Goal: Information Seeking & Learning: Learn about a topic

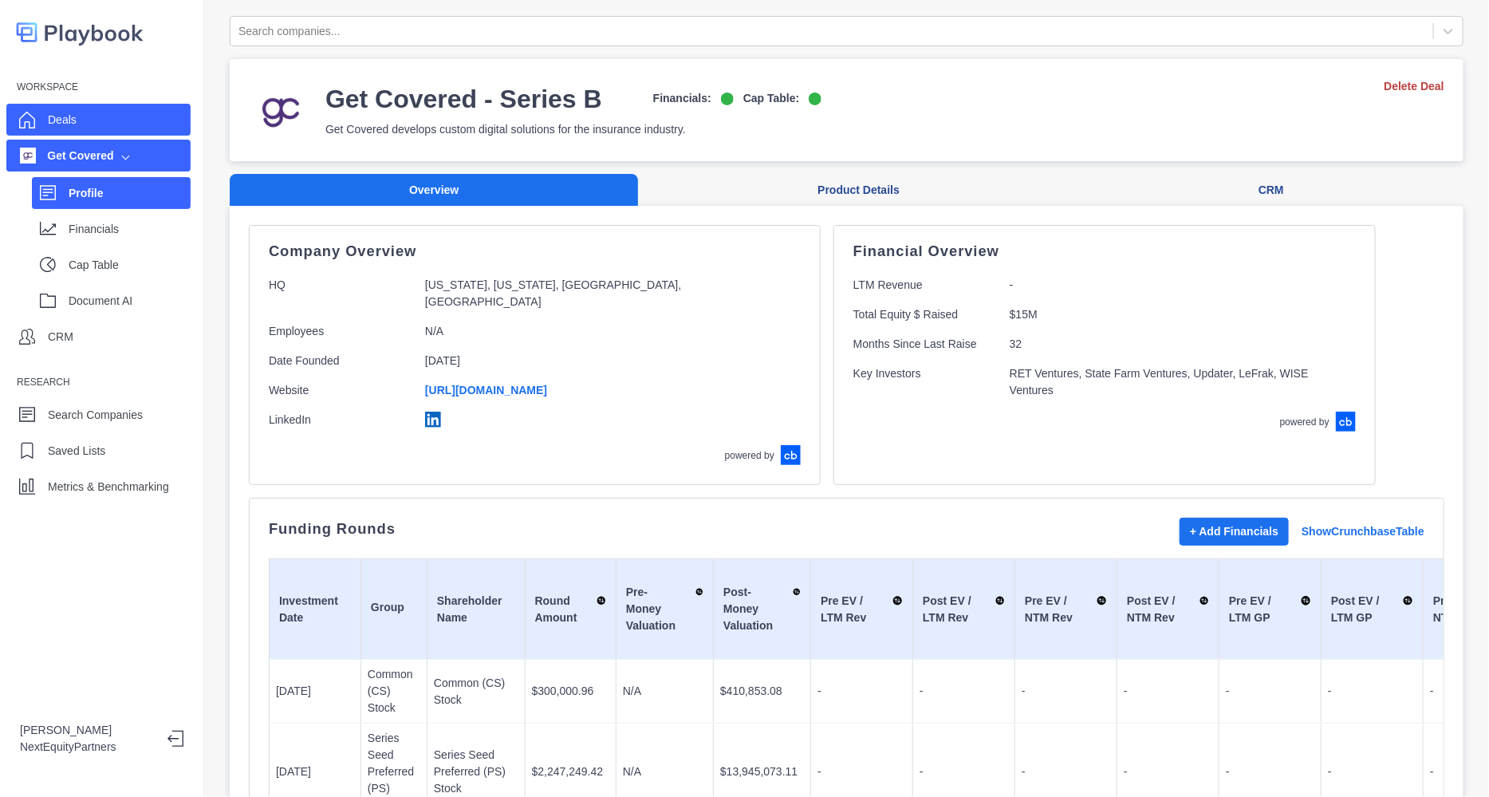
click at [151, 128] on div "Deals" at bounding box center [98, 120] width 184 height 32
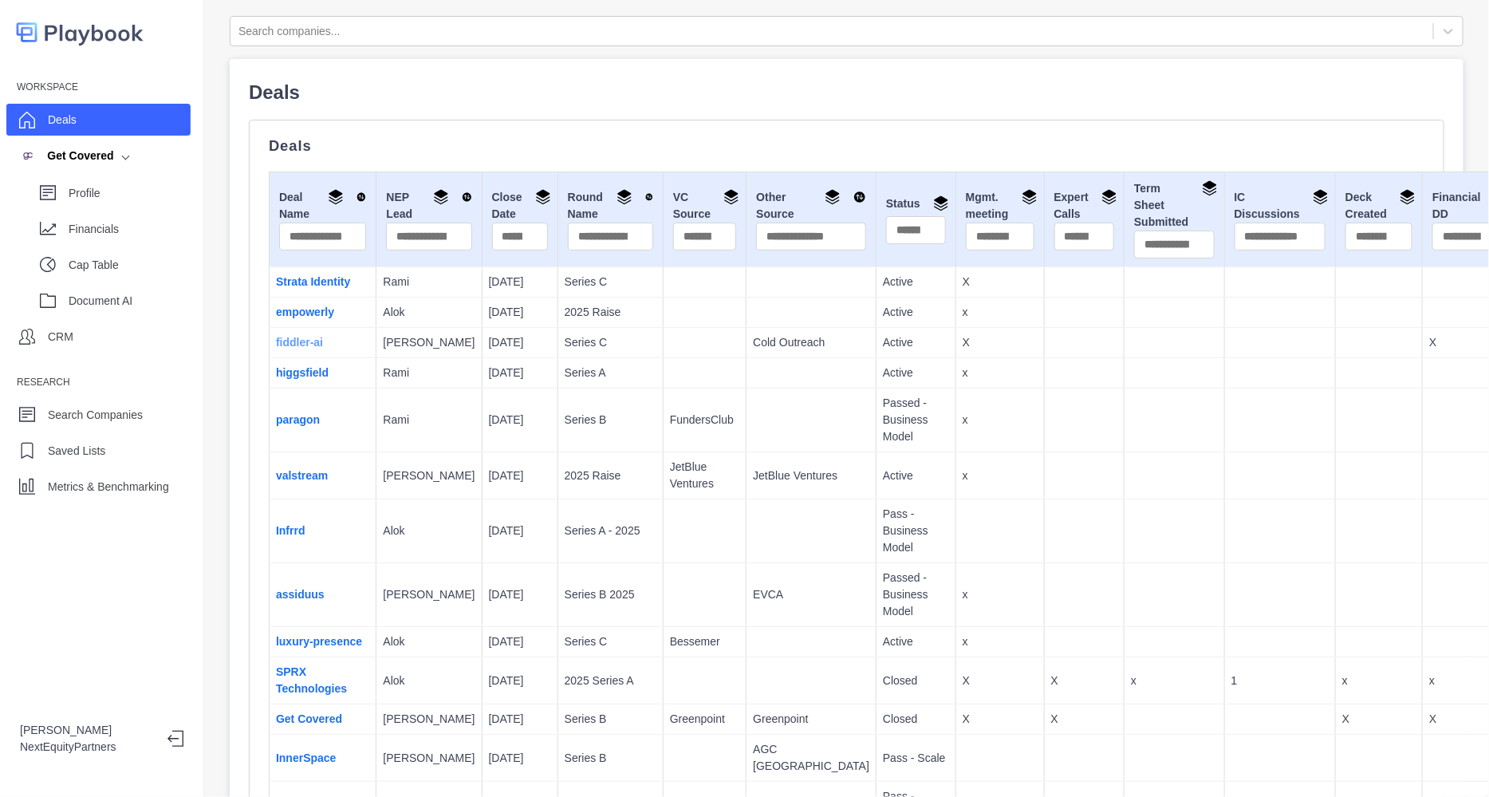
click at [312, 348] on link "fiddler-ai" at bounding box center [299, 342] width 47 height 13
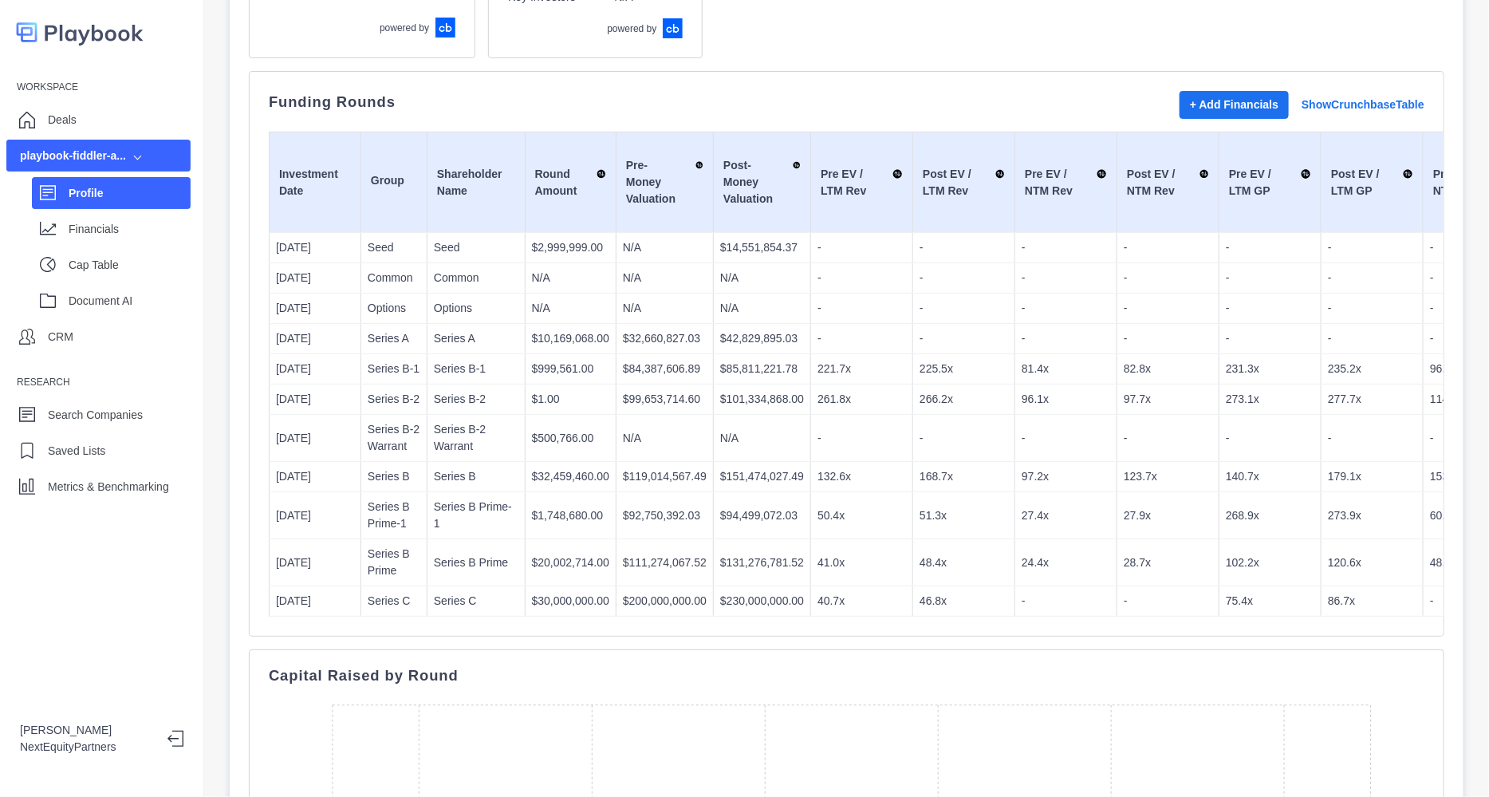
scroll to position [299, 0]
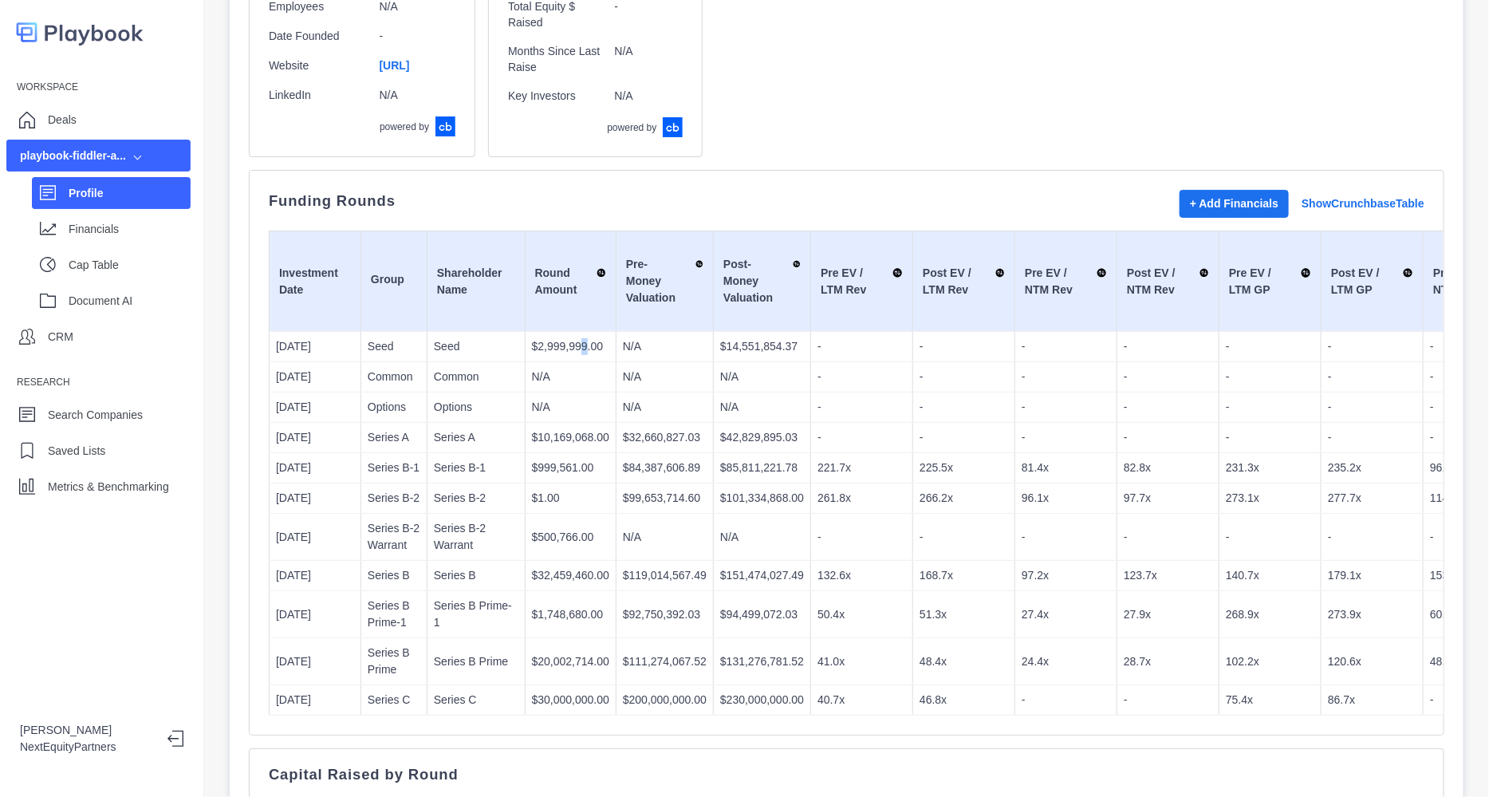
click at [565, 350] on p "$2,999,999.00" at bounding box center [570, 346] width 77 height 17
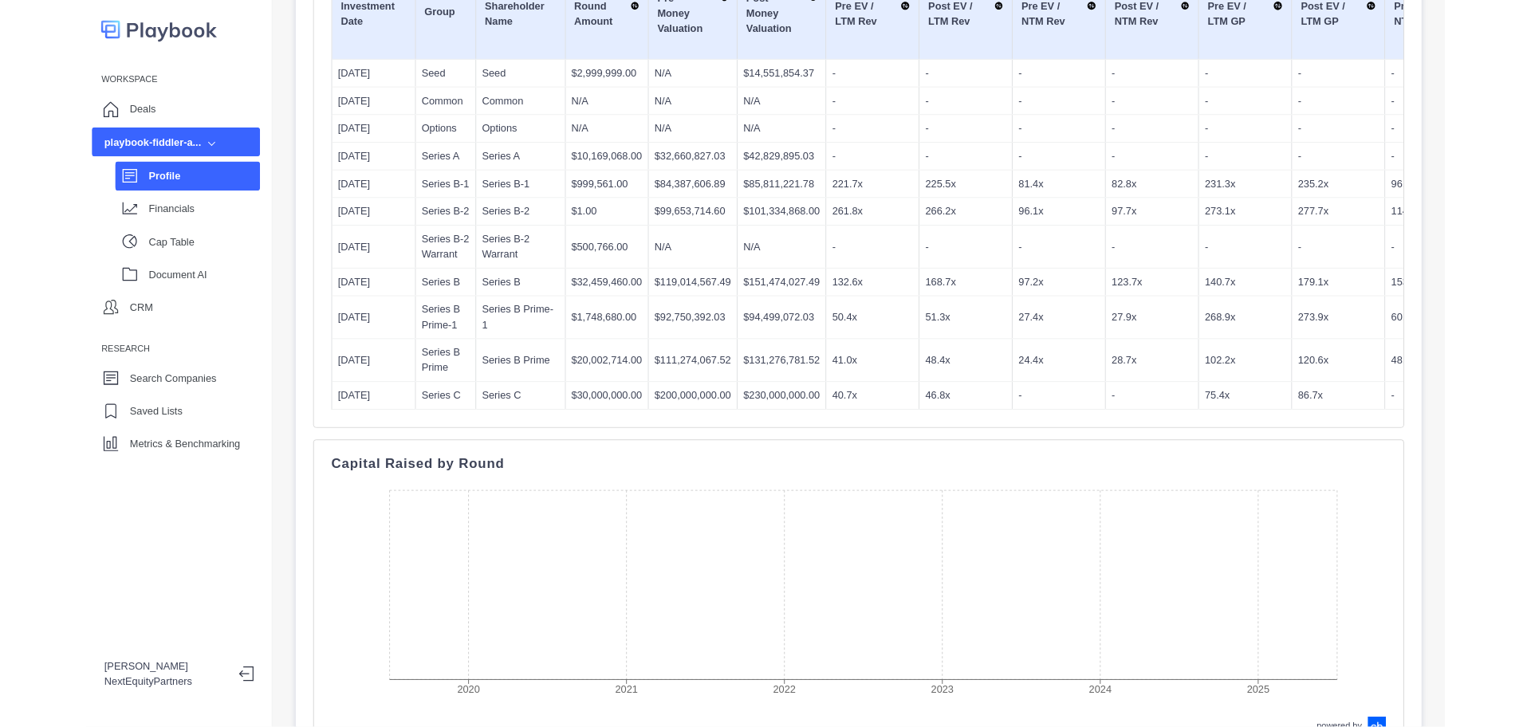
scroll to position [0, 0]
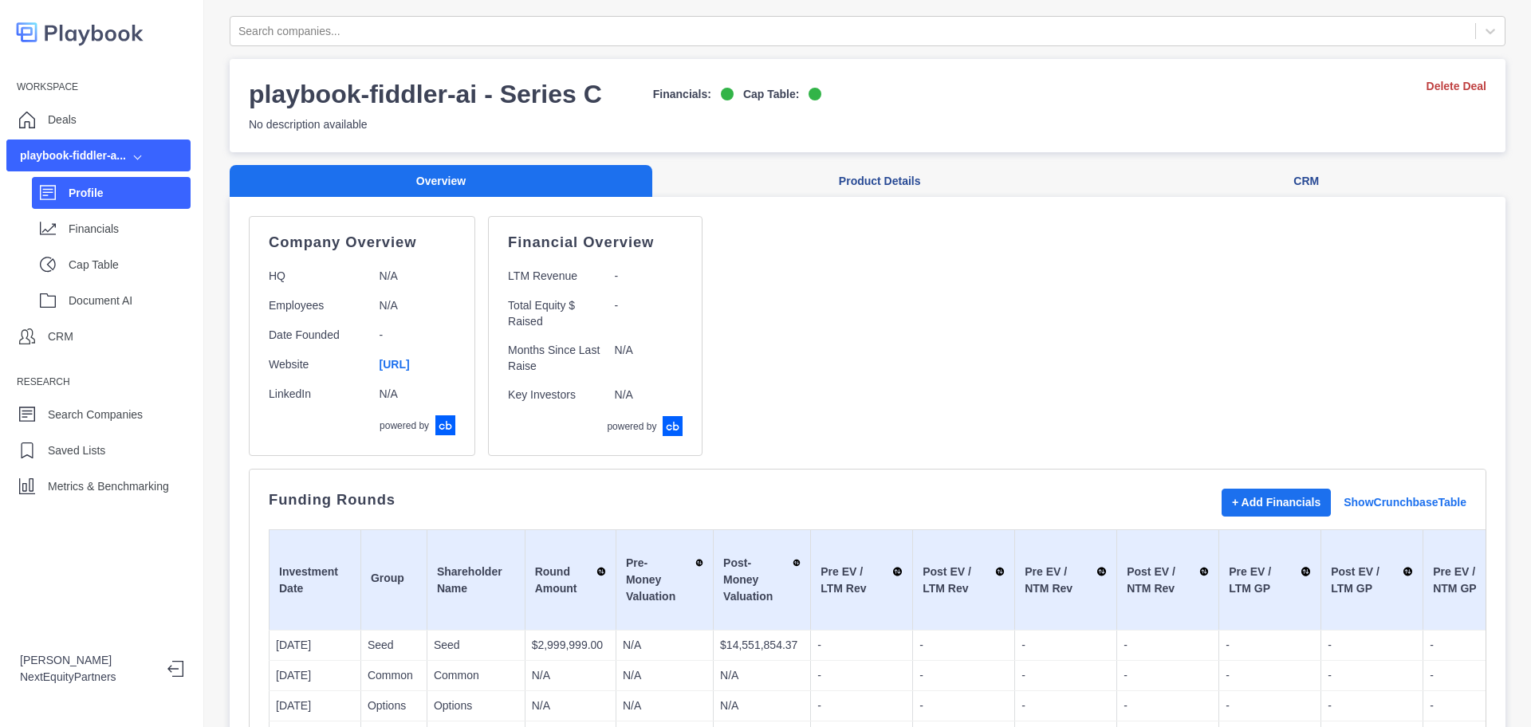
click at [884, 311] on div "Company Overview HQ N/A Employees N/A Date Founded - Website https://www.fiddle…" at bounding box center [868, 336] width 1238 height 240
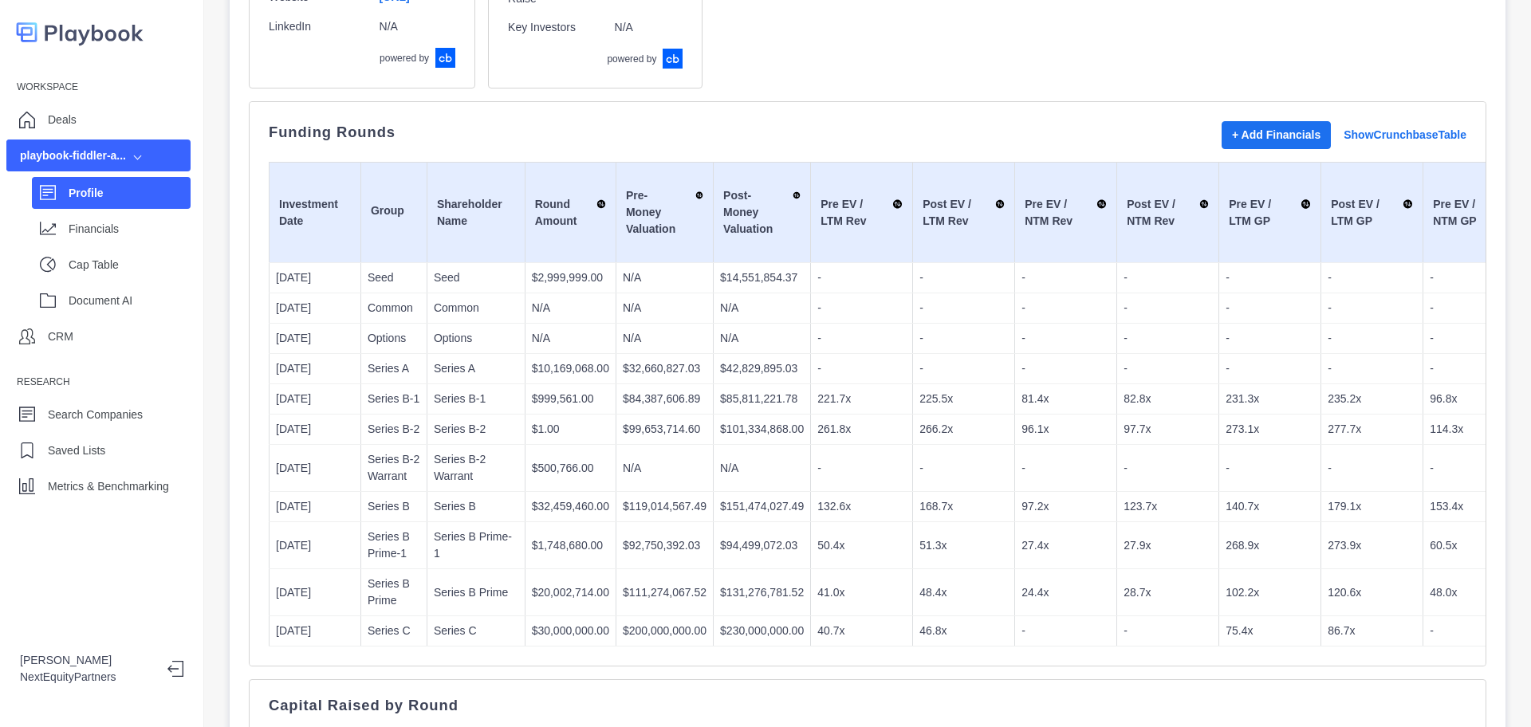
scroll to position [399, 0]
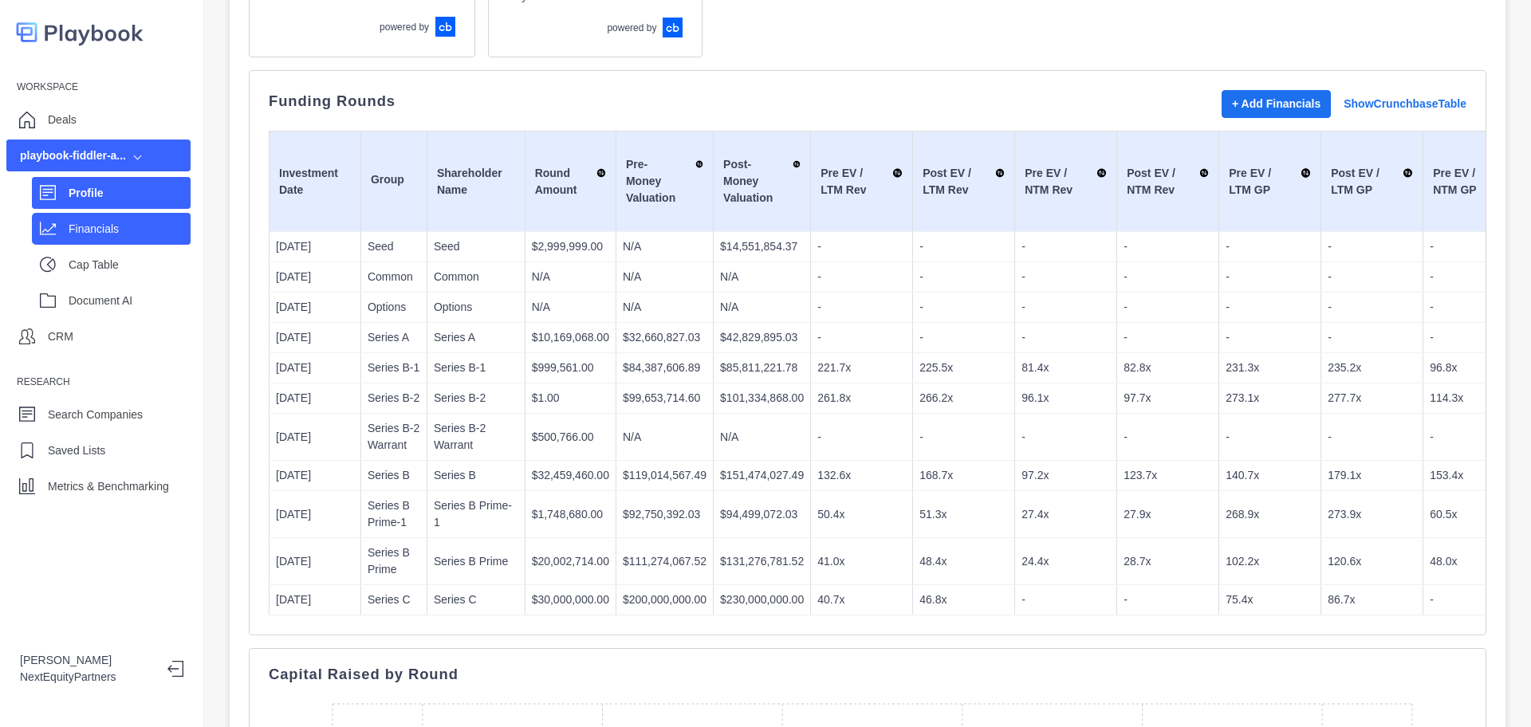
click at [111, 222] on p "Financials" at bounding box center [130, 229] width 122 height 17
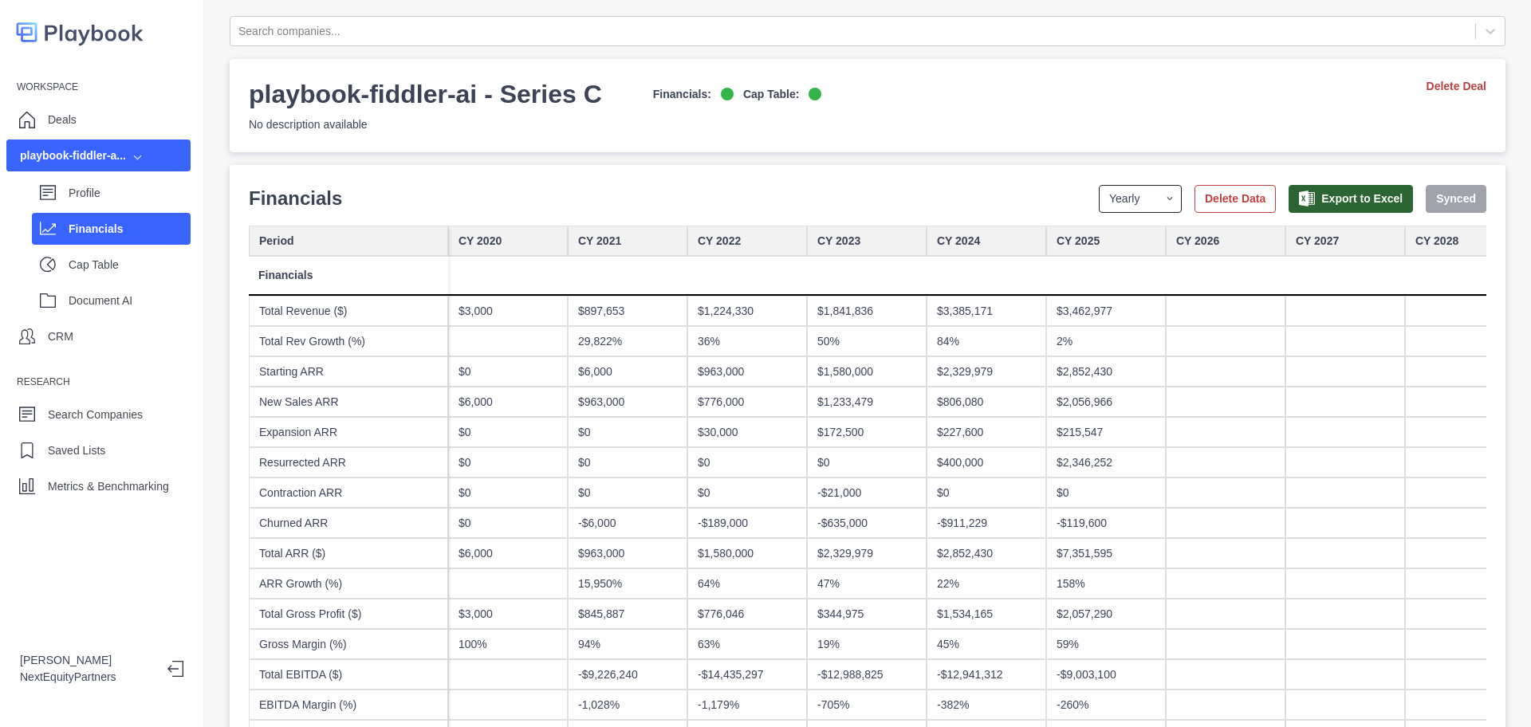
click at [1099, 207] on select "Yearly Quarterly Monthly NTM LTM" at bounding box center [1140, 199] width 83 height 28
select select "quarterly"
click at [1099, 185] on select "Yearly Quarterly Monthly NTM LTM" at bounding box center [1140, 199] width 83 height 28
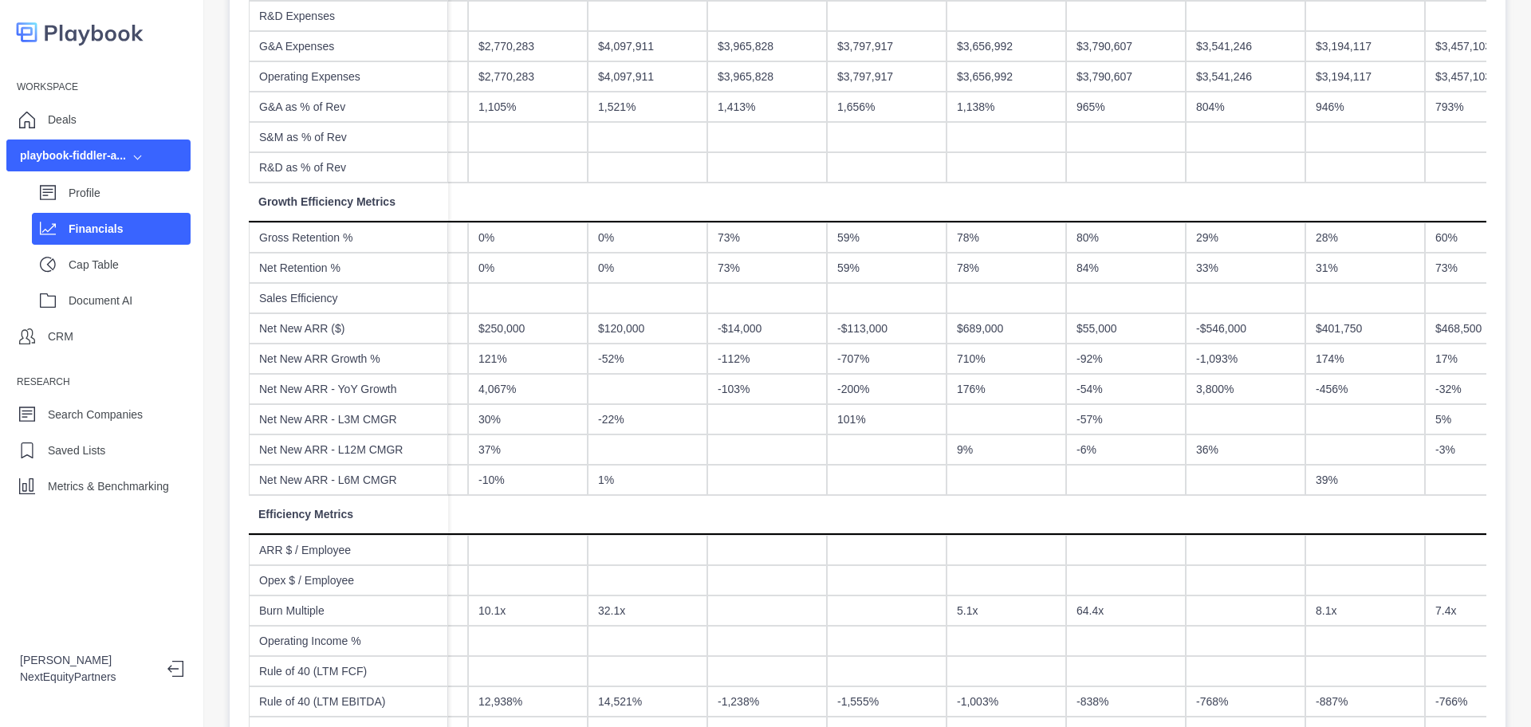
scroll to position [997, 0]
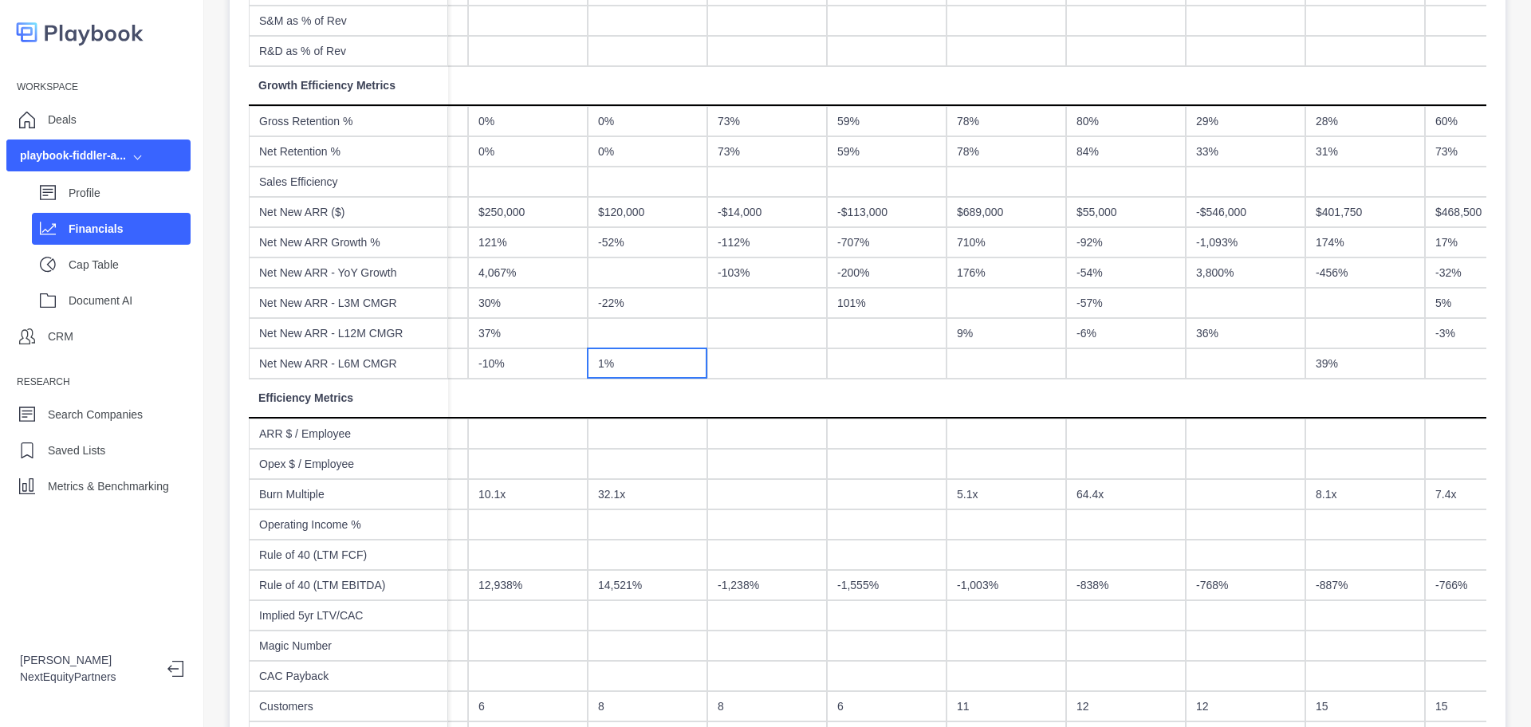
click at [659, 352] on div "1%" at bounding box center [648, 363] width 120 height 30
click at [697, 420] on div at bounding box center [648, 434] width 120 height 30
click at [697, 400] on div at bounding box center [648, 399] width 120 height 40
click at [497, 407] on div at bounding box center [528, 399] width 120 height 40
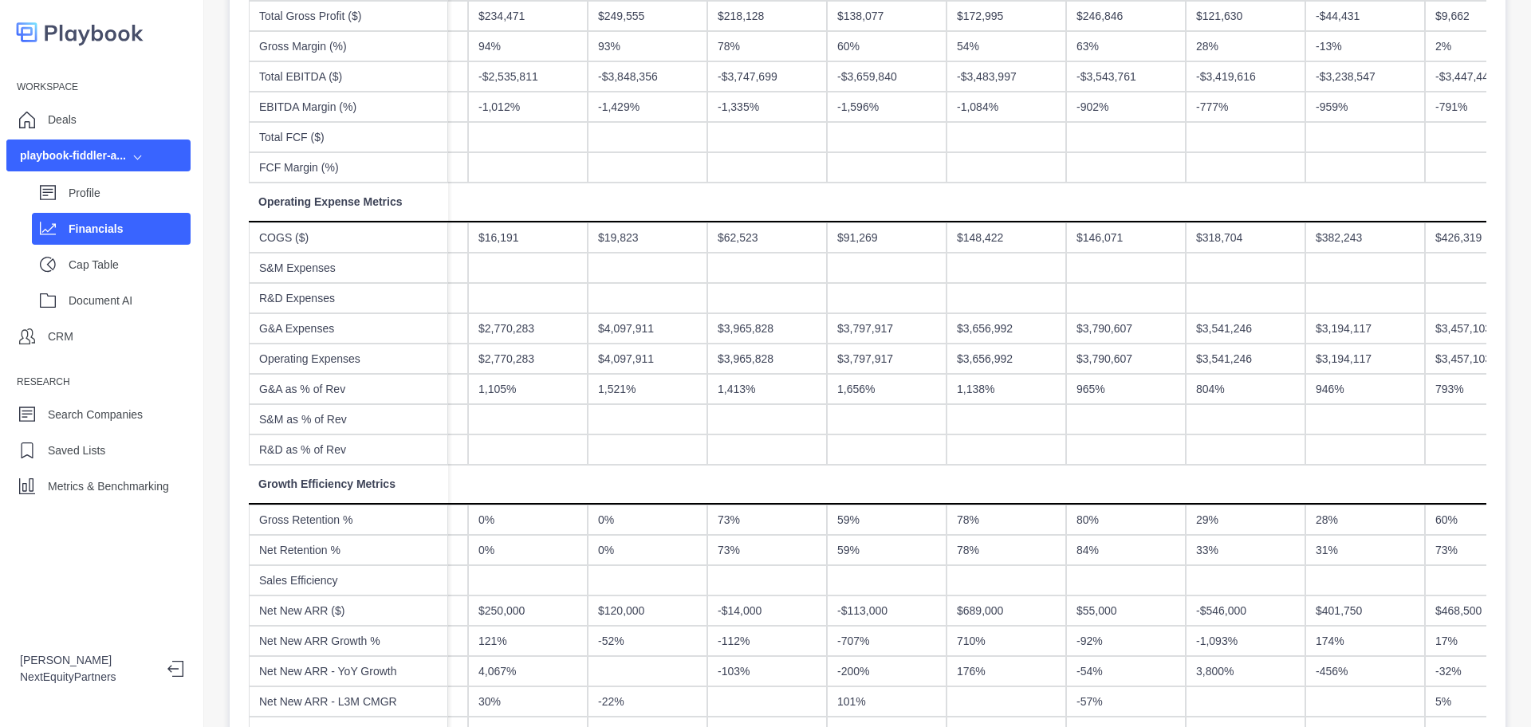
scroll to position [0, 0]
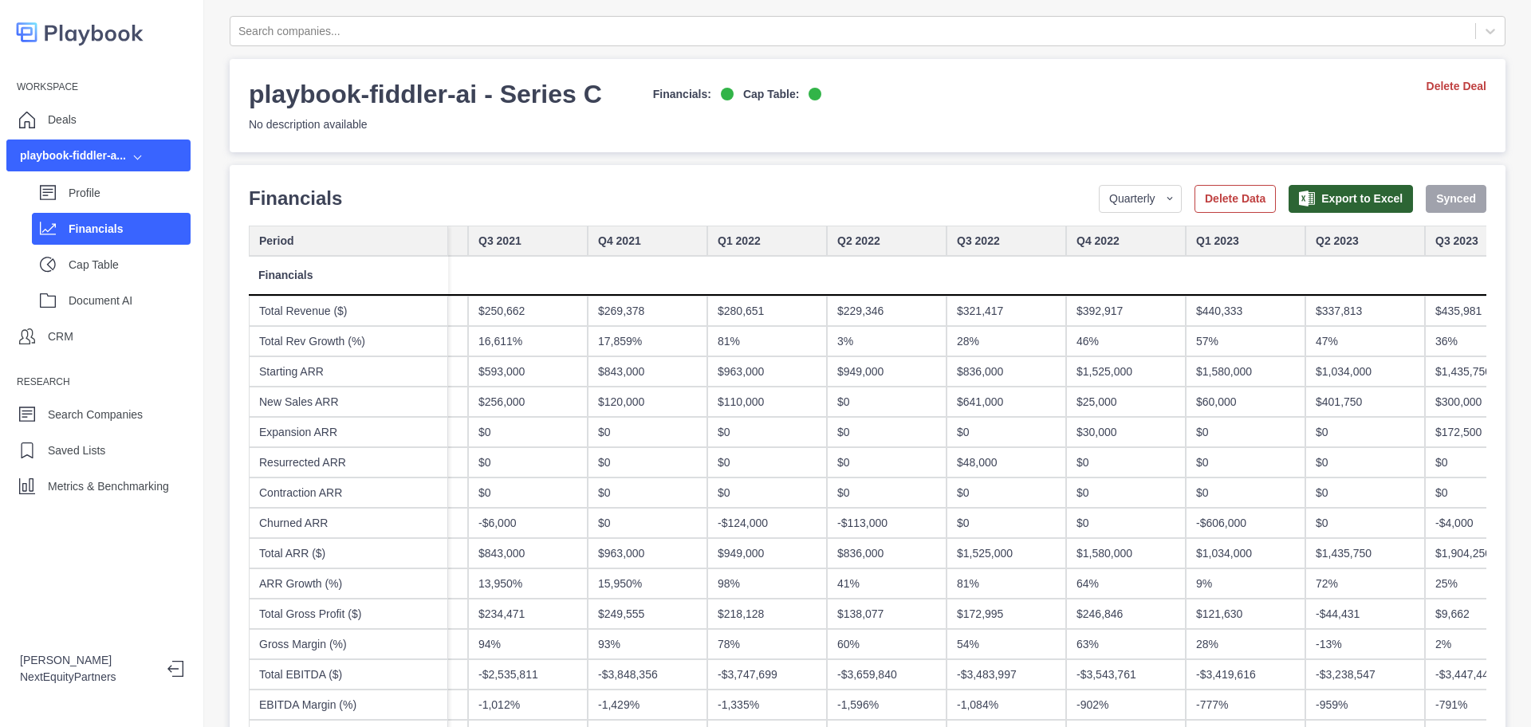
drag, startPoint x: 529, startPoint y: 365, endPoint x: 477, endPoint y: 318, distance: 70.0
click at [477, 318] on div "$250,662" at bounding box center [528, 311] width 120 height 30
click at [101, 188] on p "Profile" at bounding box center [130, 193] width 122 height 17
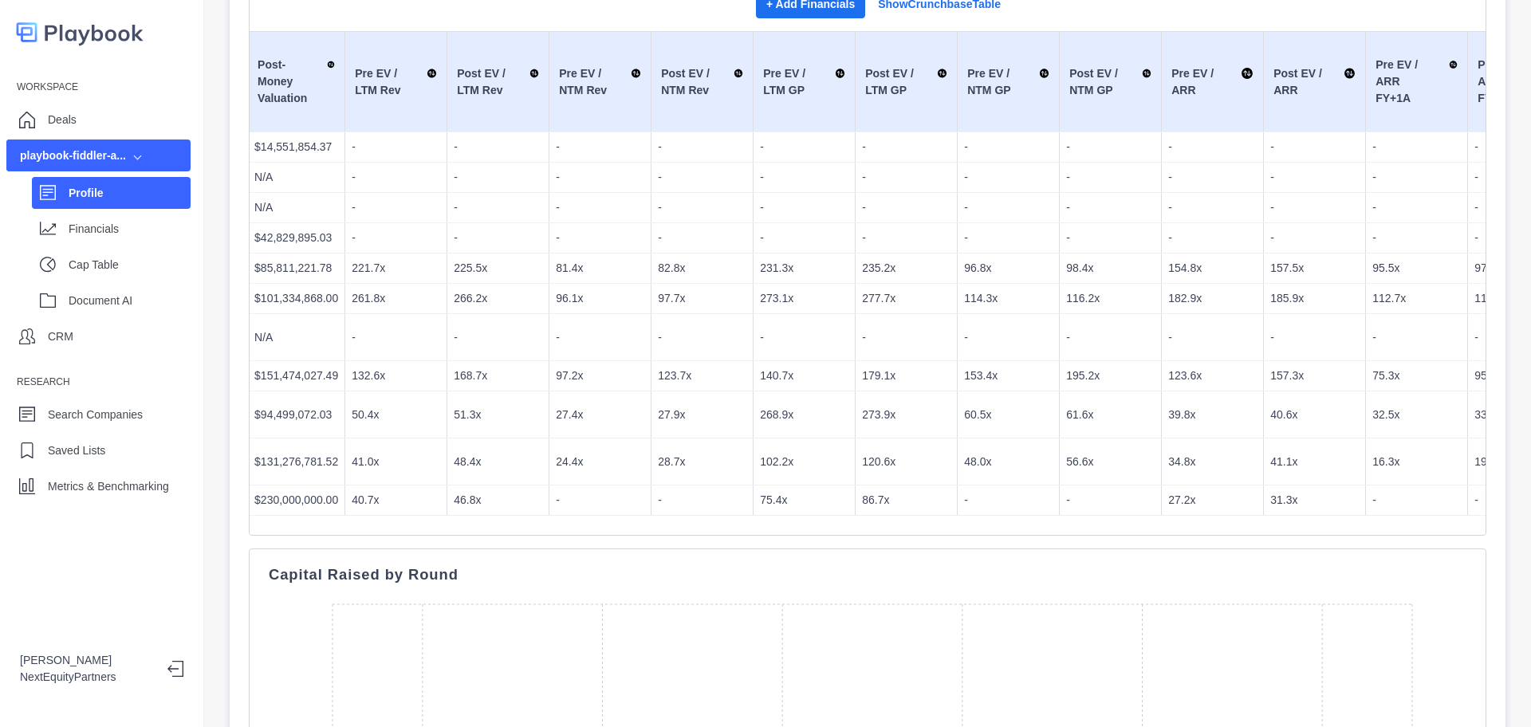
scroll to position [0, 498]
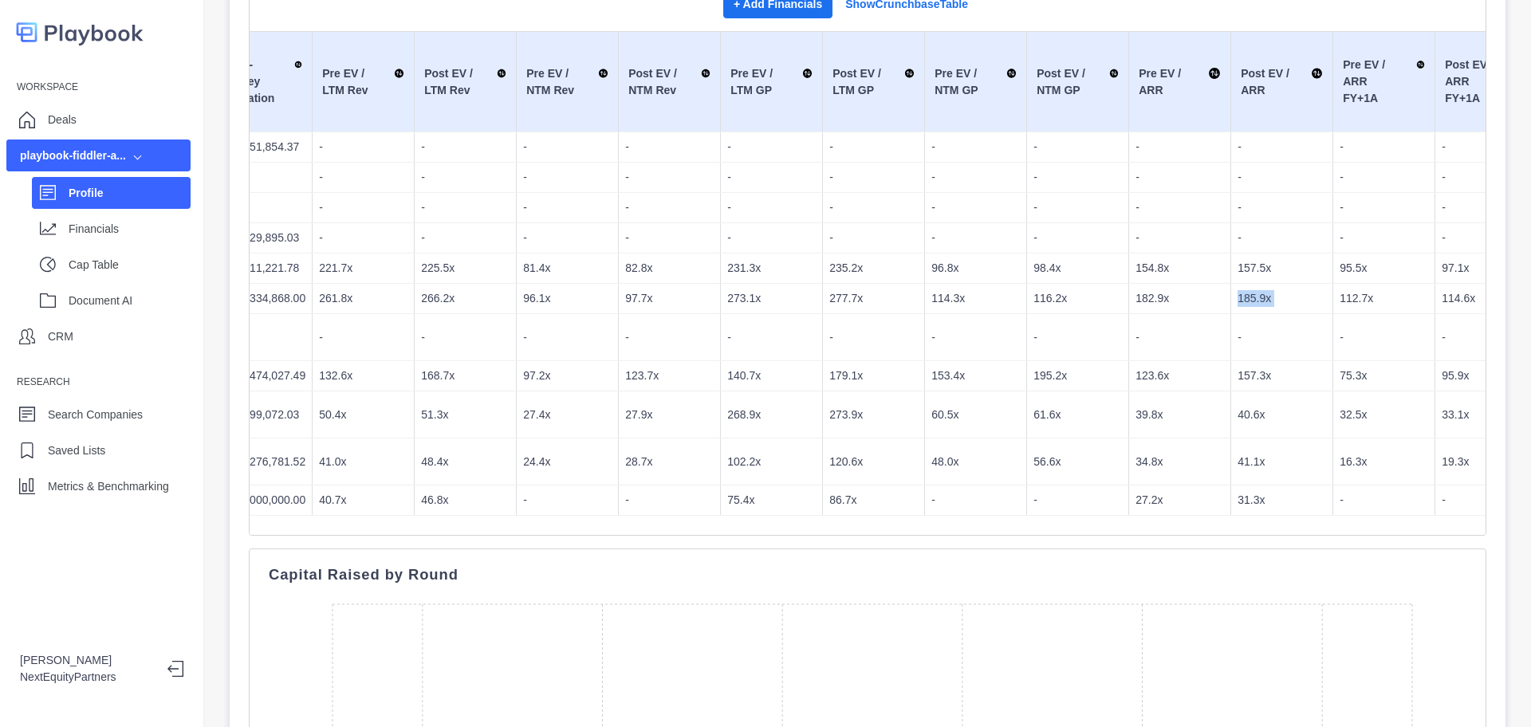
drag, startPoint x: 1215, startPoint y: 309, endPoint x: 1320, endPoint y: 310, distance: 105.3
click at [1320, 310] on tr "5/1/2021 Series B-2 Series B-2 $1.00 $99,653,714.60 $101,334,868.00 261.8x 266.…" at bounding box center [1081, 299] width 2621 height 30
click at [1231, 327] on td "-" at bounding box center [1282, 337] width 102 height 47
click at [1189, 284] on td "182.9x" at bounding box center [1180, 299] width 102 height 30
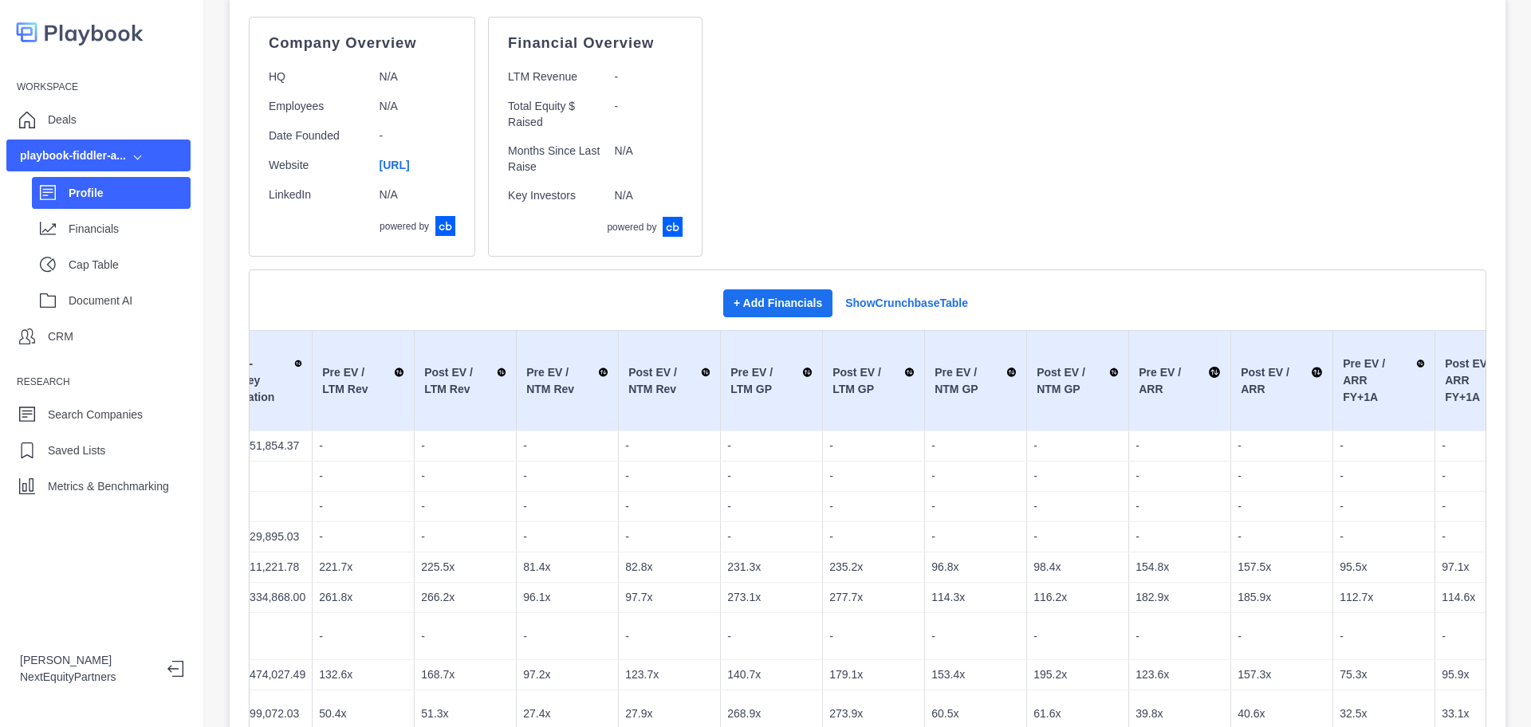
scroll to position [0, 0]
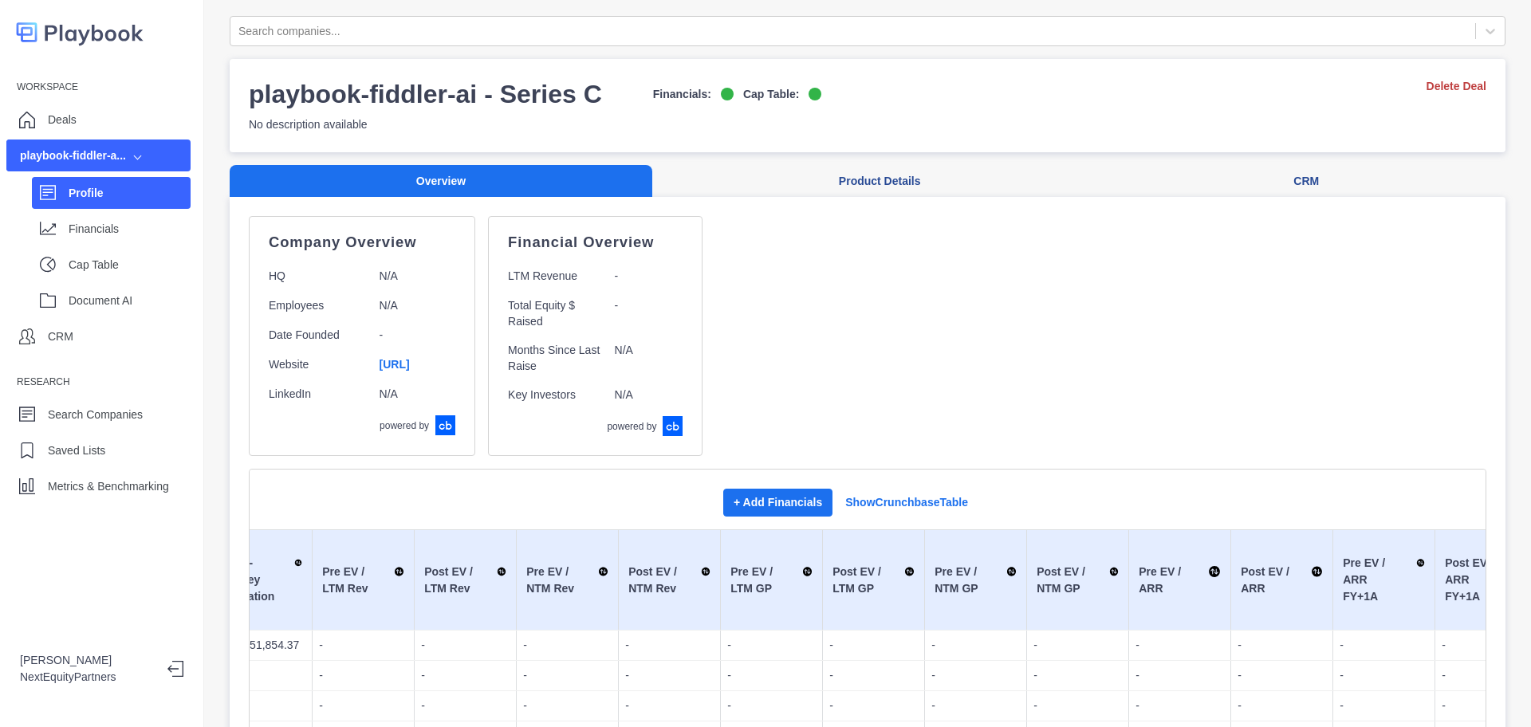
click at [826, 327] on div "Company Overview HQ N/A Employees N/A Date Founded - Website https://www.fiddle…" at bounding box center [868, 336] width 1238 height 240
click at [835, 165] on button "Product Details" at bounding box center [879, 181] width 455 height 33
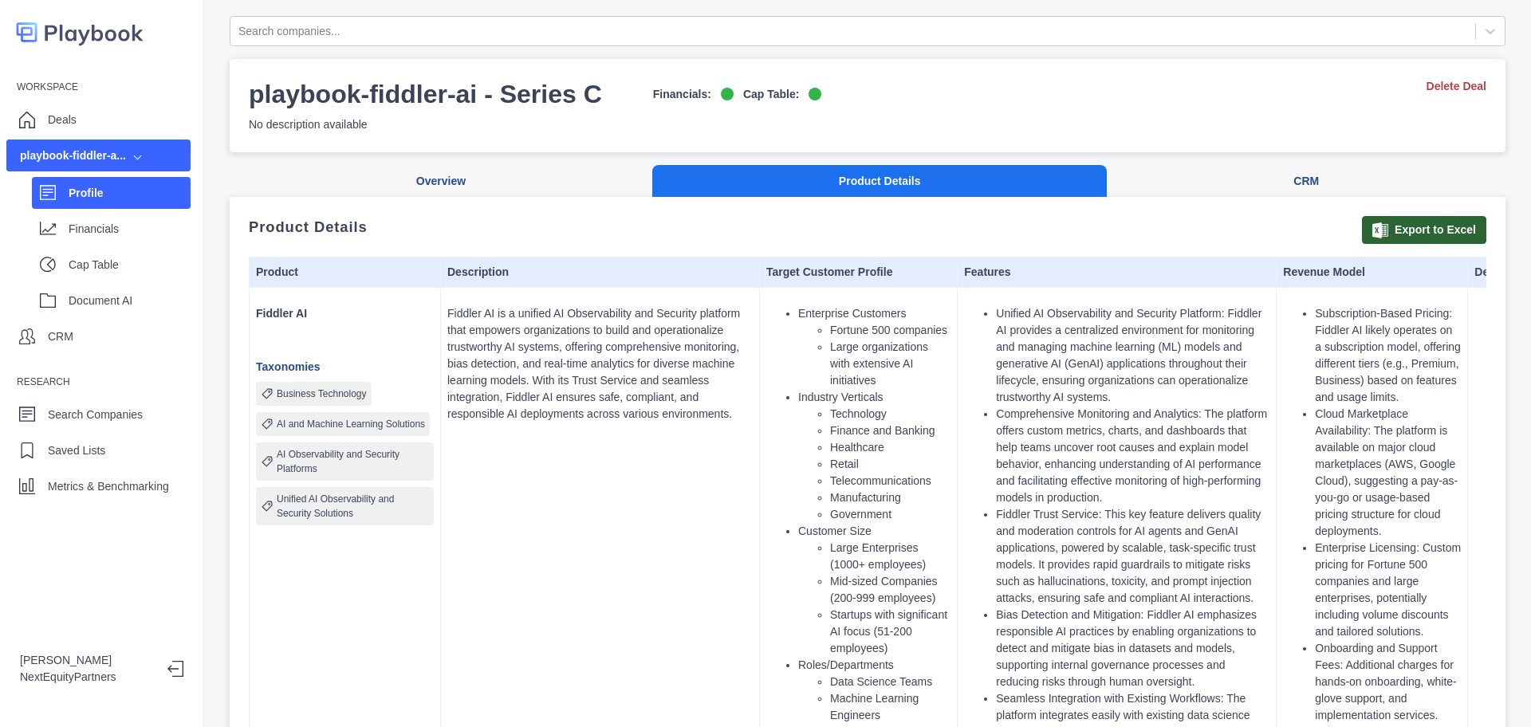
click at [832, 181] on button "Product Details" at bounding box center [879, 181] width 455 height 33
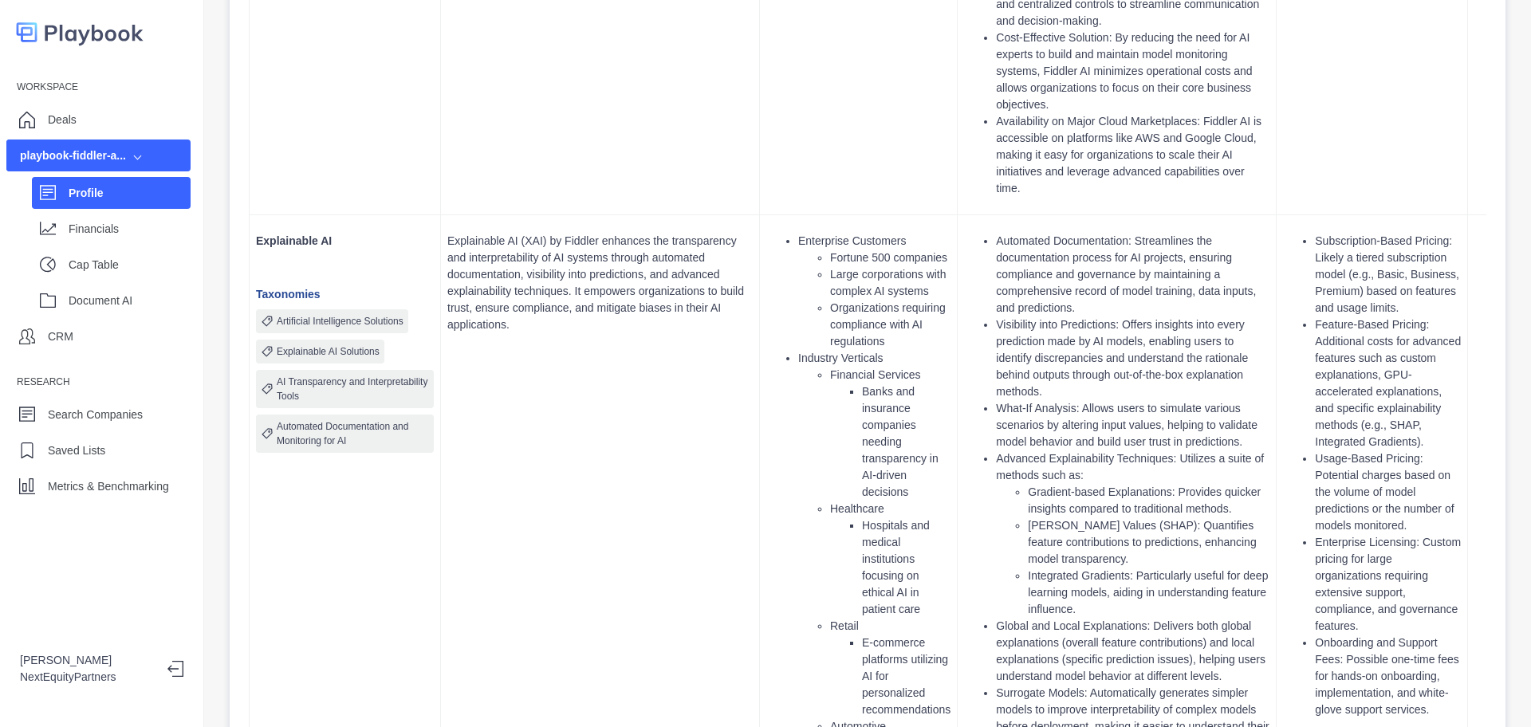
scroll to position [1196, 0]
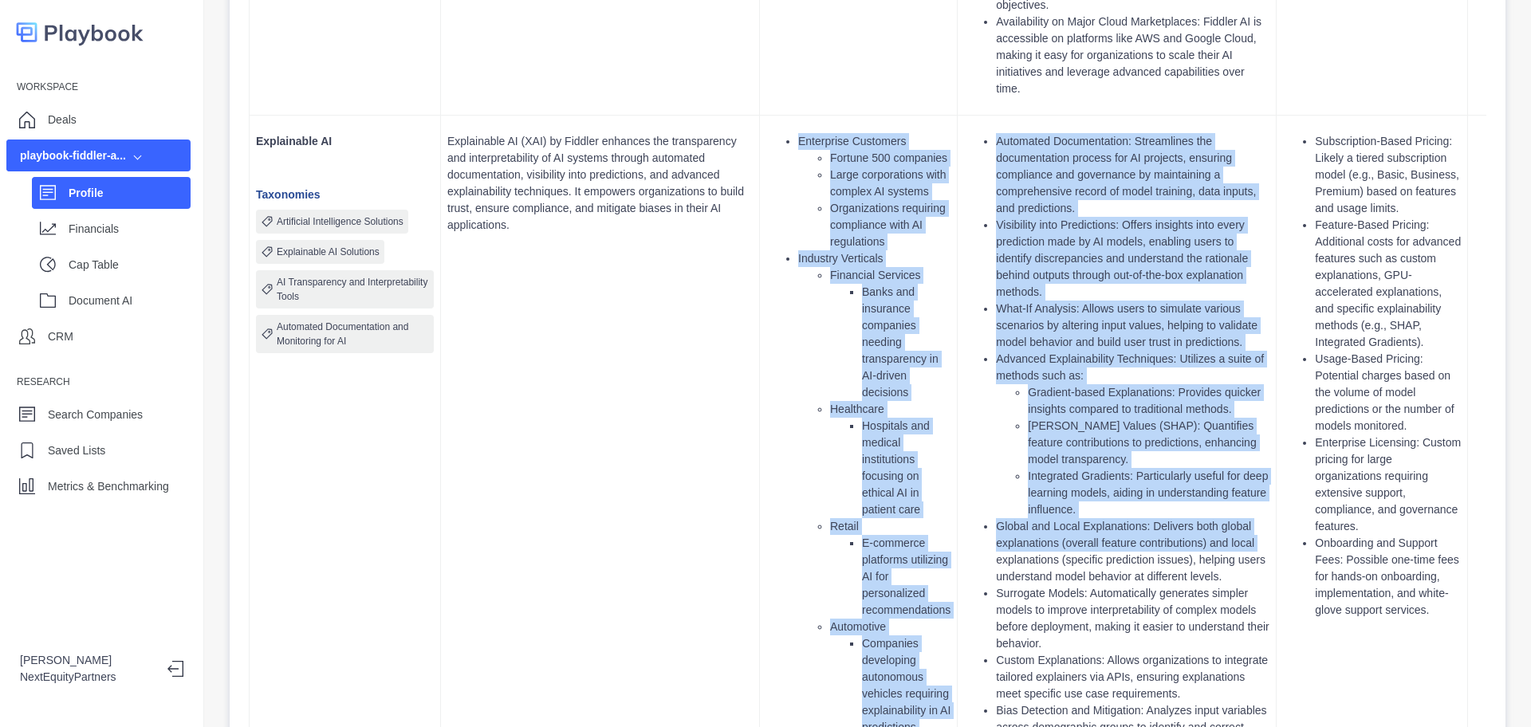
drag, startPoint x: 556, startPoint y: 204, endPoint x: 984, endPoint y: 542, distance: 545.6
click at [984, 542] on tr "Explainable AI Taxonomies Artificial Intelligence Solutions Explainable AI Solu…" at bounding box center [955, 720] width 1410 height 1208
click at [984, 542] on ul "Automated Documentation: Streamlines the documentation process for AI projects,…" at bounding box center [1116, 510] width 305 height 754
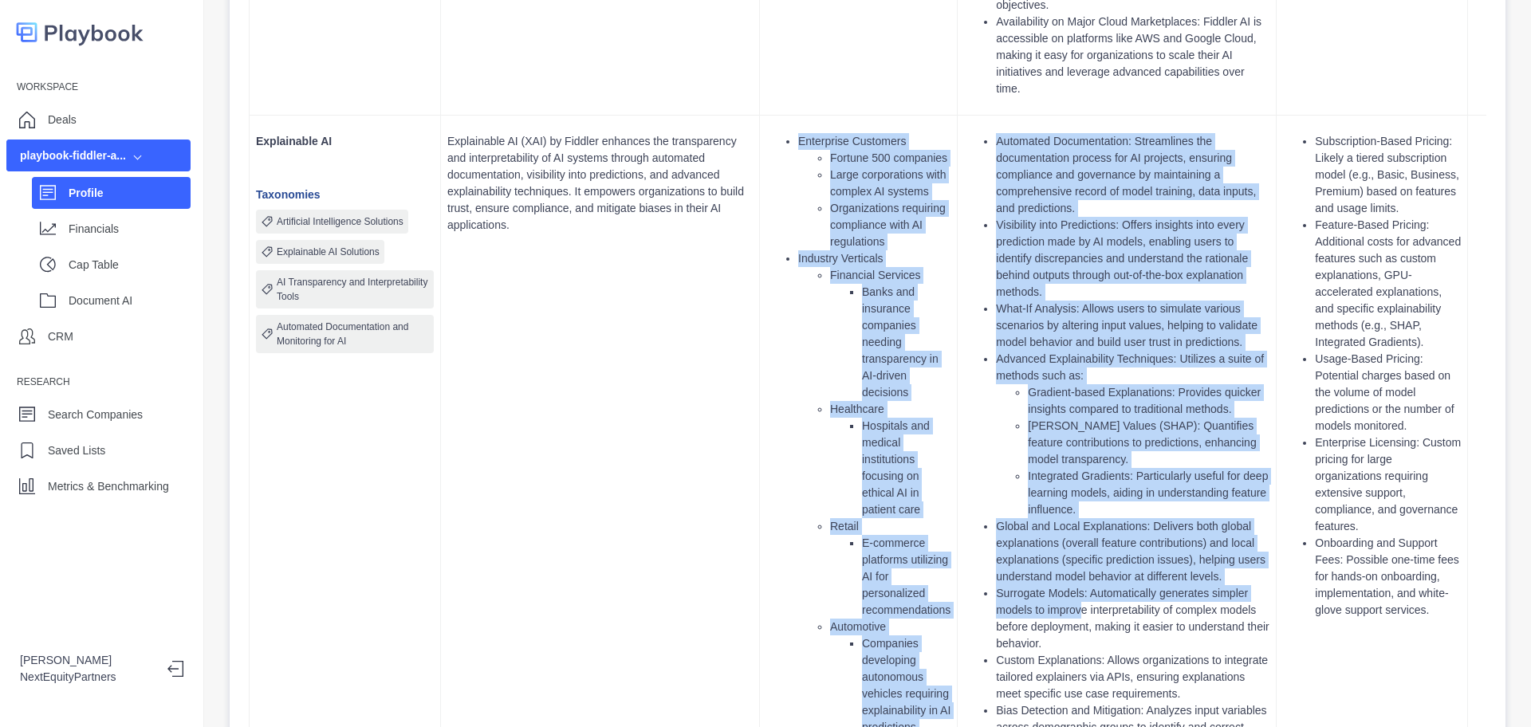
drag, startPoint x: 1060, startPoint y: 578, endPoint x: 663, endPoint y: 321, distance: 472.2
click at [663, 321] on tr "Explainable AI Taxonomies Artificial Intelligence Solutions Explainable AI Solu…" at bounding box center [955, 720] width 1410 height 1208
click at [663, 321] on td "Explainable AI (XAI) by Fiddler enhances the transparency and interpretability …" at bounding box center [600, 720] width 319 height 1208
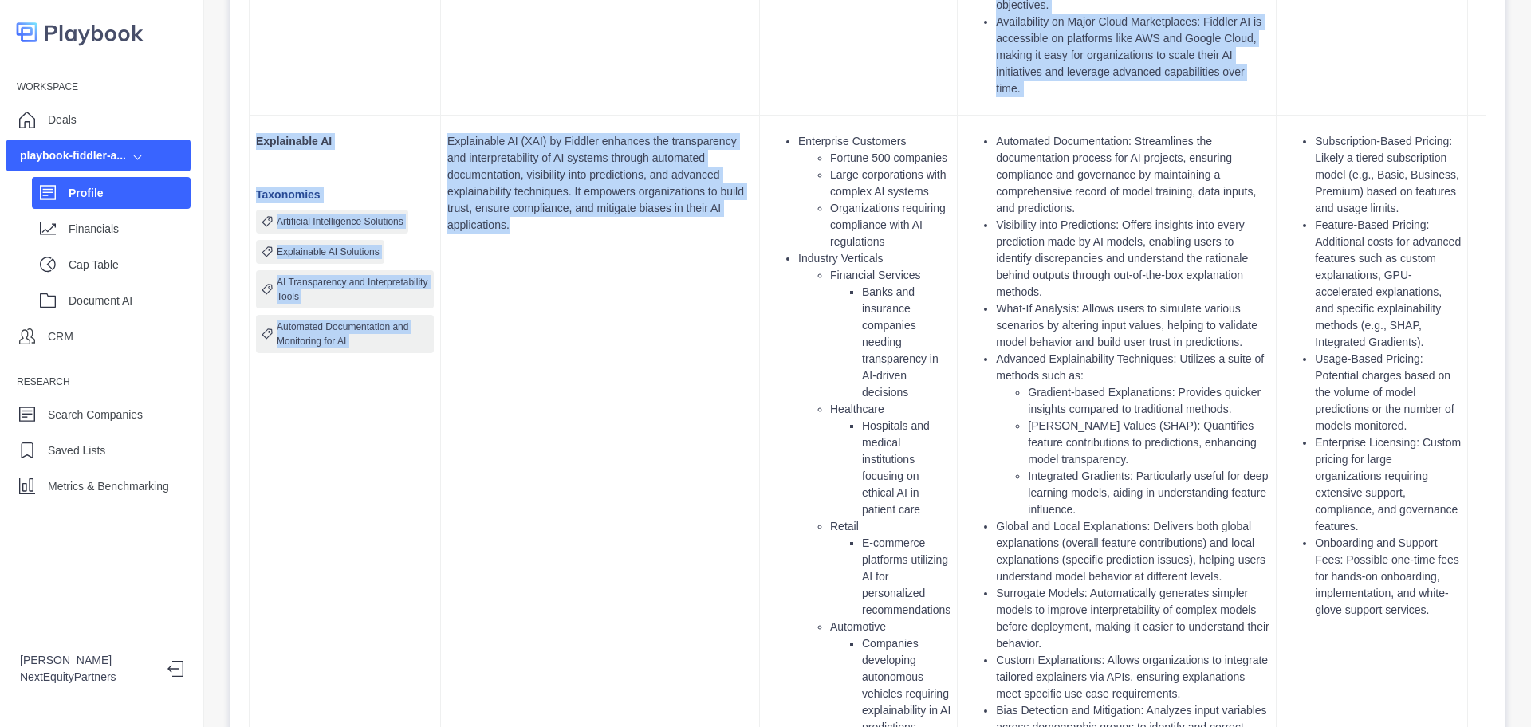
drag, startPoint x: 558, startPoint y: 234, endPoint x: 1607, endPoint y: 668, distance: 1135.1
click at [1488, 668] on html "Workspace Deals playbook-fiddler-a... Profile Financials Cap Table Document AI …" at bounding box center [765, 363] width 1531 height 727
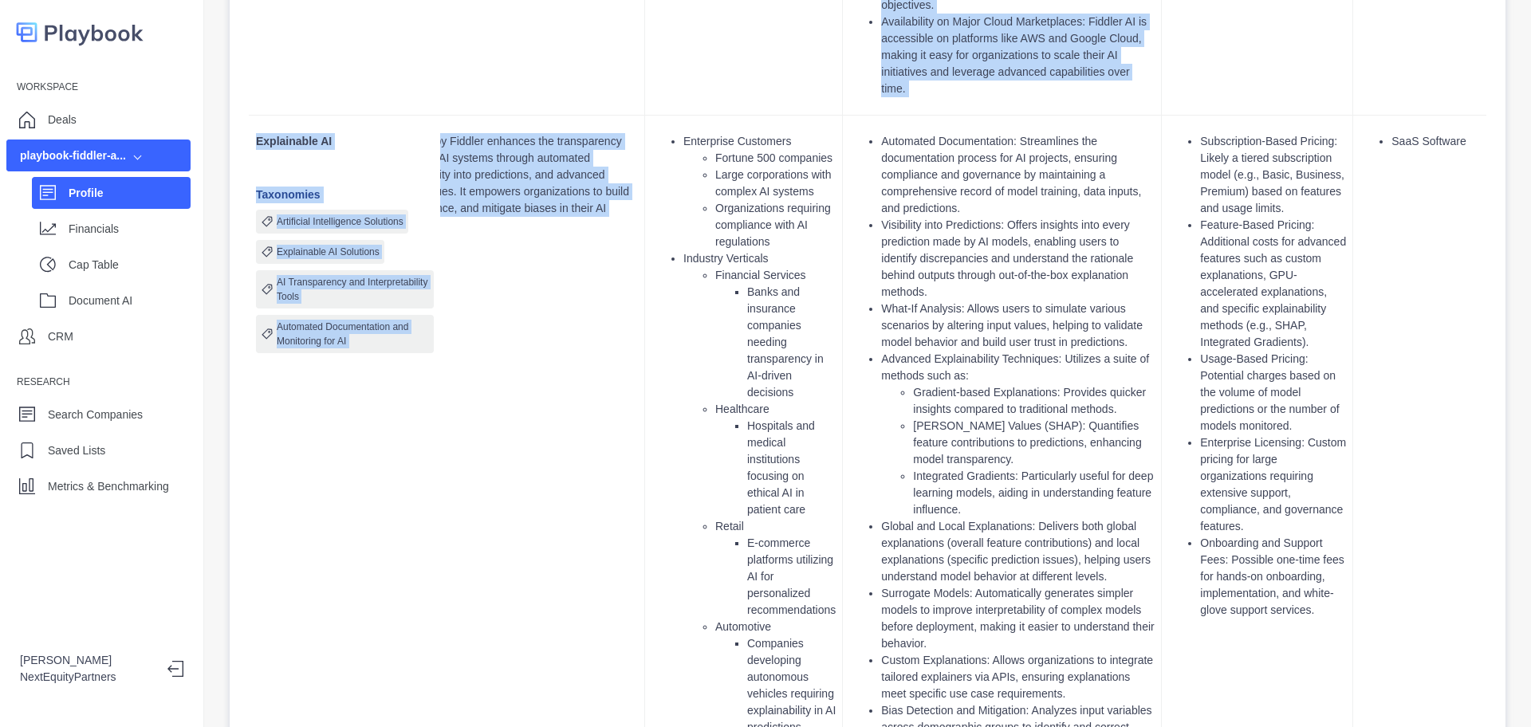
scroll to position [0, 0]
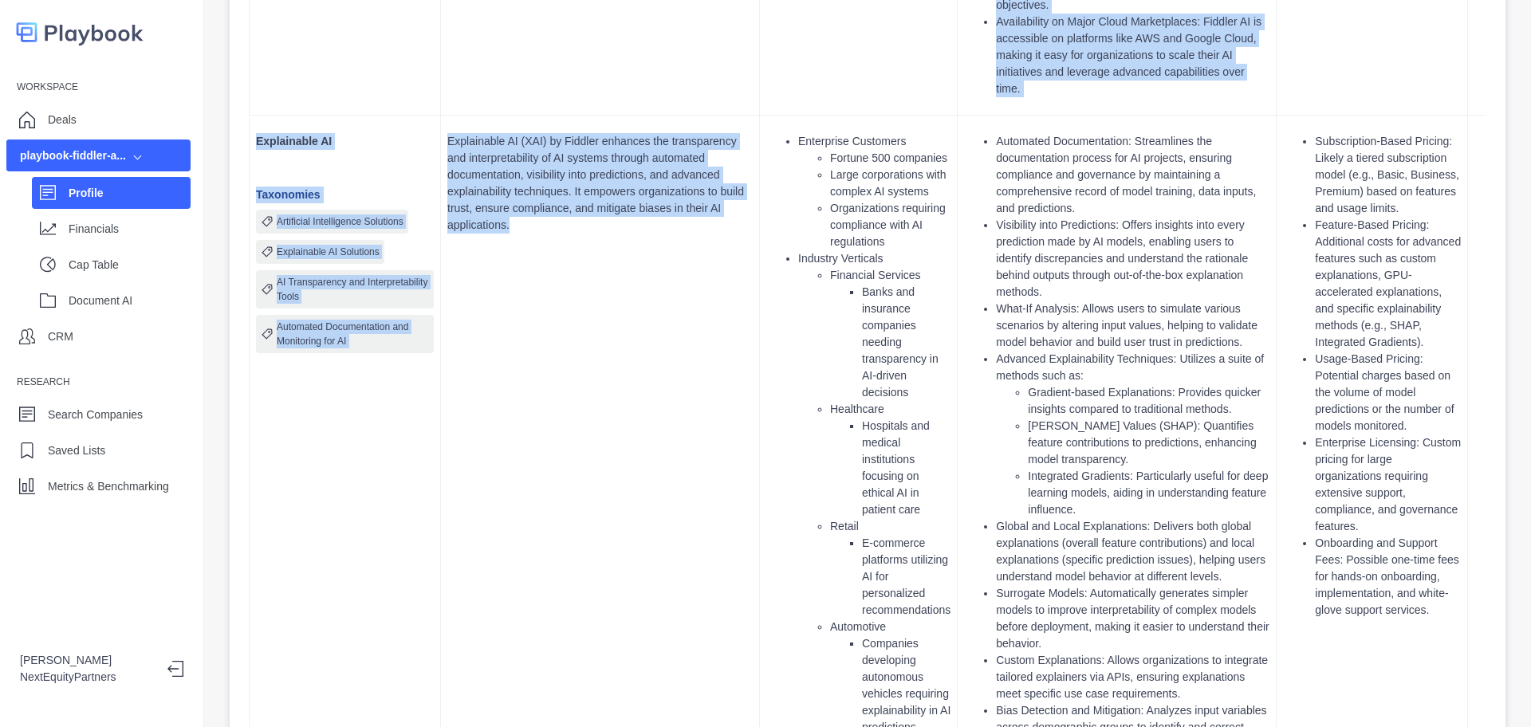
click at [1328, 540] on li "Onboarding and Support Fees: Possible one-time fees for hands-on onboarding, im…" at bounding box center [1388, 577] width 146 height 84
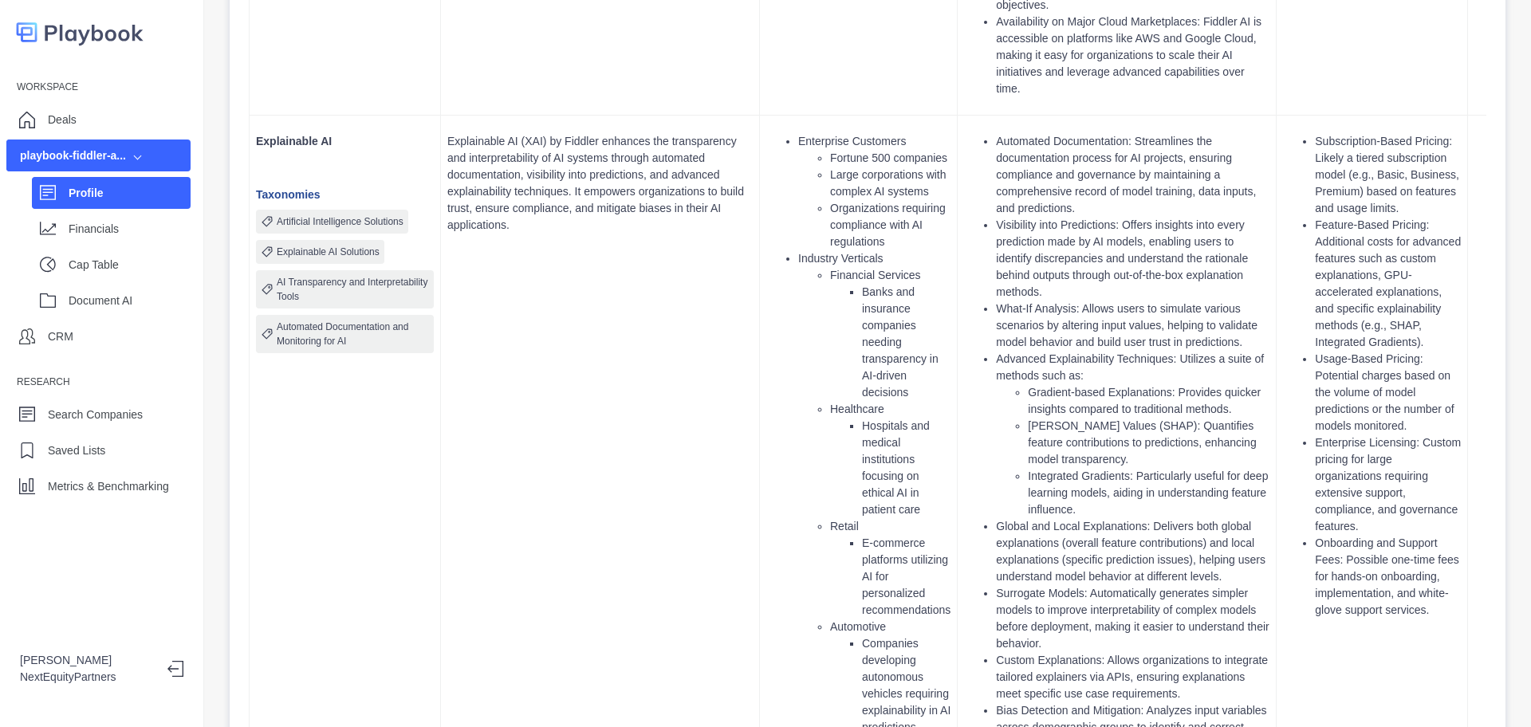
drag, startPoint x: 965, startPoint y: 290, endPoint x: 954, endPoint y: 297, distance: 12.9
click at [957, 294] on tr "Explainable AI Taxonomies Artificial Intelligence Solutions Explainable AI Solu…" at bounding box center [955, 720] width 1410 height 1208
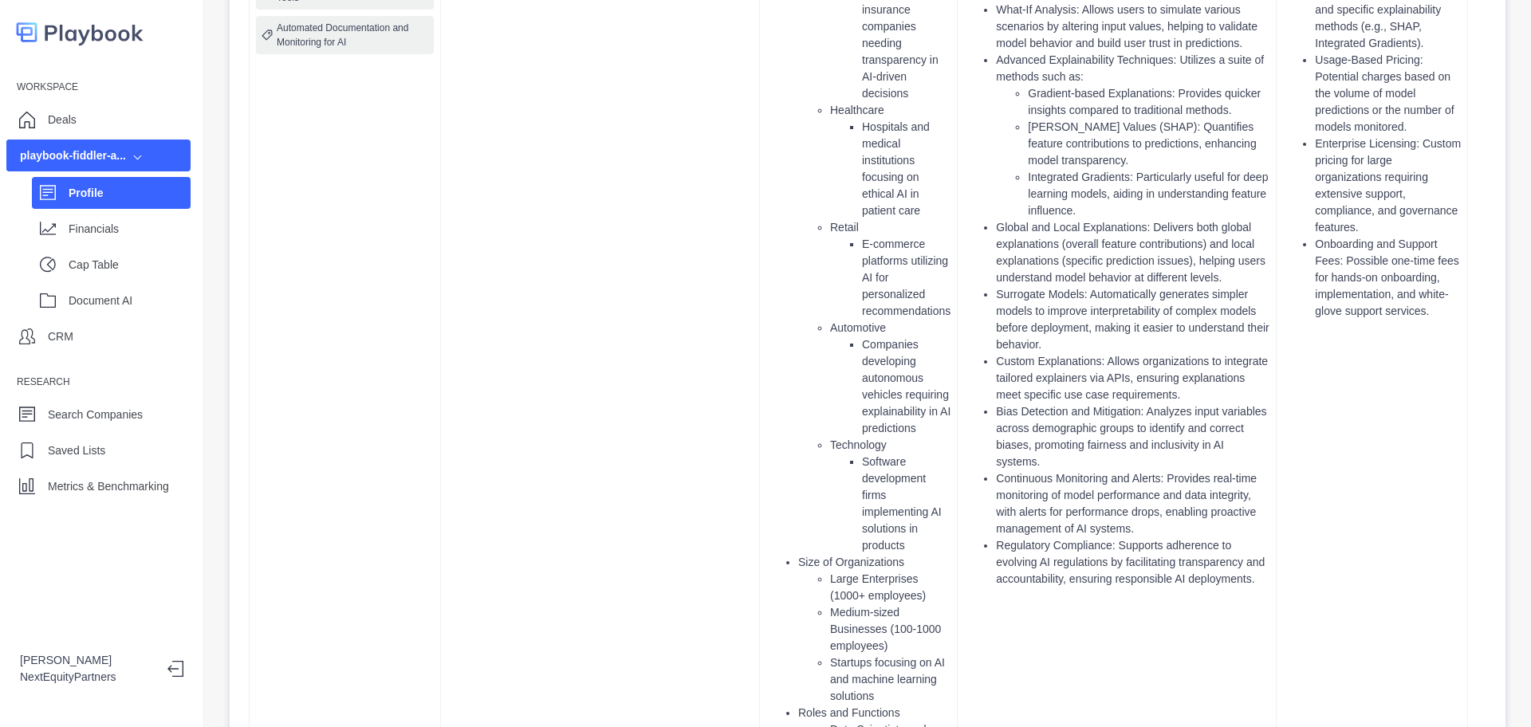
click at [1084, 470] on li "Continuous Monitoring and Alerts: Provides real-time monitoring of model perfor…" at bounding box center [1133, 503] width 274 height 67
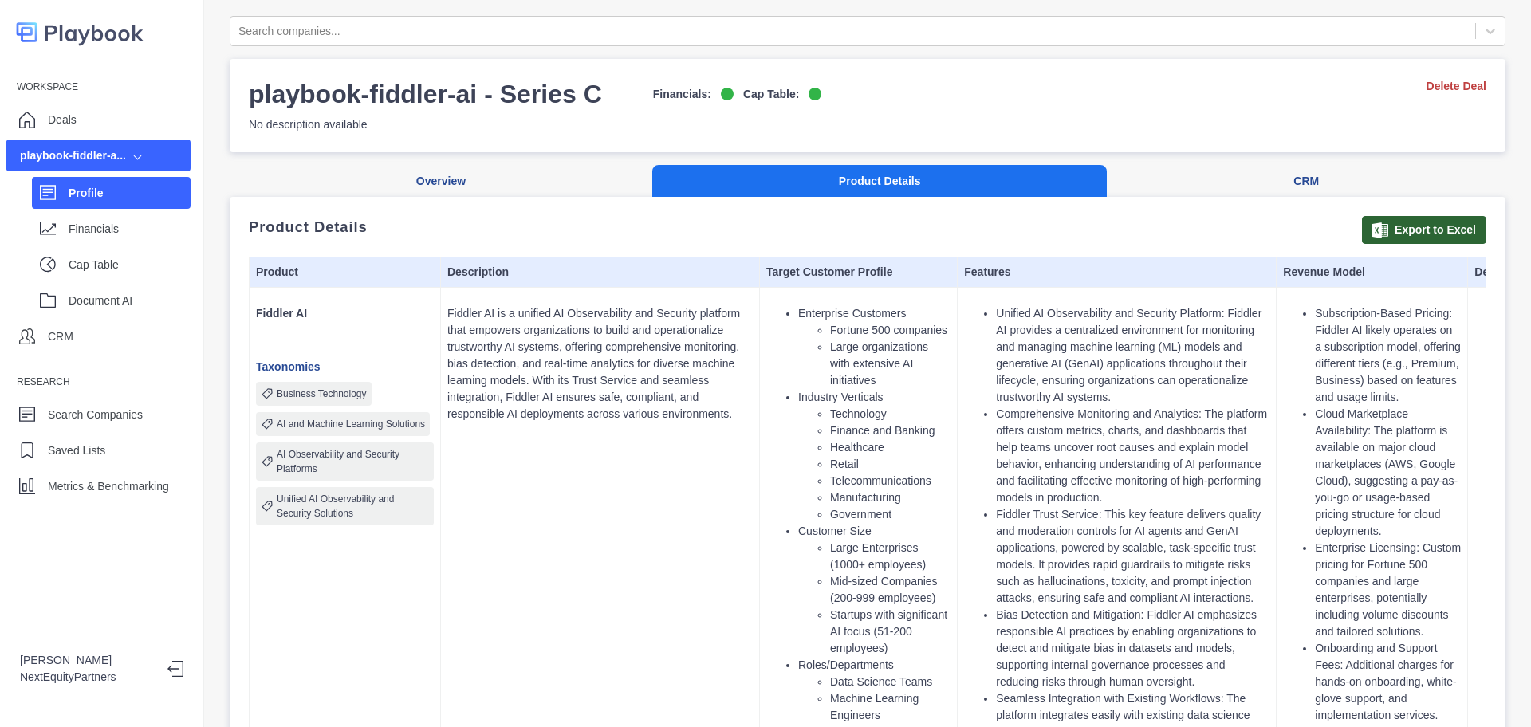
click at [1008, 415] on li "Comprehensive Monitoring and Analytics: The platform offers custom metrics, cha…" at bounding box center [1133, 456] width 274 height 100
drag, startPoint x: 1043, startPoint y: 402, endPoint x: 911, endPoint y: 138, distance: 294.9
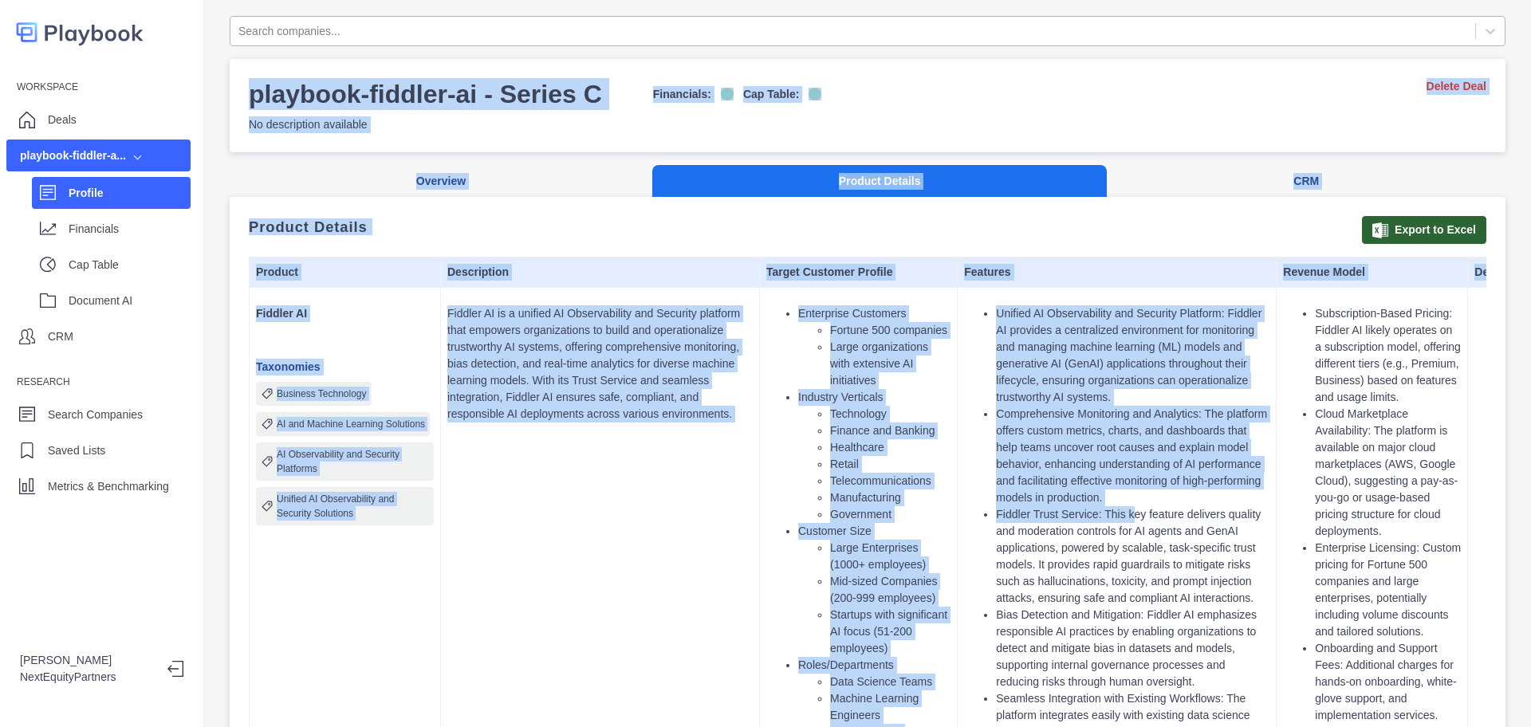
drag, startPoint x: 1128, startPoint y: 515, endPoint x: 730, endPoint y: 41, distance: 619.1
copy div "playbook-fiddler-ai - Series C Financials: Cap Table: No description available …"
click at [921, 342] on li "Large organizations with extensive AI initiatives" at bounding box center [890, 364] width 120 height 50
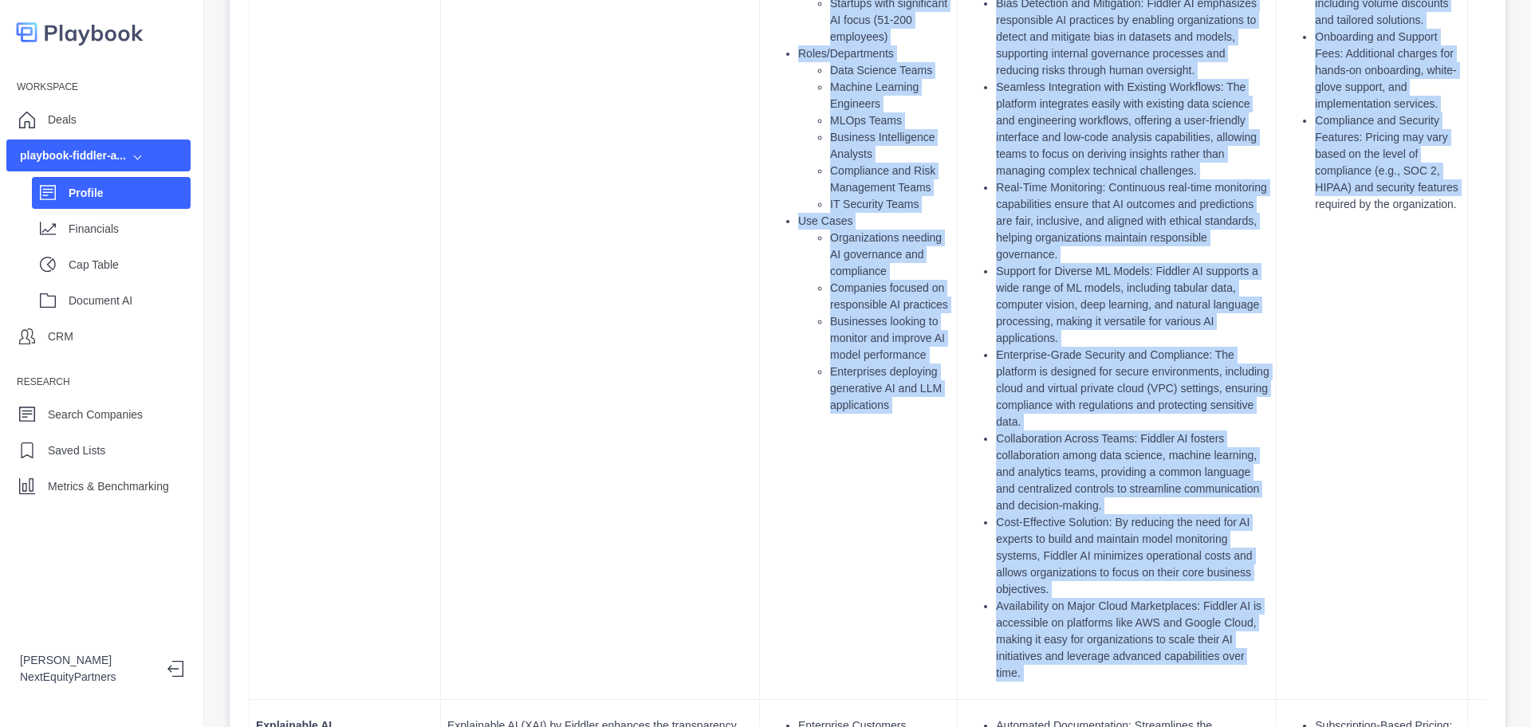
drag, startPoint x: 407, startPoint y: 53, endPoint x: 1250, endPoint y: 639, distance: 1025.5
click at [1309, 727] on html "Workspace Deals playbook-fiddler-a... Profile Financials Cap Table Document AI …" at bounding box center [765, 363] width 1531 height 727
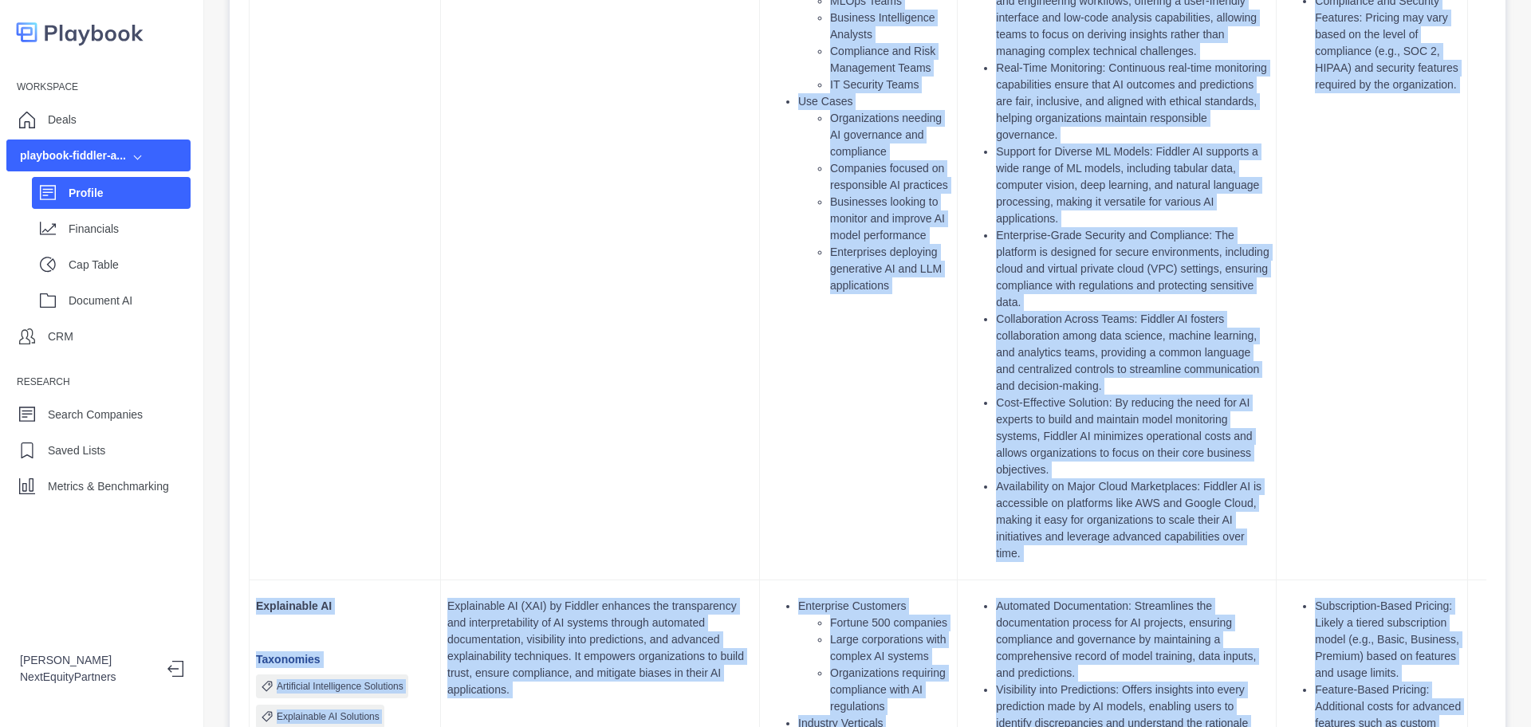
click at [1135, 480] on li "Availability on Major Cloud Marketplaces: Fiddler AI is accessible on platforms…" at bounding box center [1133, 520] width 274 height 84
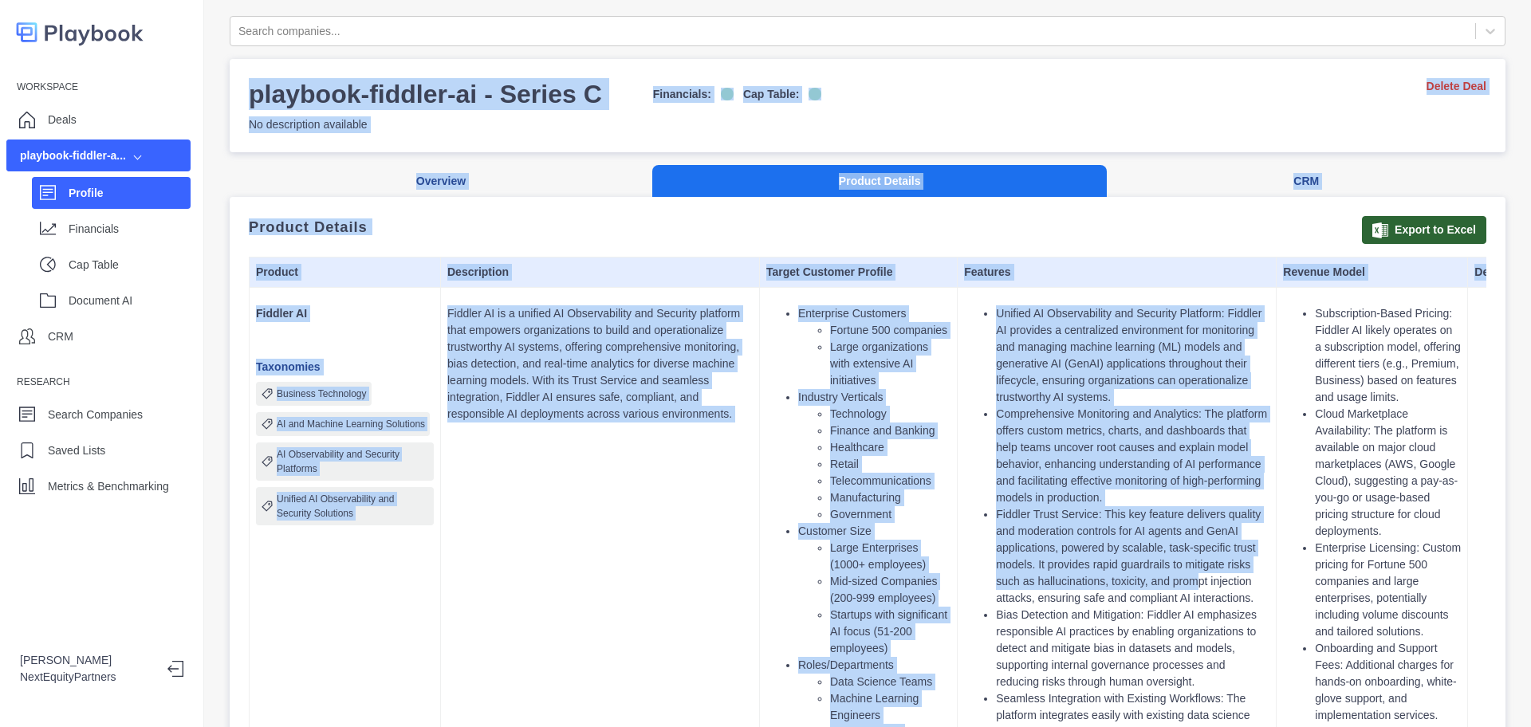
drag, startPoint x: 1191, startPoint y: 581, endPoint x: 392, endPoint y: -87, distance: 1042.2
click at [392, 0] on html "Workspace Deals playbook-fiddler-a... Profile Financials Cap Table Document AI …" at bounding box center [765, 363] width 1531 height 727
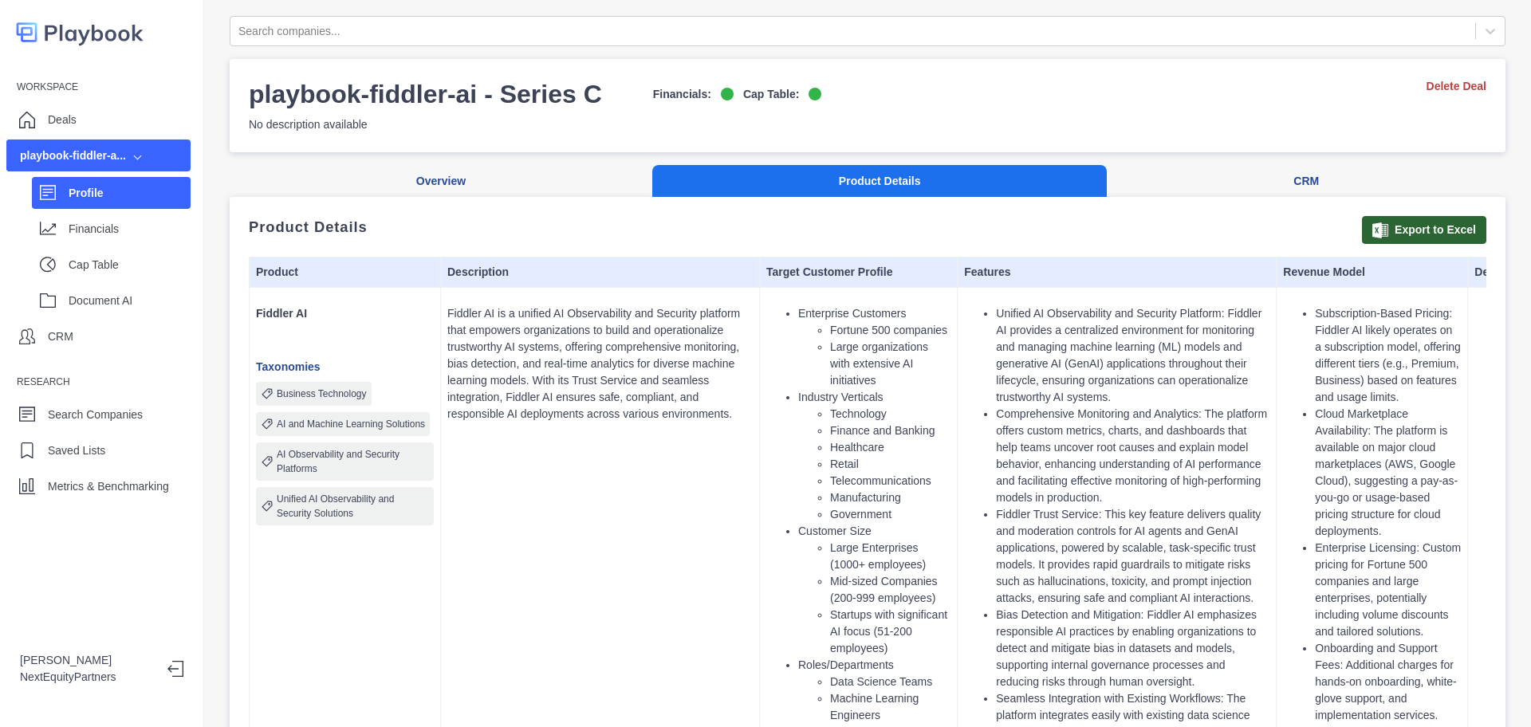
click at [831, 360] on li "Large organizations with extensive AI initiatives" at bounding box center [890, 364] width 120 height 50
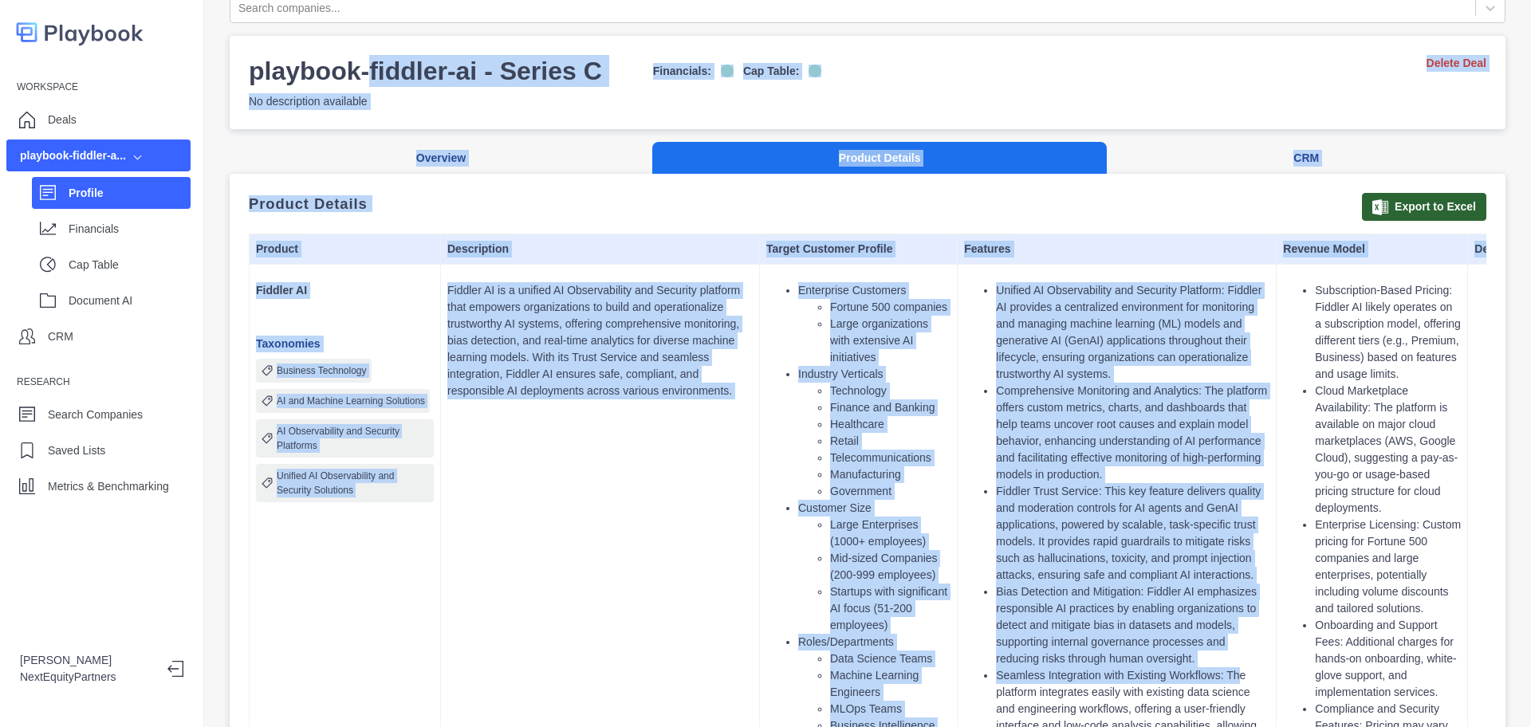
drag, startPoint x: 372, startPoint y: 93, endPoint x: 1236, endPoint y: 684, distance: 1047.0
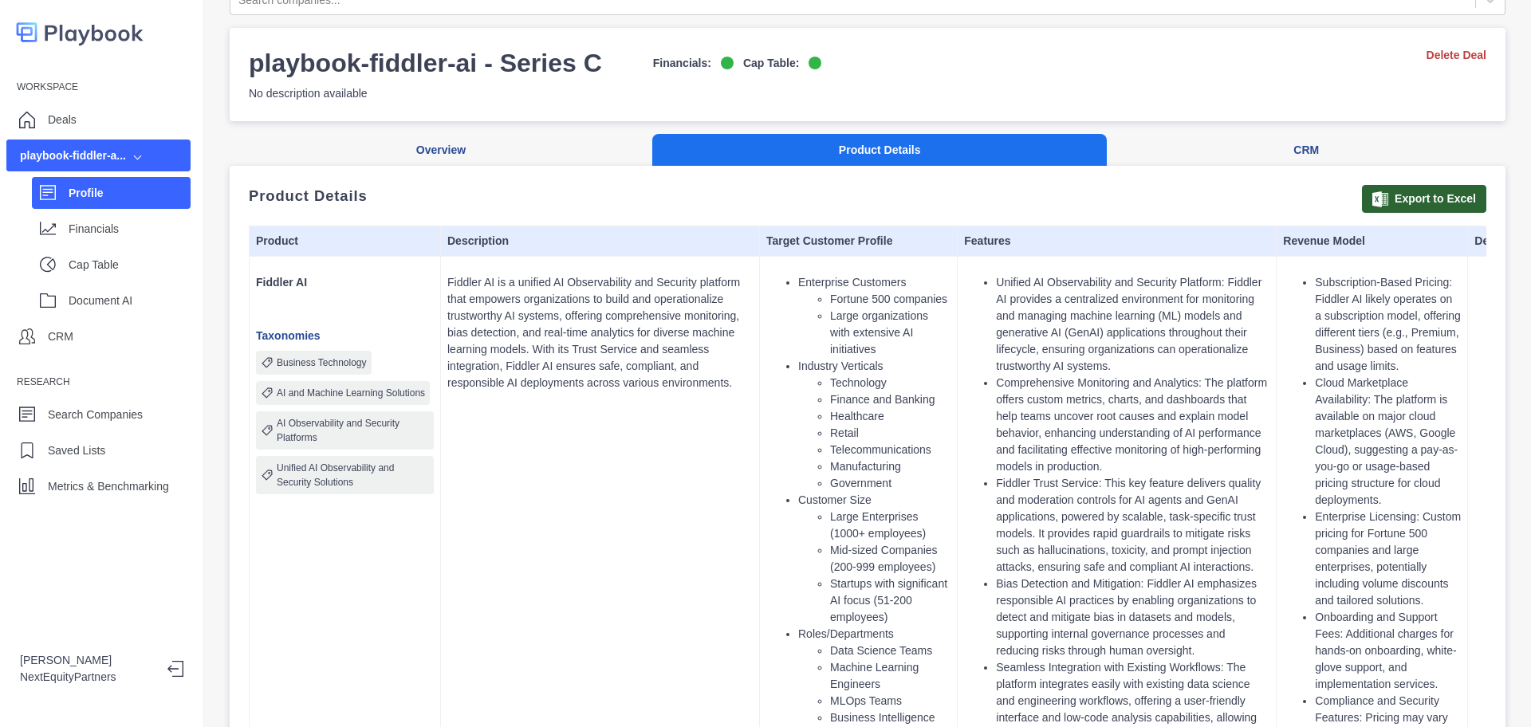
click at [1313, 601] on ul "Subscription-Based Pricing: Fiddler AI likely operates on a subscription model,…" at bounding box center [1372, 533] width 178 height 519
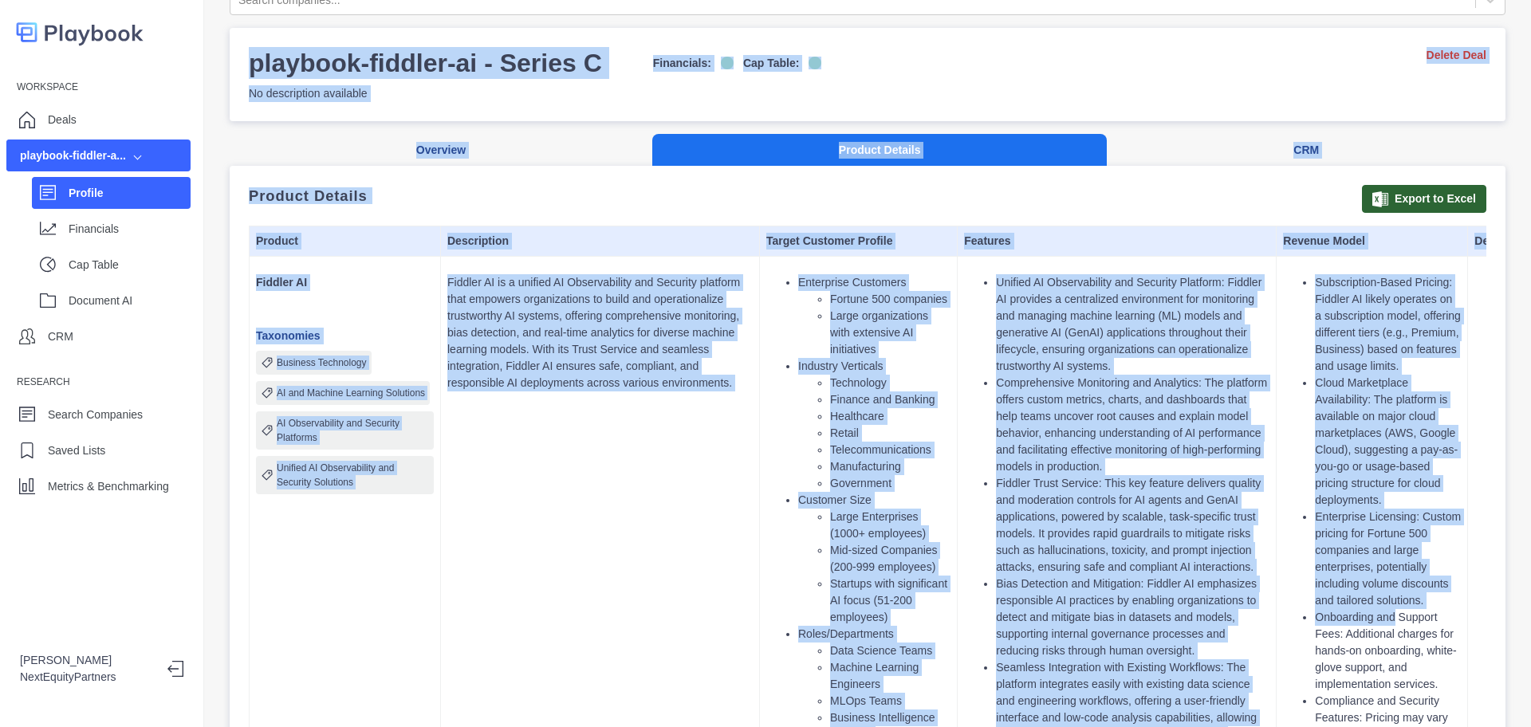
scroll to position [0, 0]
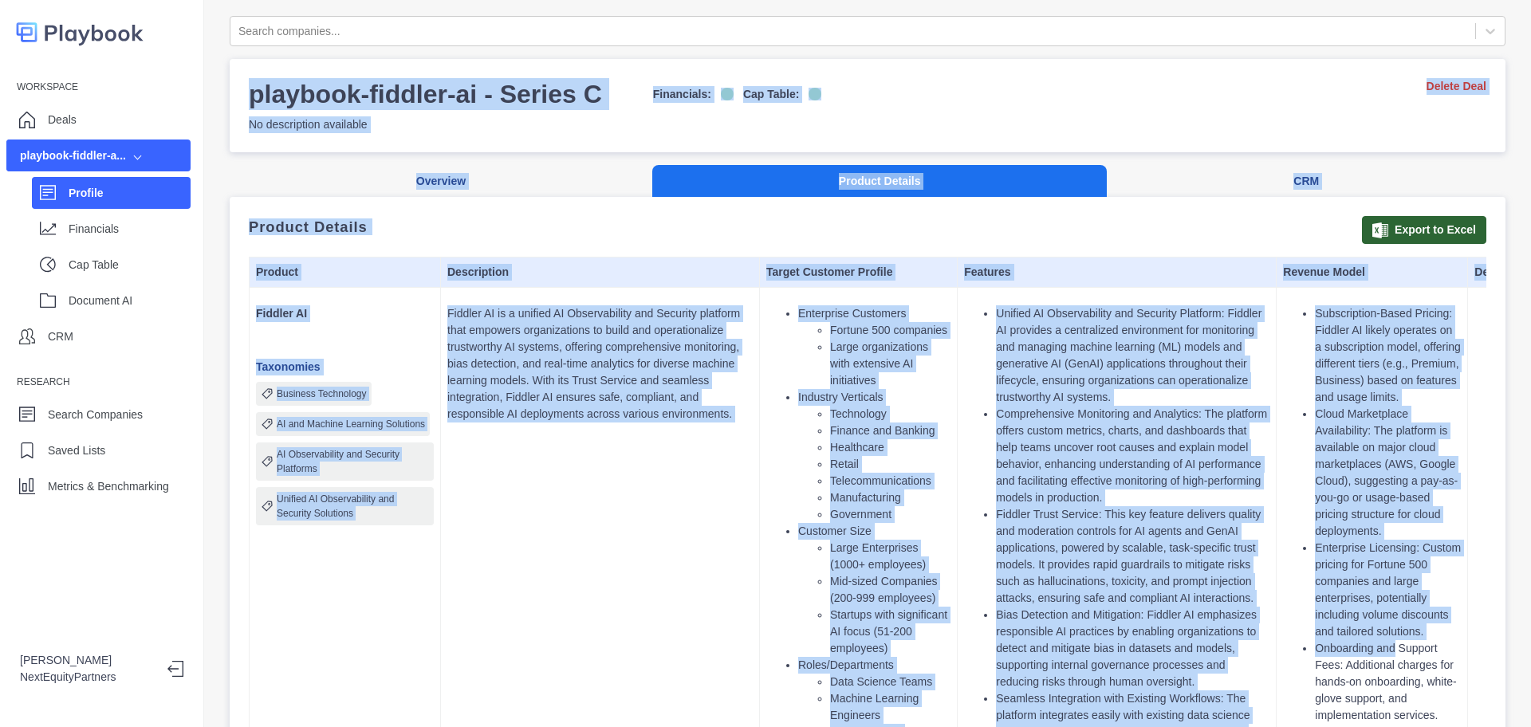
drag, startPoint x: 1394, startPoint y: 620, endPoint x: 335, endPoint y: -87, distance: 1273.4
click at [335, 0] on html "Workspace Deals playbook-fiddler-a... Profile Financials Cap Table Document AI …" at bounding box center [765, 363] width 1531 height 727
drag, startPoint x: 813, startPoint y: 427, endPoint x: 683, endPoint y: 415, distance: 130.5
click at [683, 415] on p "Fiddler AI is a unified AI Observability and Security platform that empowers or…" at bounding box center [599, 363] width 305 height 117
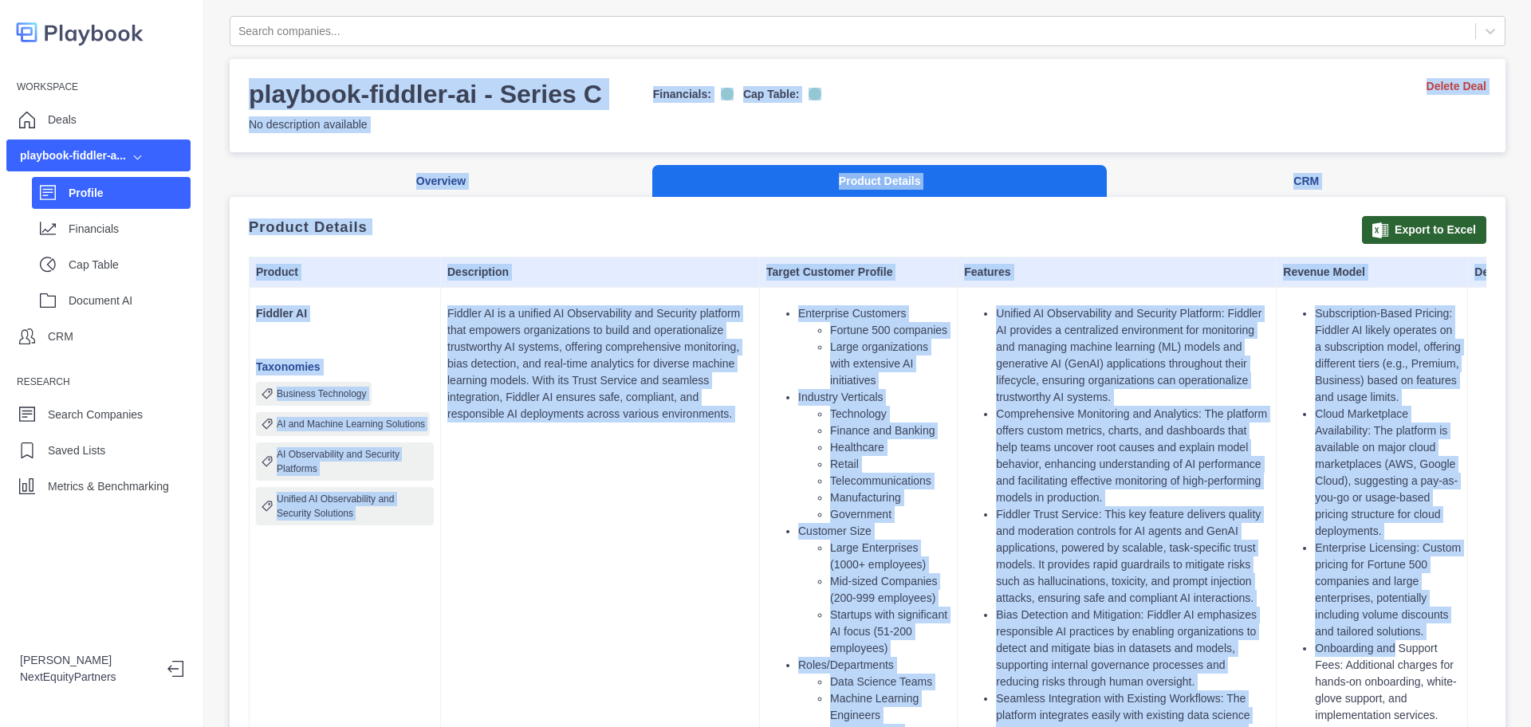
click at [826, 116] on div "playbook-fiddler-ai - Series C Financials: Cap Table: No description available …" at bounding box center [868, 105] width 1238 height 55
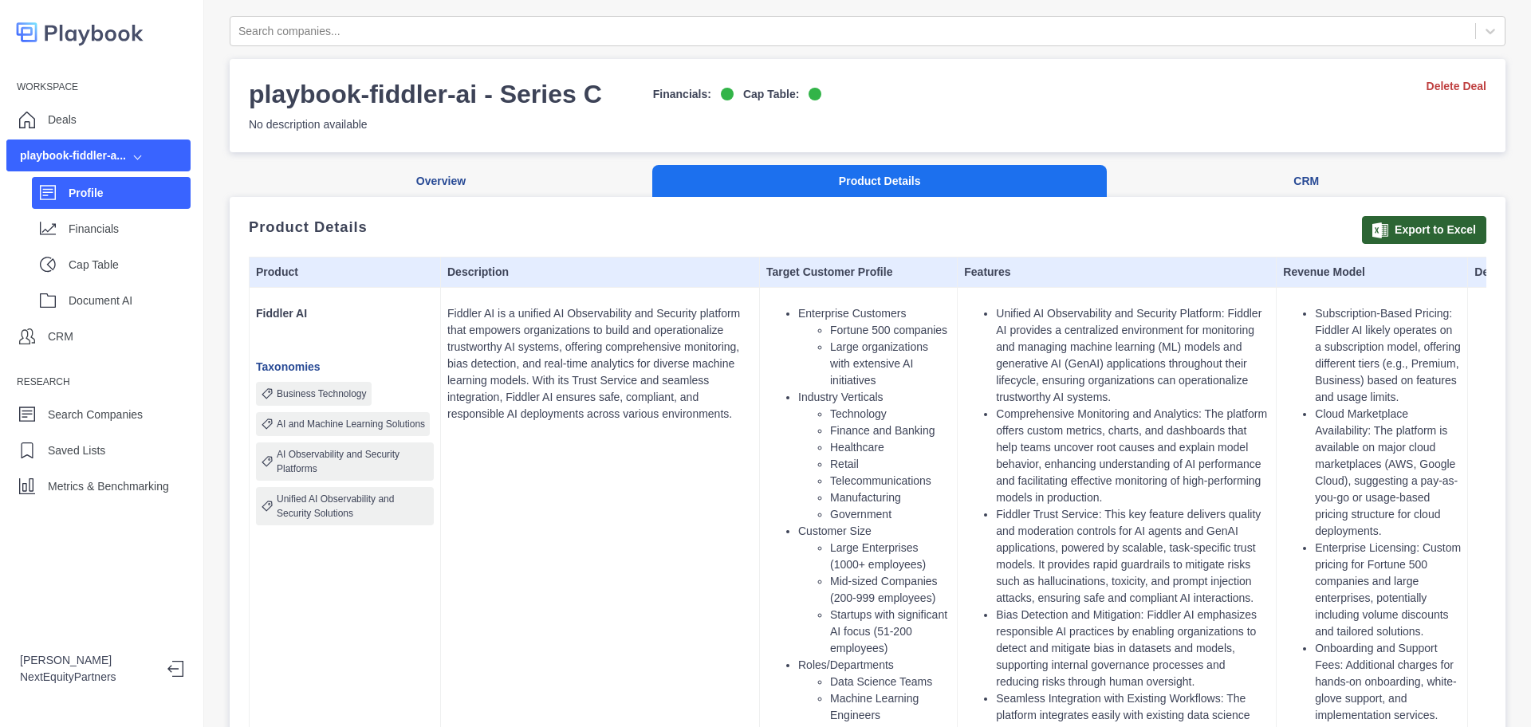
click at [826, 116] on div "playbook-fiddler-ai - Series C Financials: Cap Table: No description available …" at bounding box center [868, 105] width 1238 height 55
click at [826, 120] on div "playbook-fiddler-ai - Series C Financials: Cap Table: No description available …" at bounding box center [868, 105] width 1238 height 55
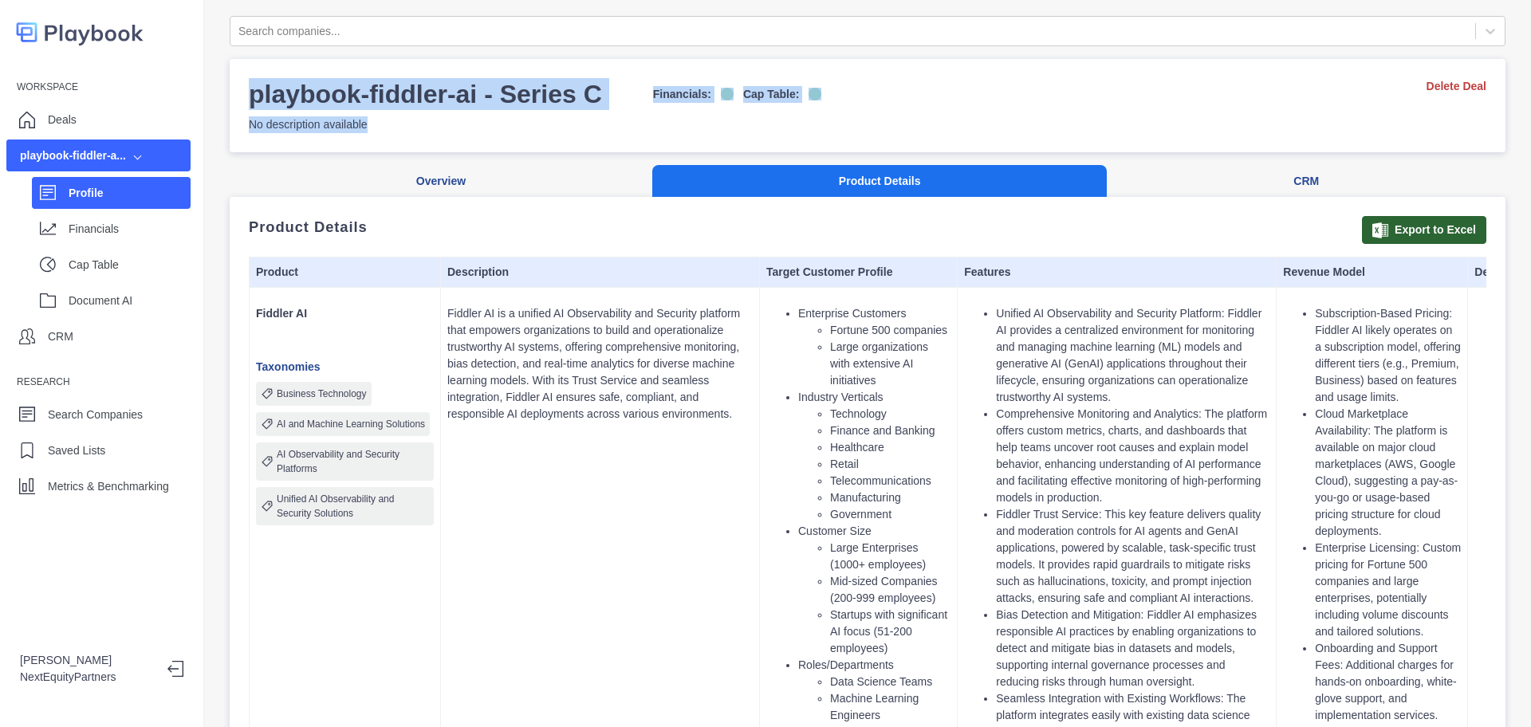
drag, startPoint x: 836, startPoint y: 105, endPoint x: 841, endPoint y: 50, distance: 55.3
click at [841, 95] on div "playbook-fiddler-ai - Series C Financials: Cap Table: No description available …" at bounding box center [868, 105] width 1238 height 55
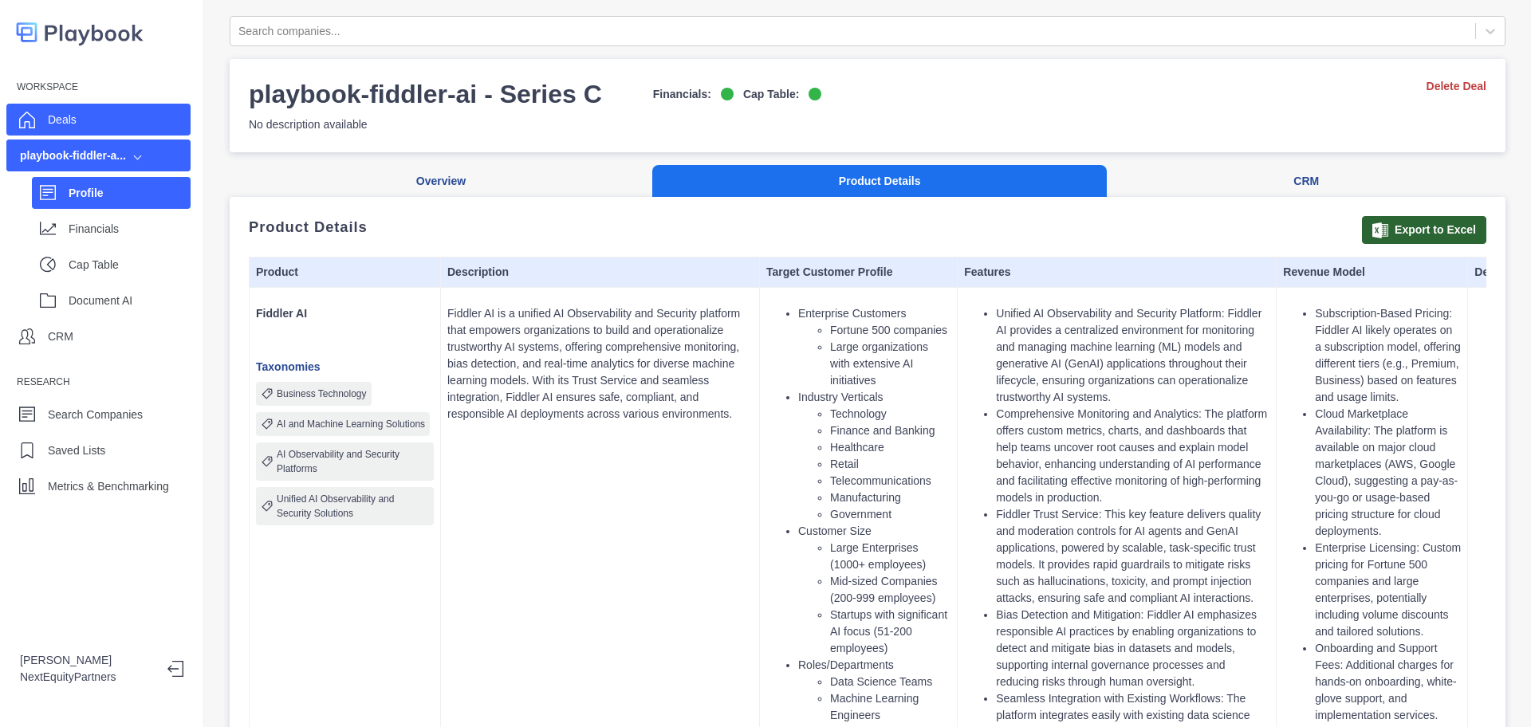
click at [98, 112] on div "Deals" at bounding box center [98, 120] width 184 height 32
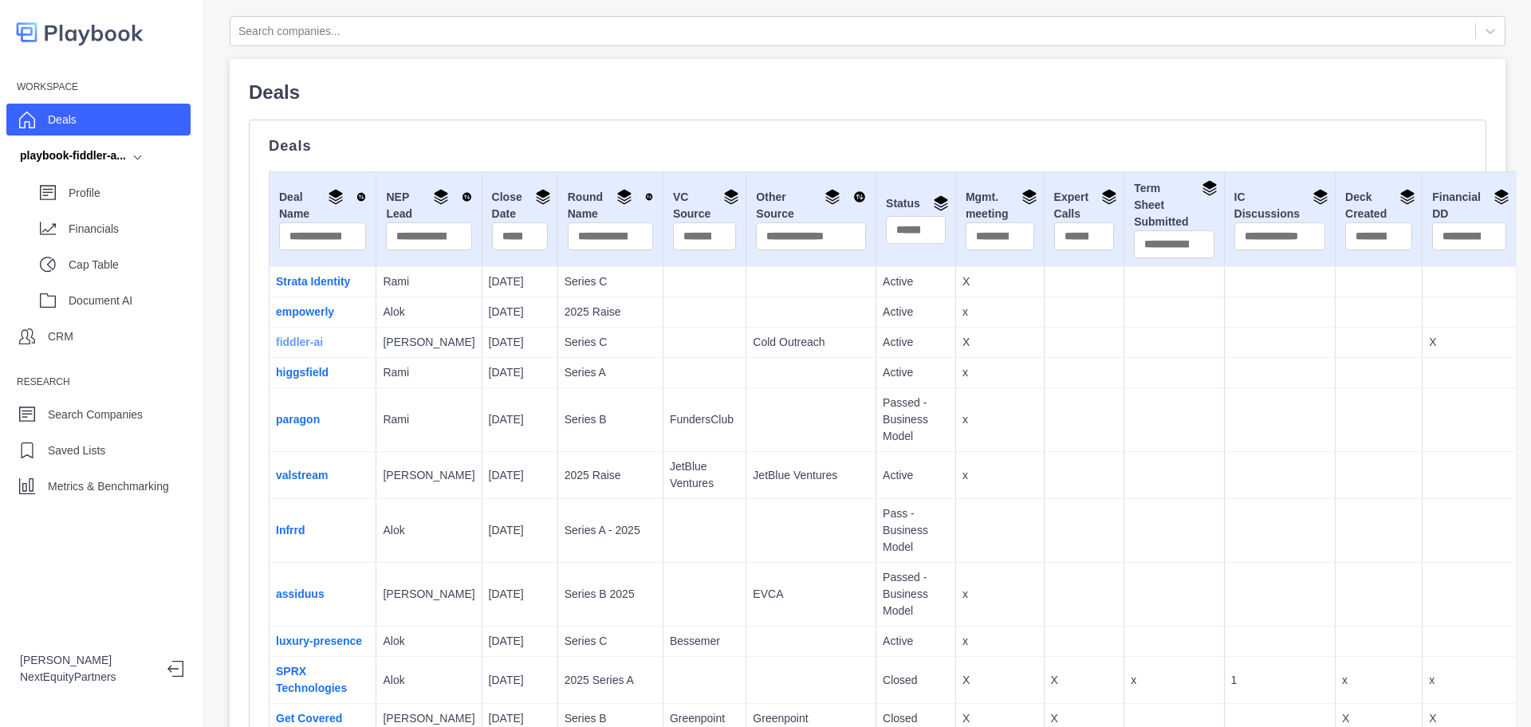
click at [292, 339] on link "fiddler-ai" at bounding box center [299, 342] width 47 height 13
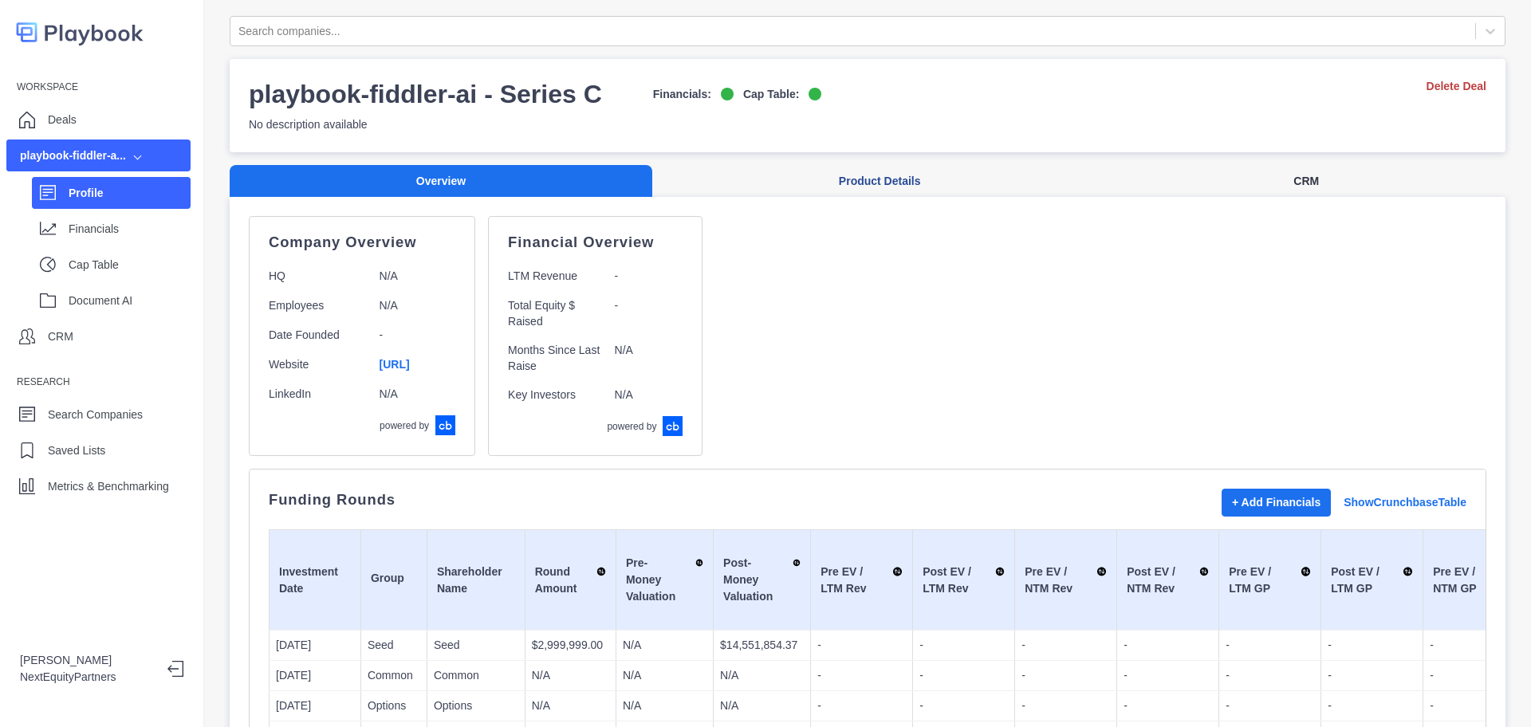
click at [1277, 171] on button "CRM" at bounding box center [1306, 181] width 399 height 33
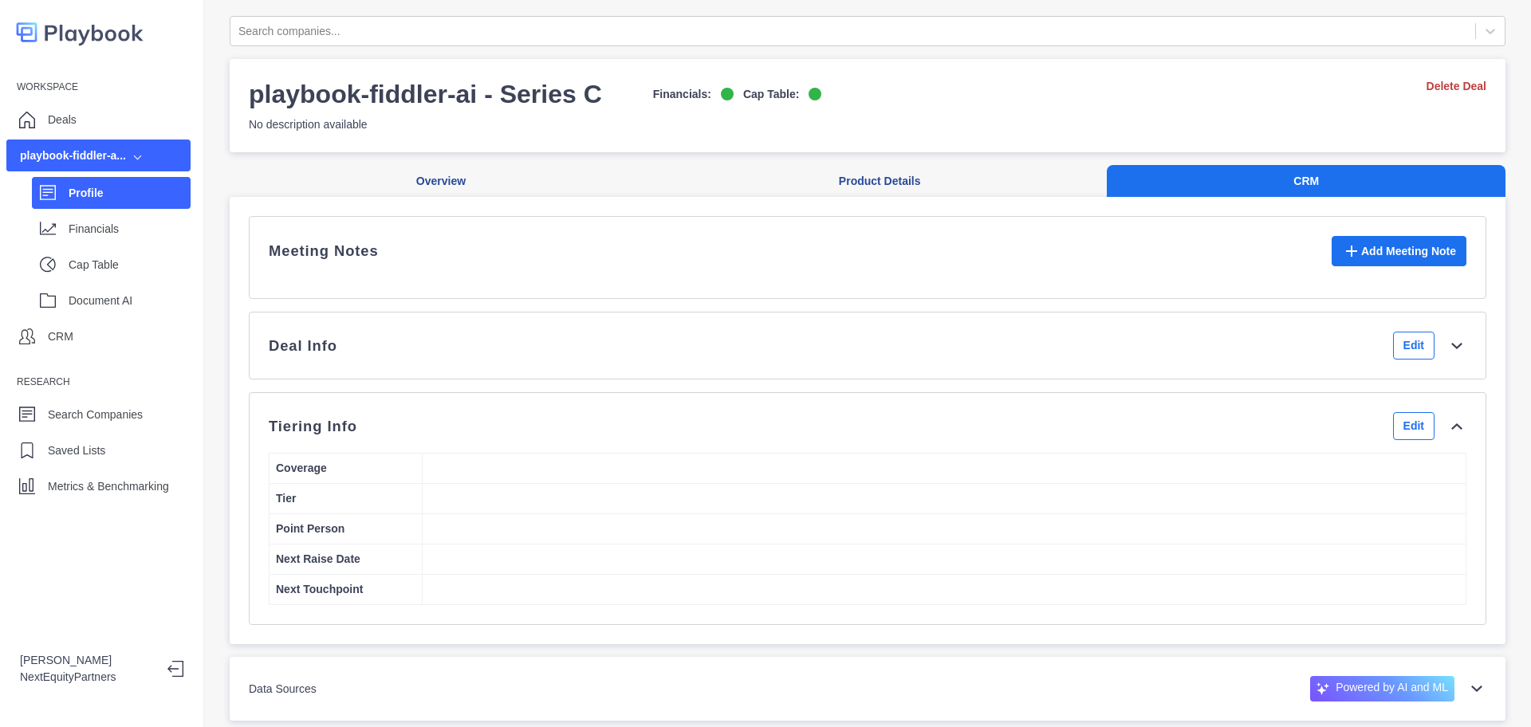
click at [1097, 360] on div "Deal Info Edit" at bounding box center [868, 346] width 1198 height 28
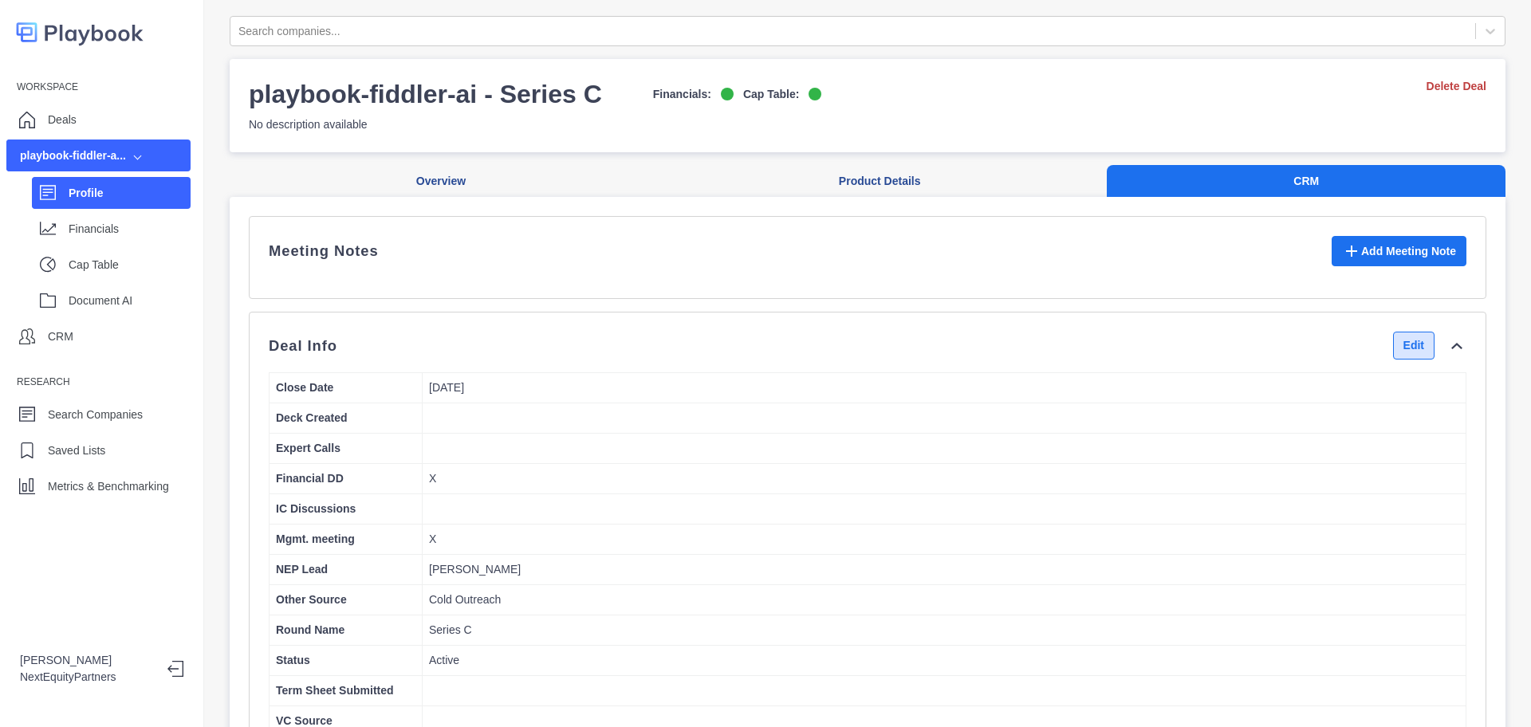
click at [1393, 357] on button "Edit" at bounding box center [1413, 346] width 41 height 28
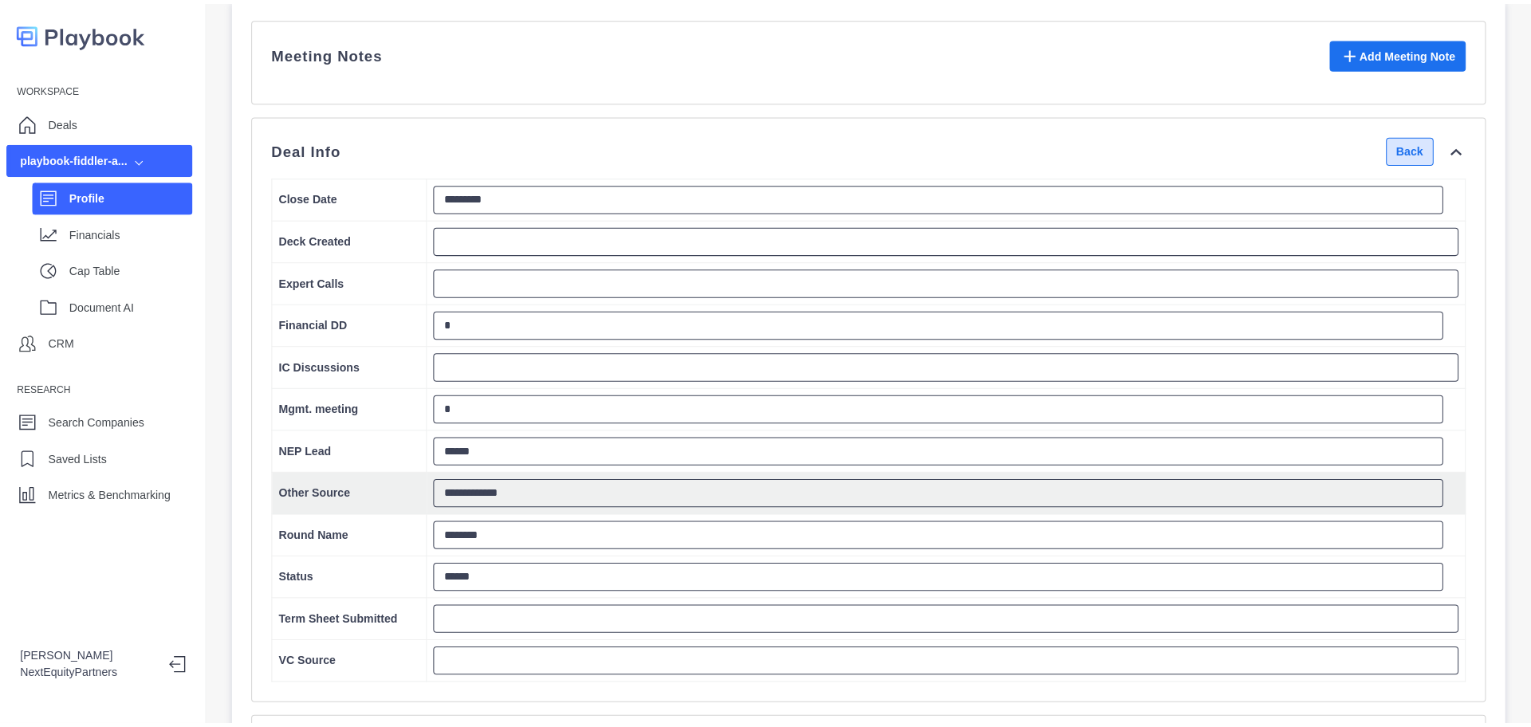
scroll to position [299, 0]
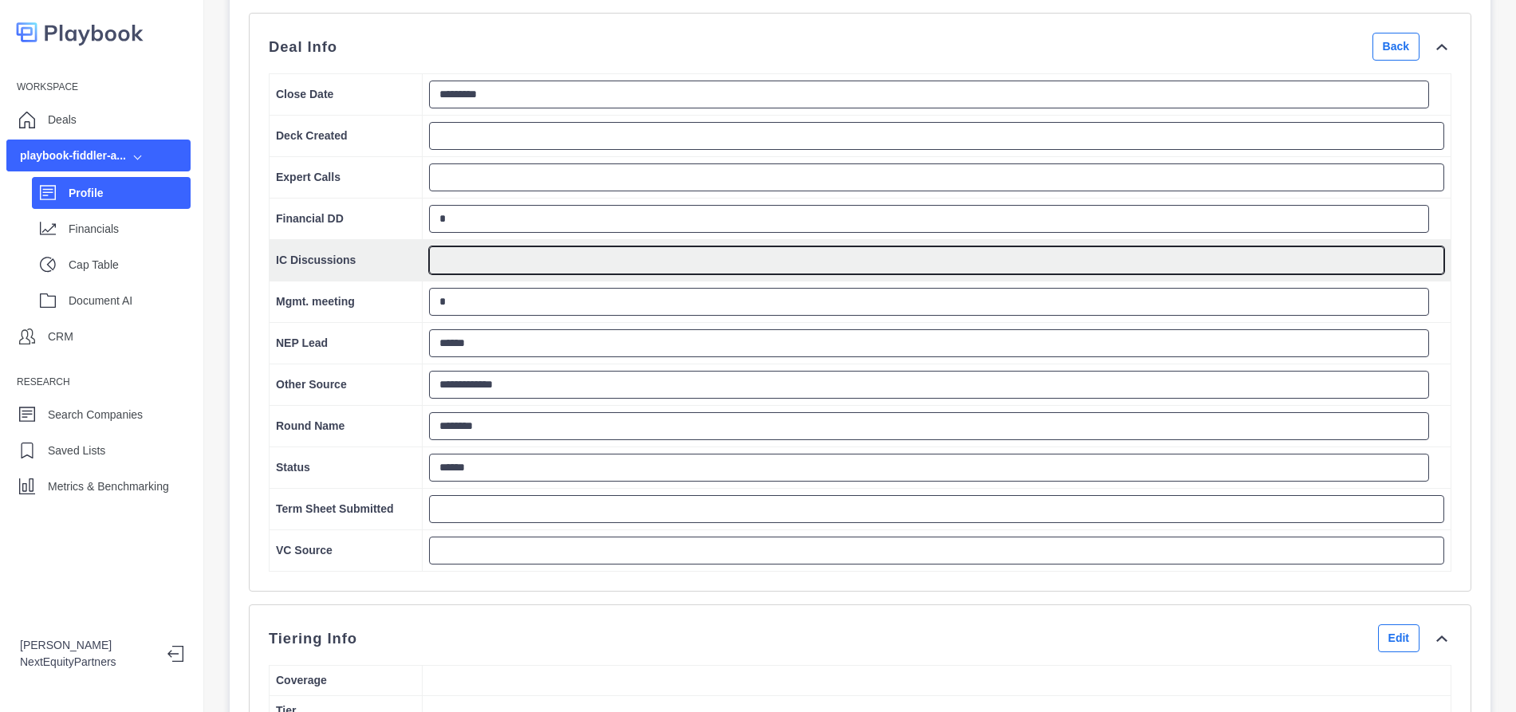
click at [450, 274] on textarea at bounding box center [936, 260] width 1015 height 28
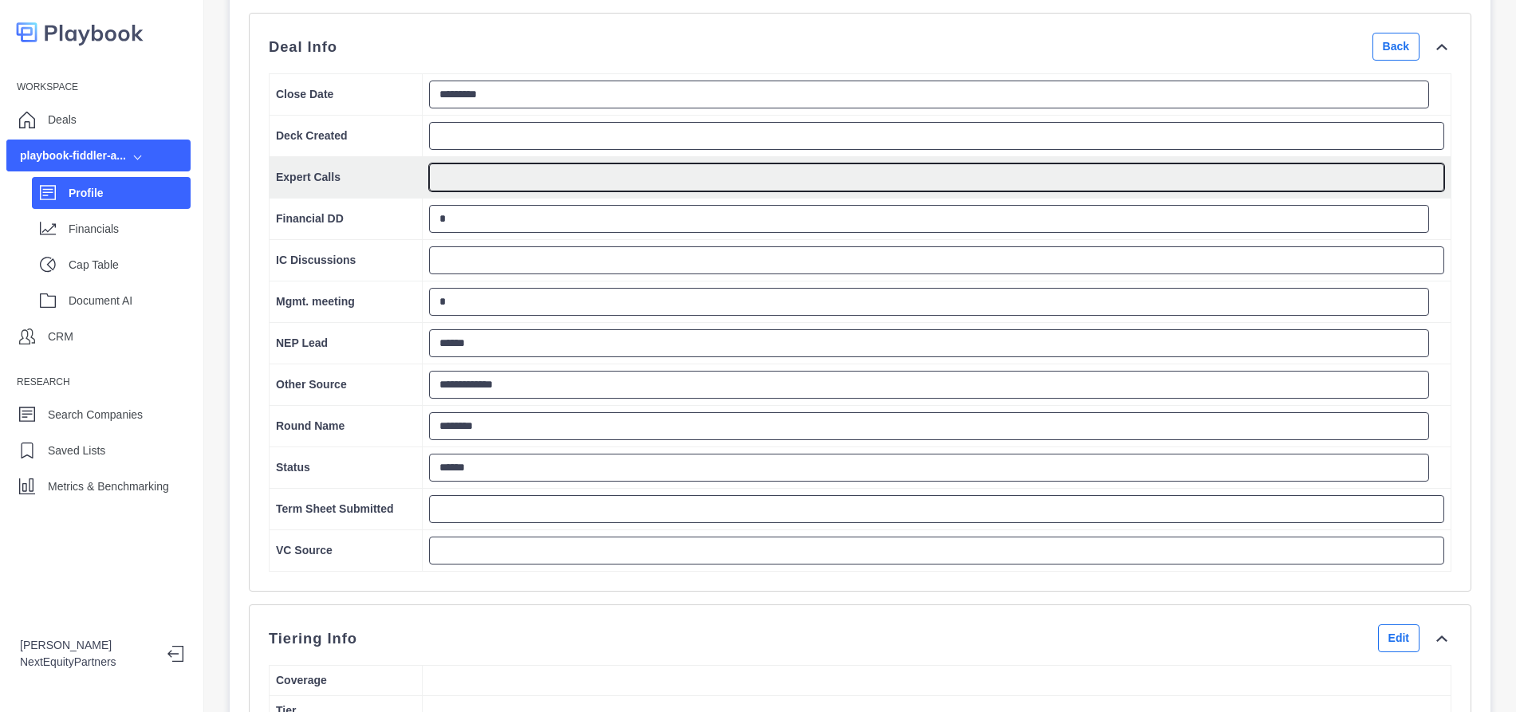
click at [453, 182] on textarea at bounding box center [936, 177] width 1015 height 28
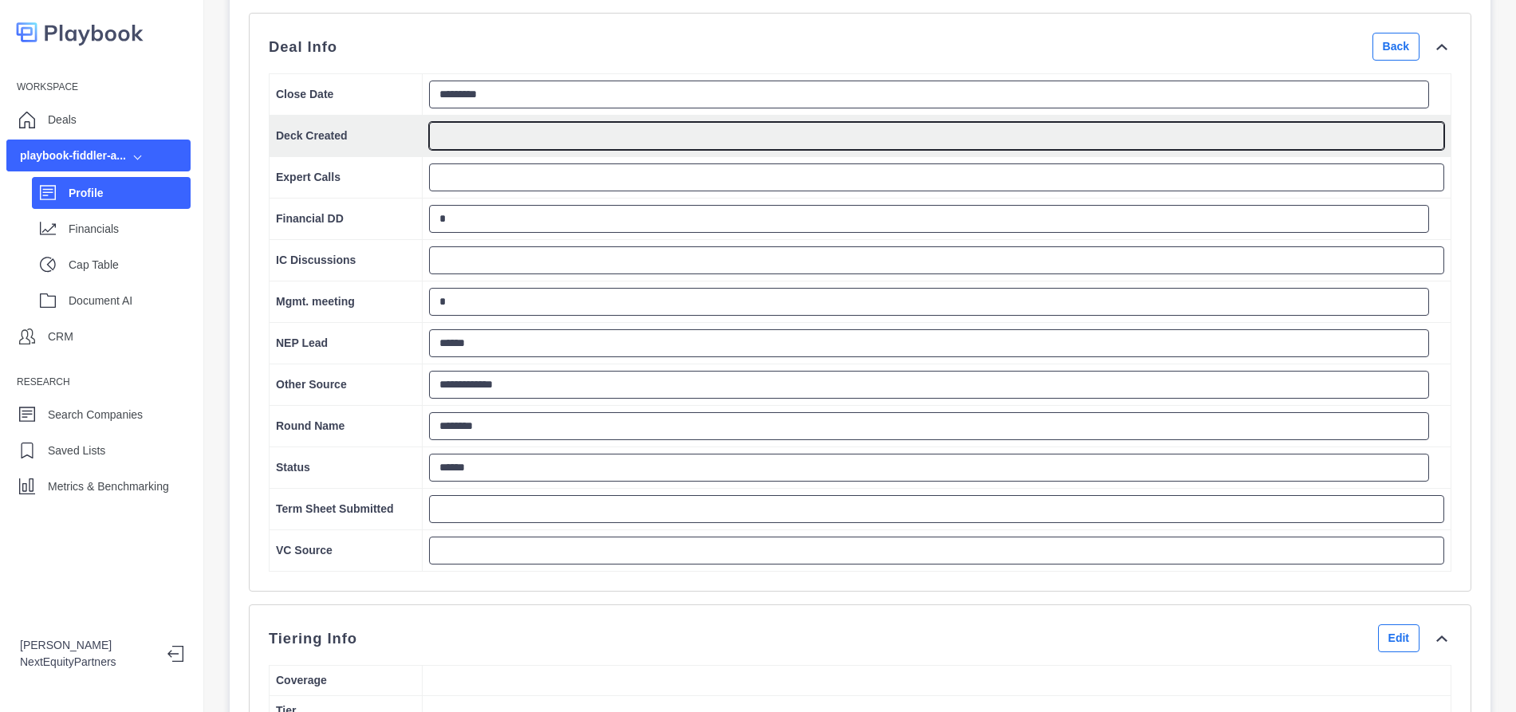
click at [455, 150] on textarea at bounding box center [936, 136] width 1015 height 28
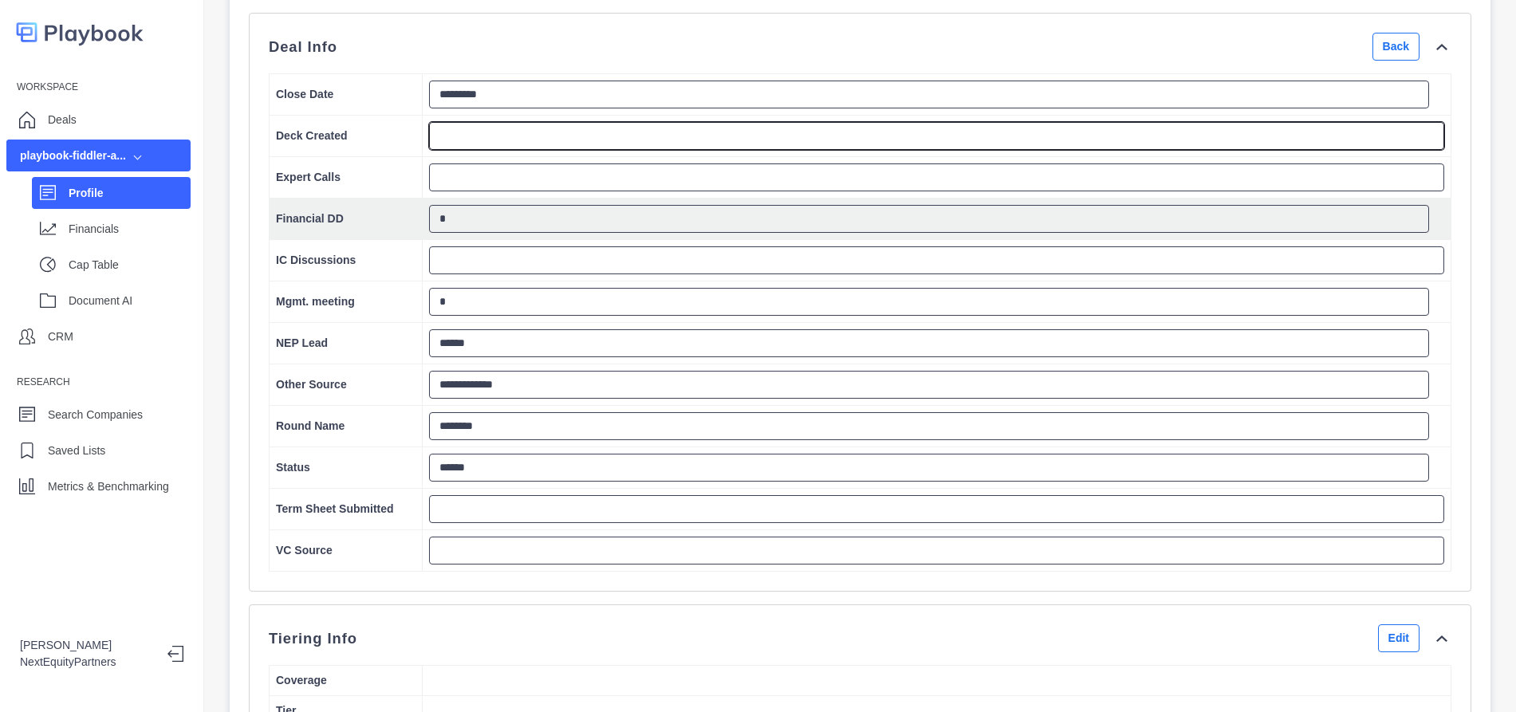
type textarea "*"
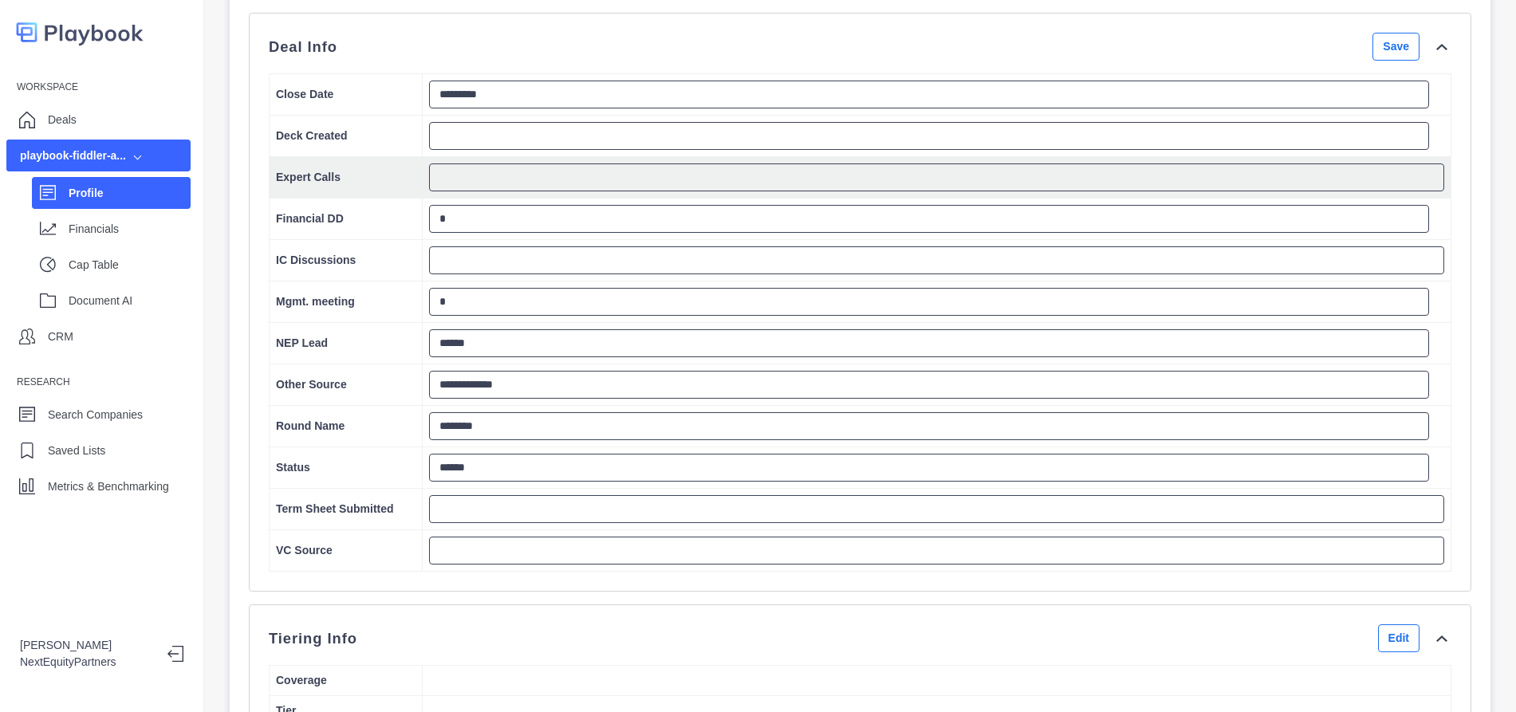
click at [738, 199] on td at bounding box center [937, 177] width 1029 height 41
click at [741, 191] on textarea at bounding box center [936, 177] width 1015 height 28
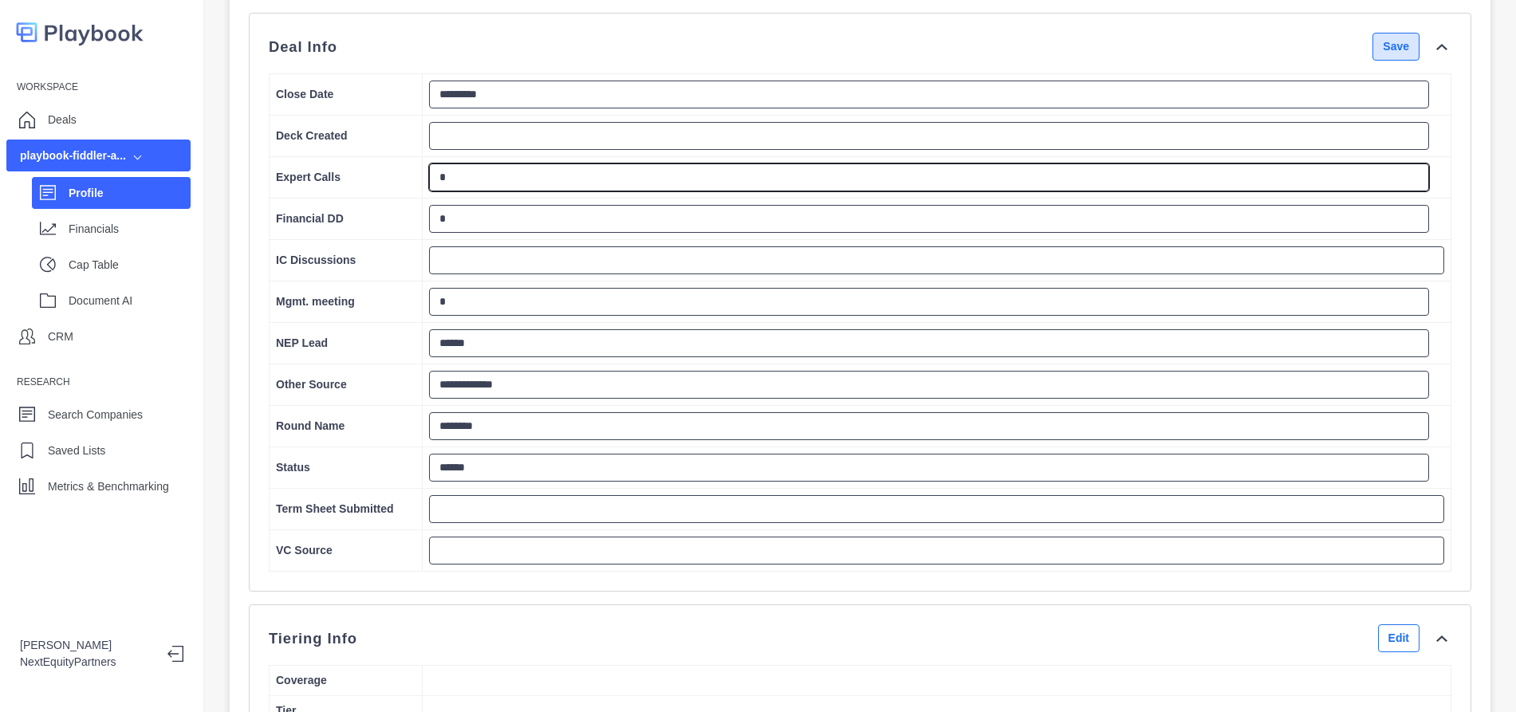
type textarea "*"
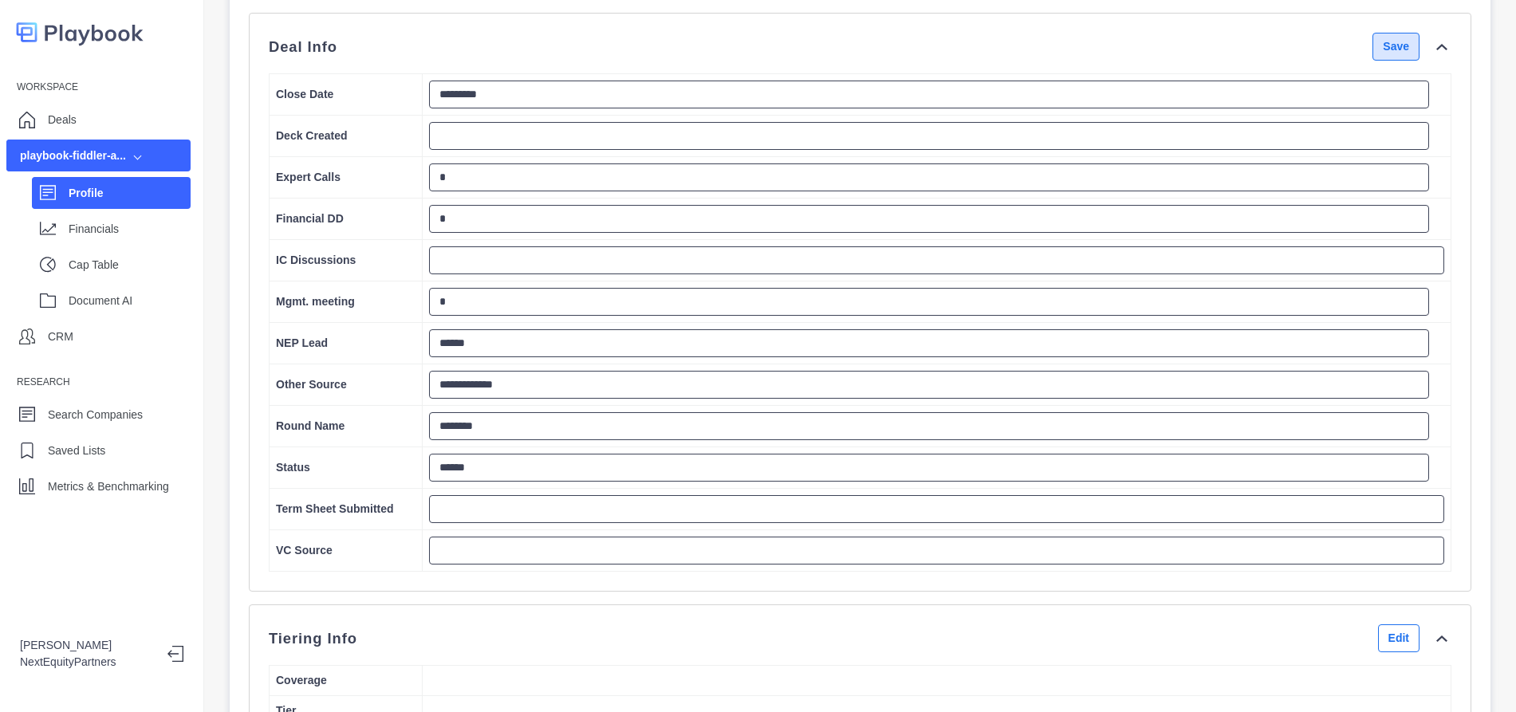
click at [1388, 61] on button "Save" at bounding box center [1395, 47] width 47 height 28
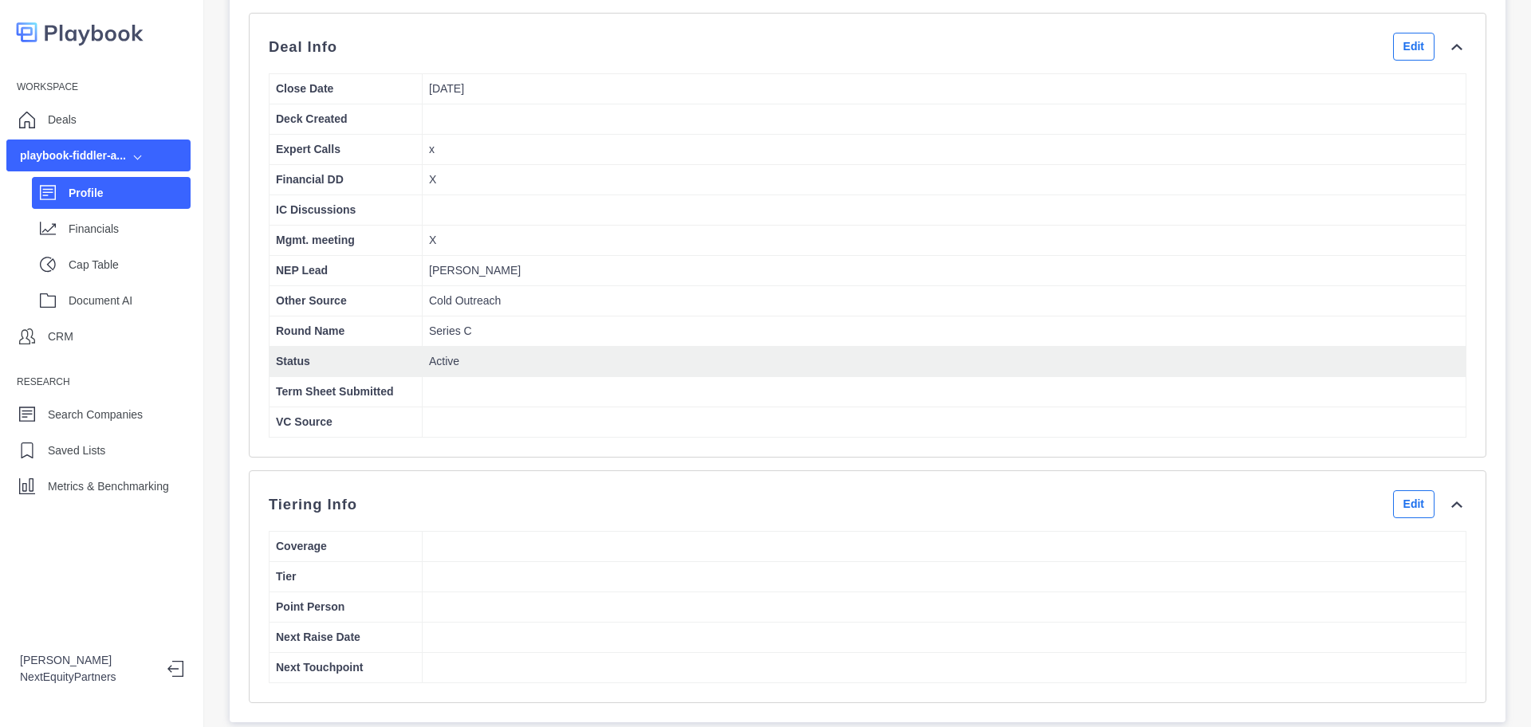
scroll to position [0, 0]
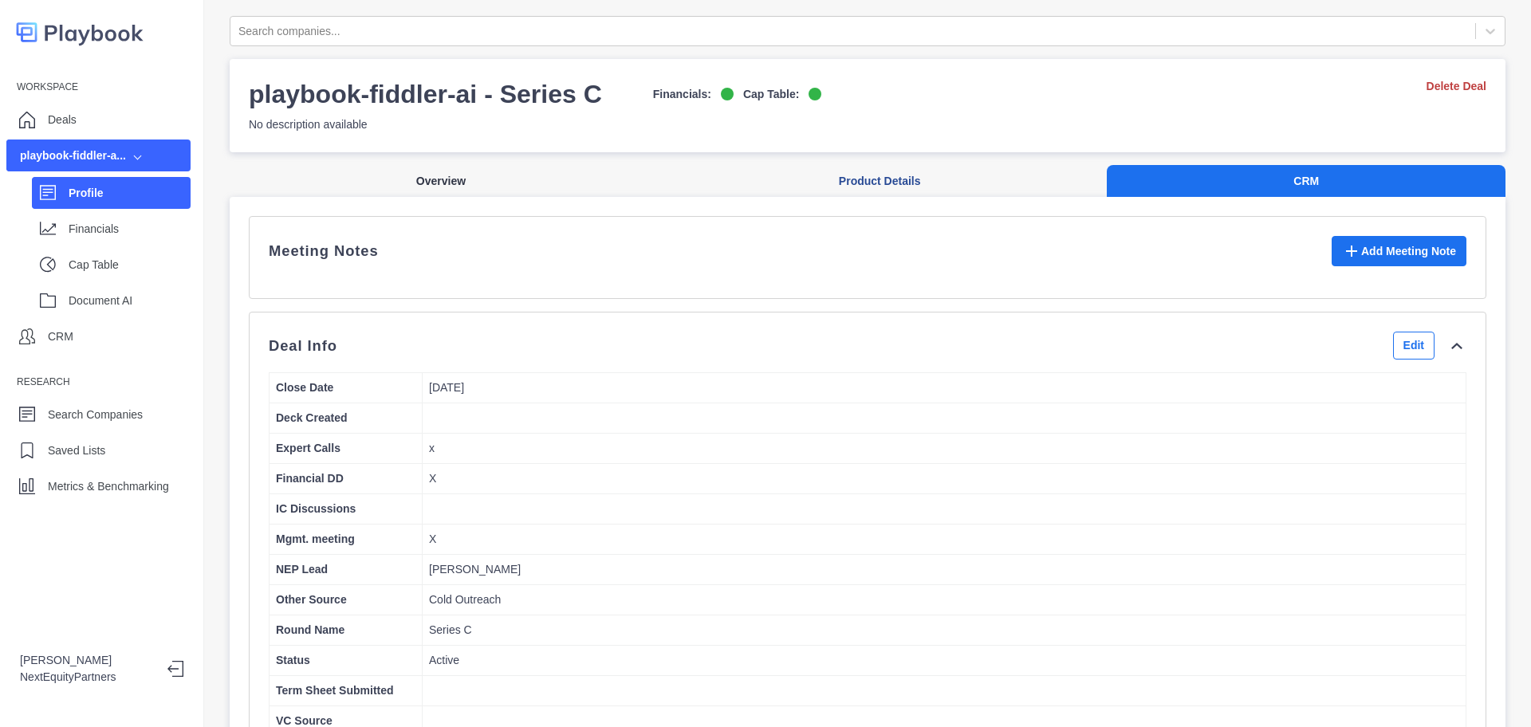
click at [433, 177] on button "Overview" at bounding box center [441, 181] width 423 height 33
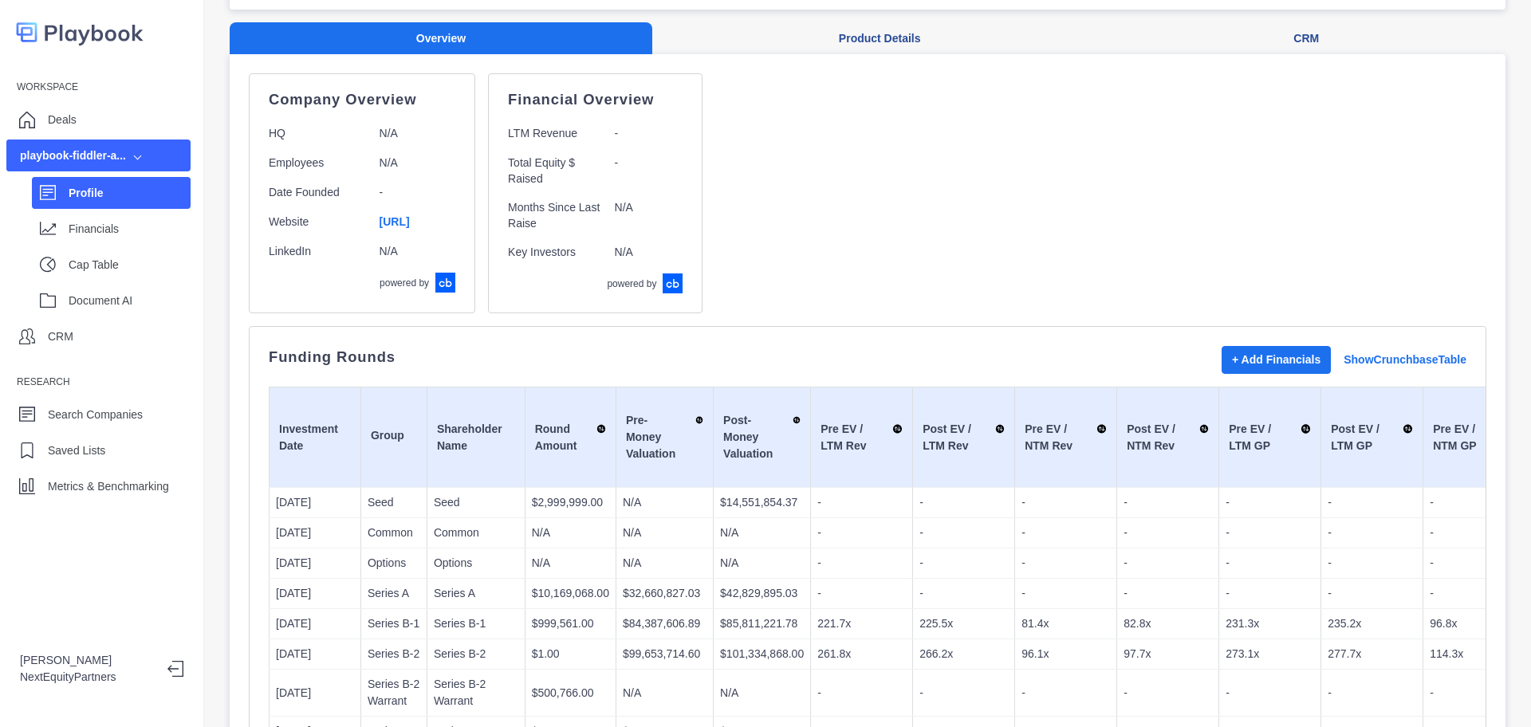
scroll to position [399, 0]
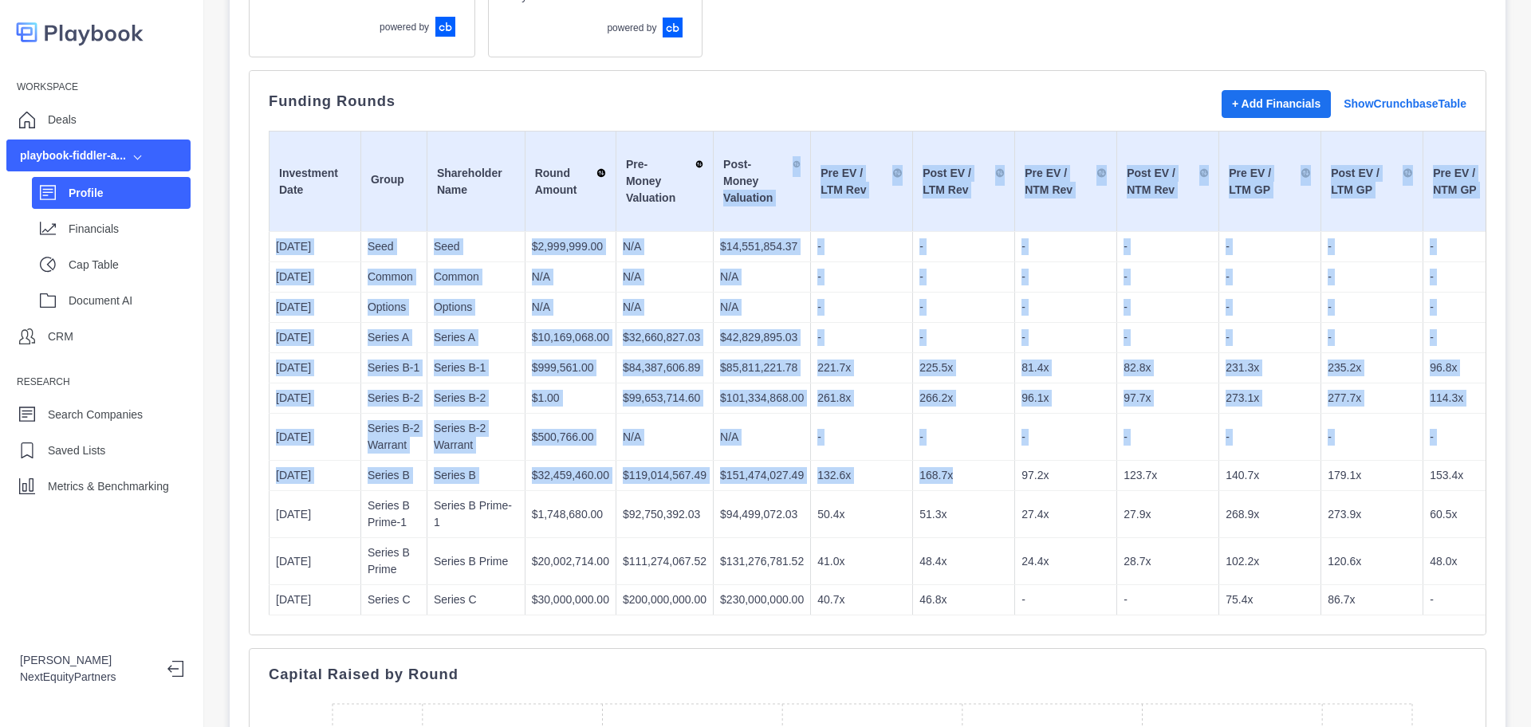
drag, startPoint x: 761, startPoint y: 178, endPoint x: 965, endPoint y: 462, distance: 350.3
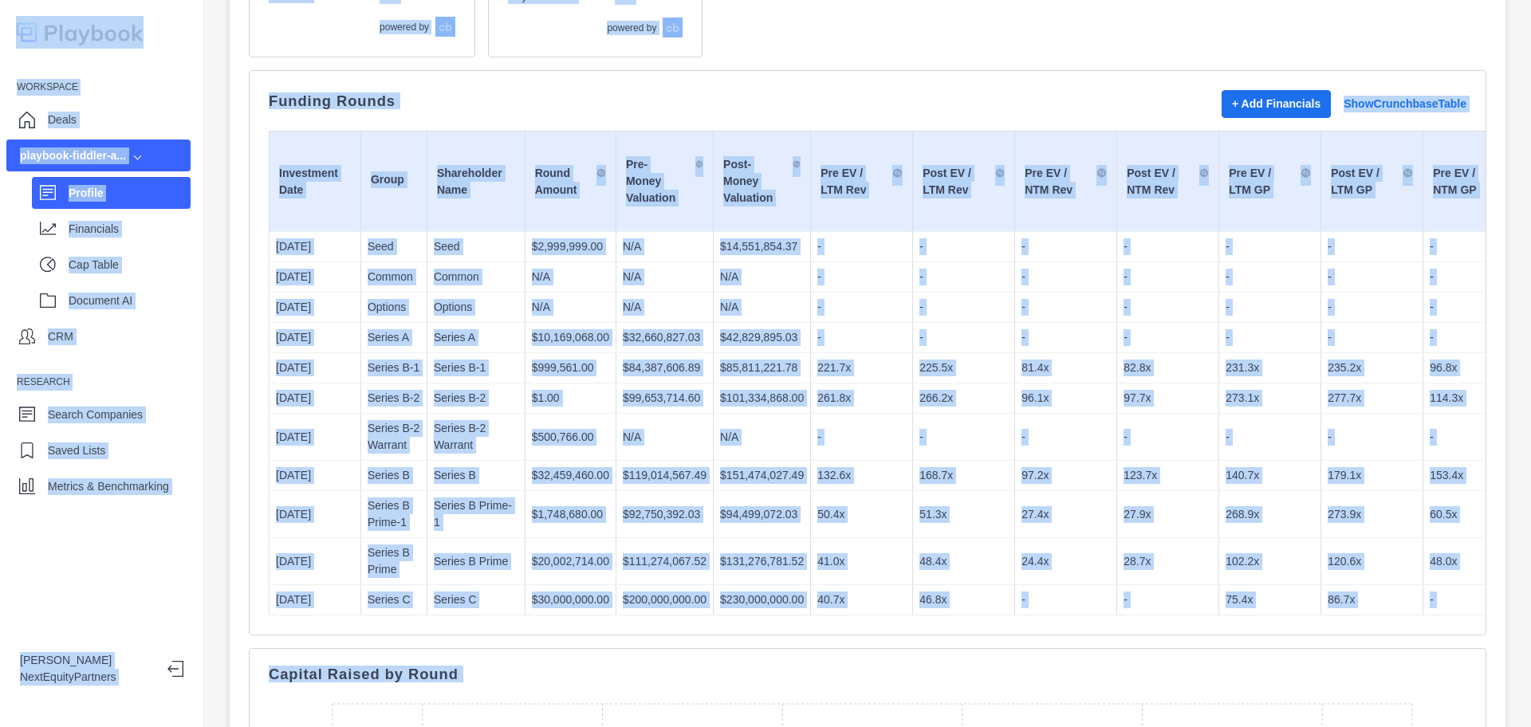
copy body "Workspace Deals playbook-fiddler-a... Profile Financials Cap Table Document AI …"
click at [965, 447] on td "-" at bounding box center [964, 437] width 102 height 47
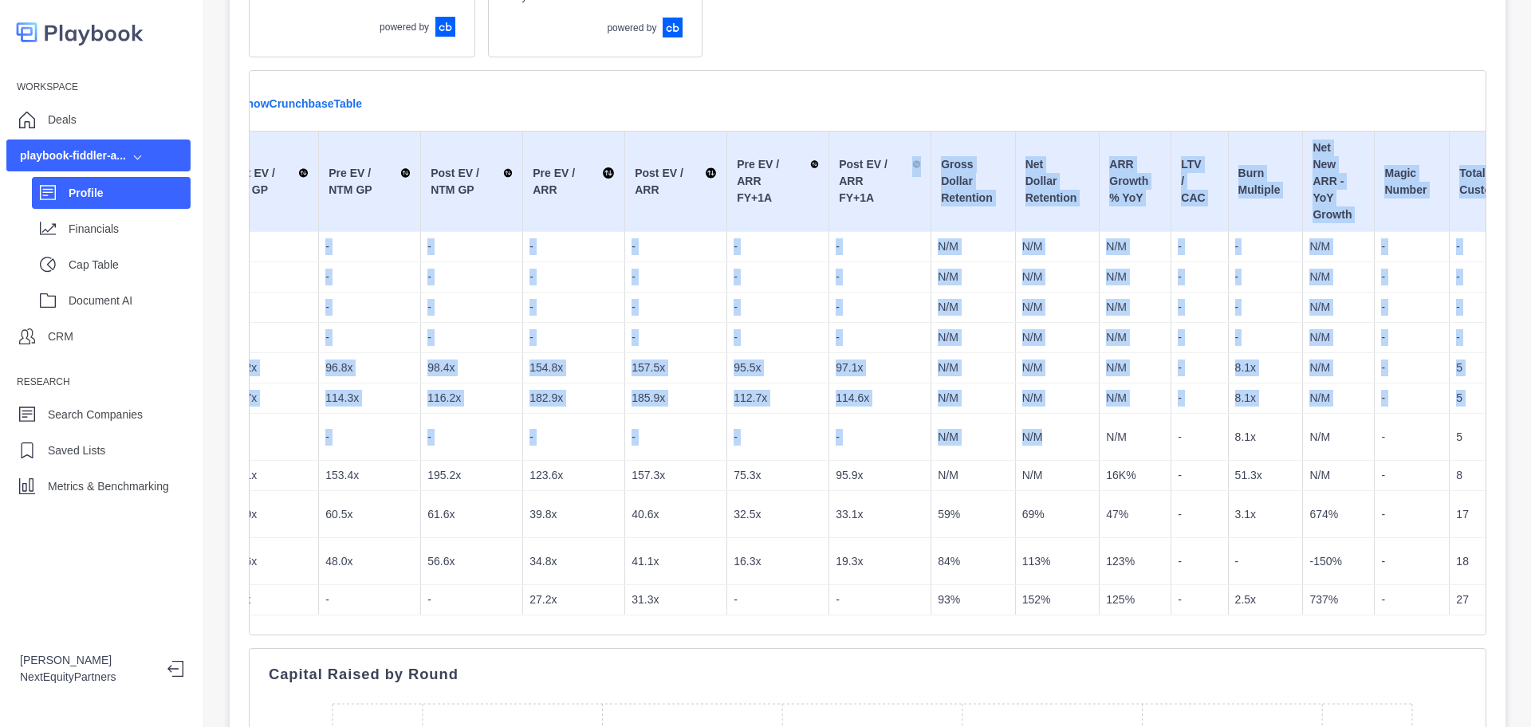
drag, startPoint x: 959, startPoint y: 347, endPoint x: 1048, endPoint y: 414, distance: 111.0
click at [1048, 417] on table "Investment Date Group Shareholder Name Round Amount Pre-Money Valuation Post-Mo…" at bounding box center [475, 373] width 2622 height 485
click at [1049, 411] on td "N/M" at bounding box center [1057, 399] width 85 height 30
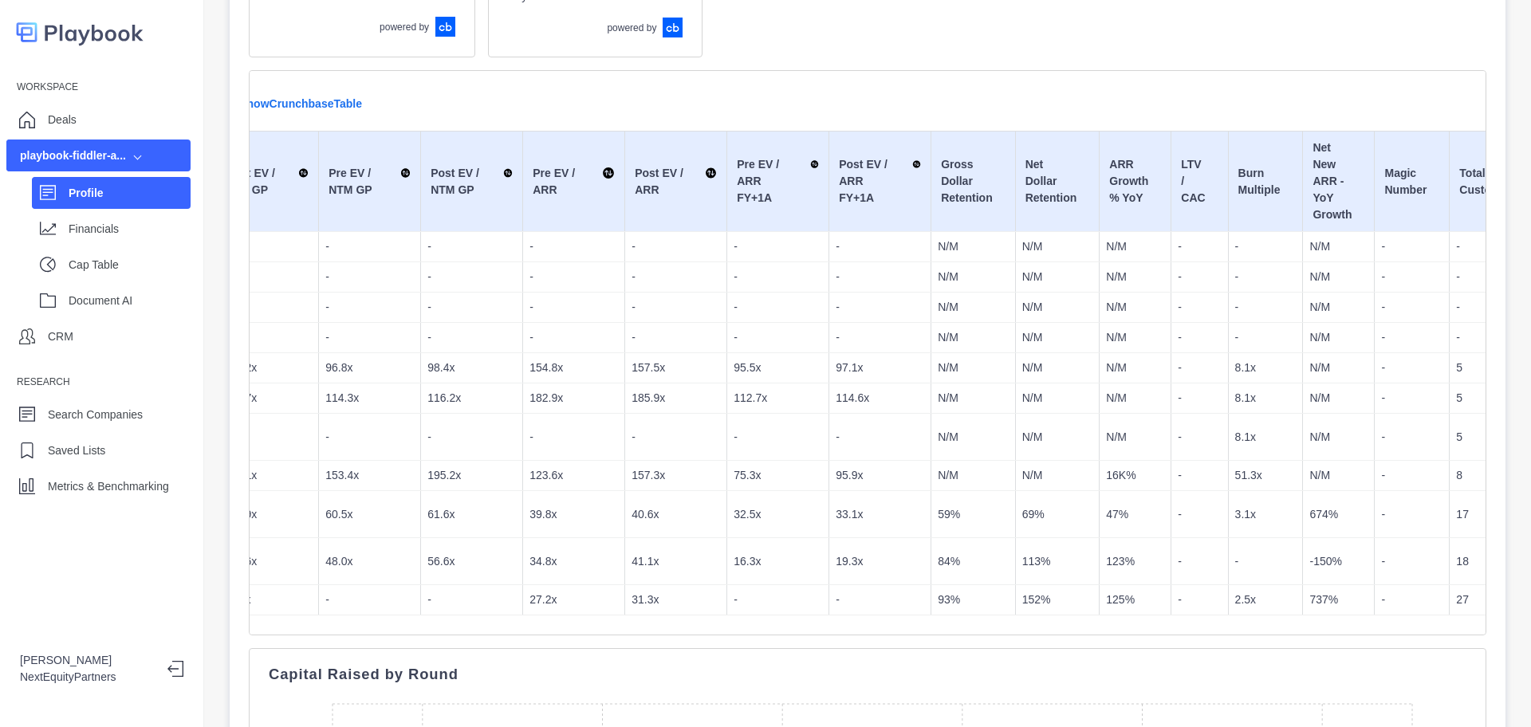
click at [774, 401] on p "112.7x" at bounding box center [778, 398] width 89 height 17
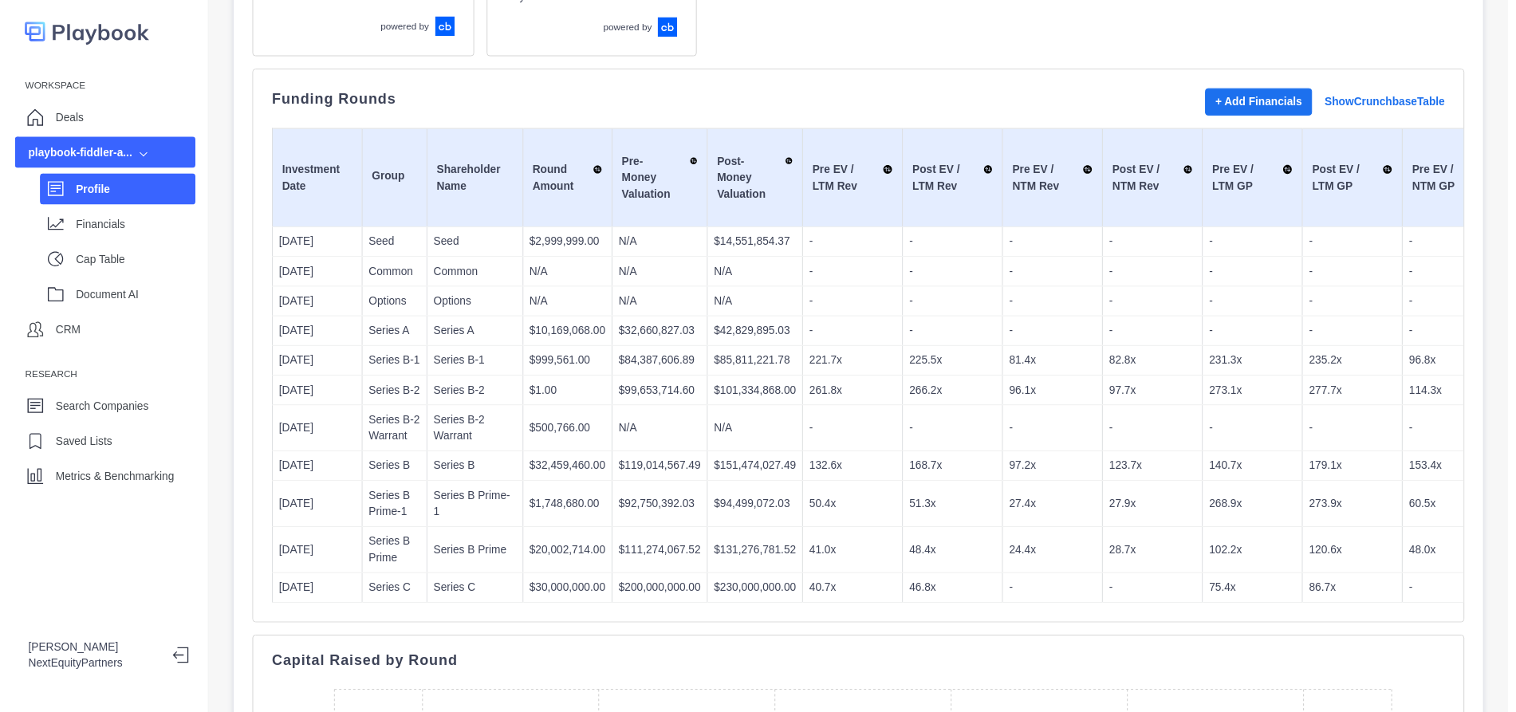
scroll to position [0, 0]
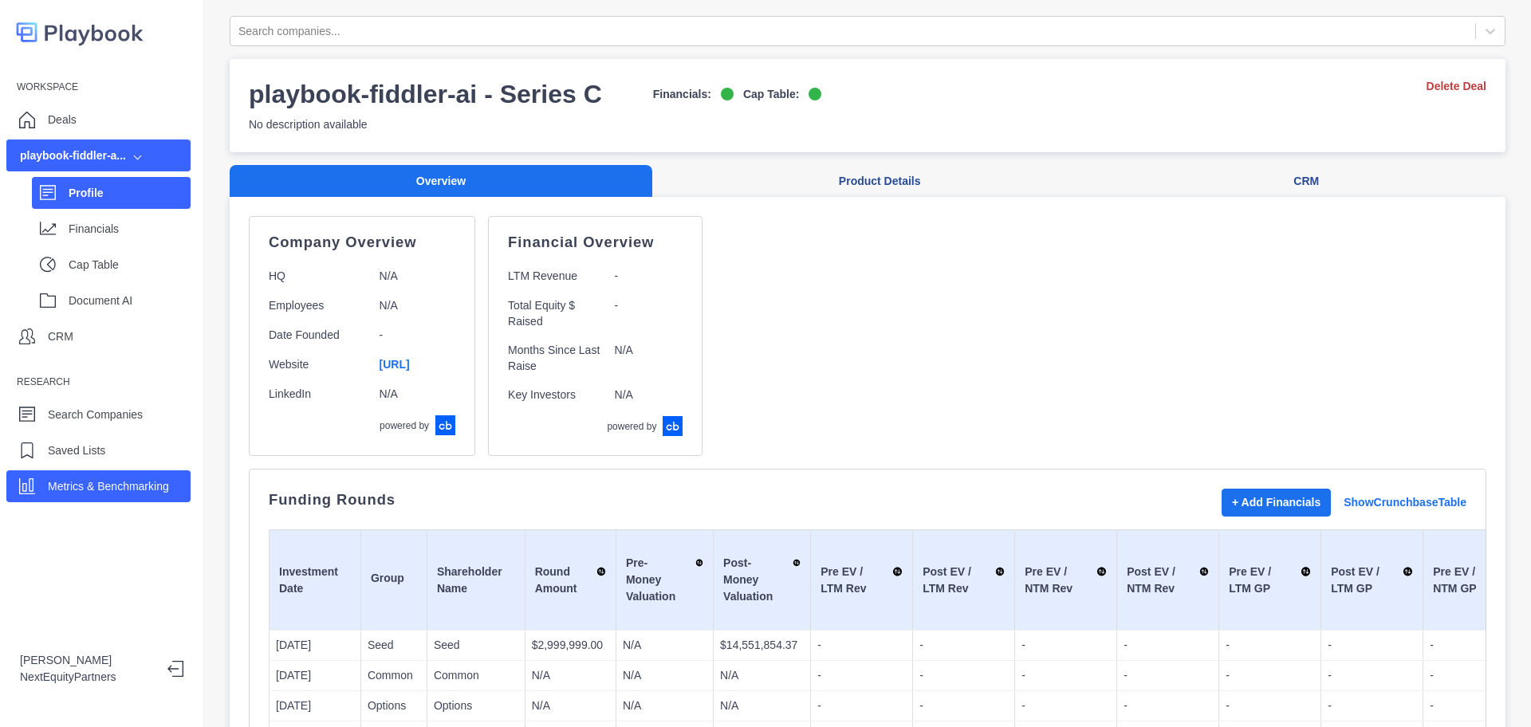
click at [44, 476] on div "Metrics & Benchmarking" at bounding box center [98, 486] width 184 height 32
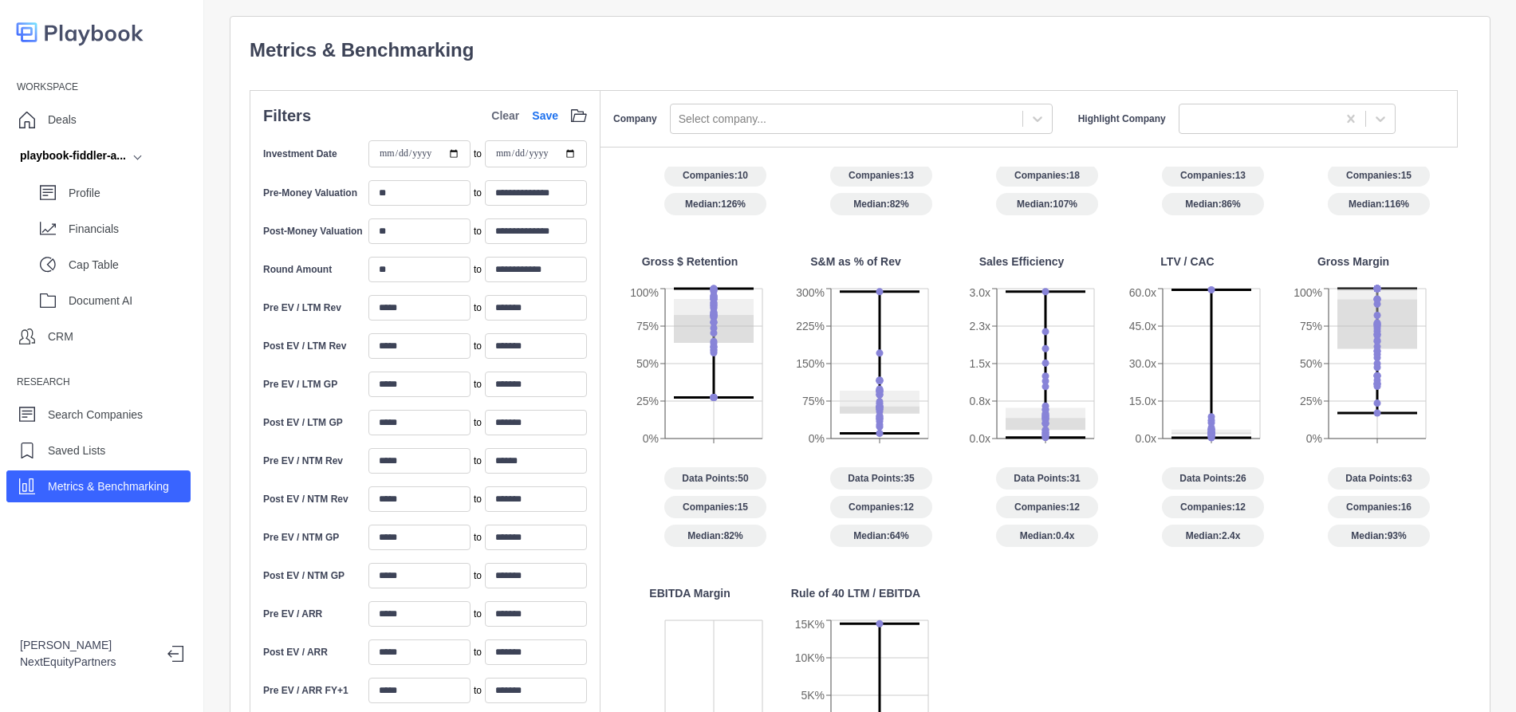
scroll to position [299, 0]
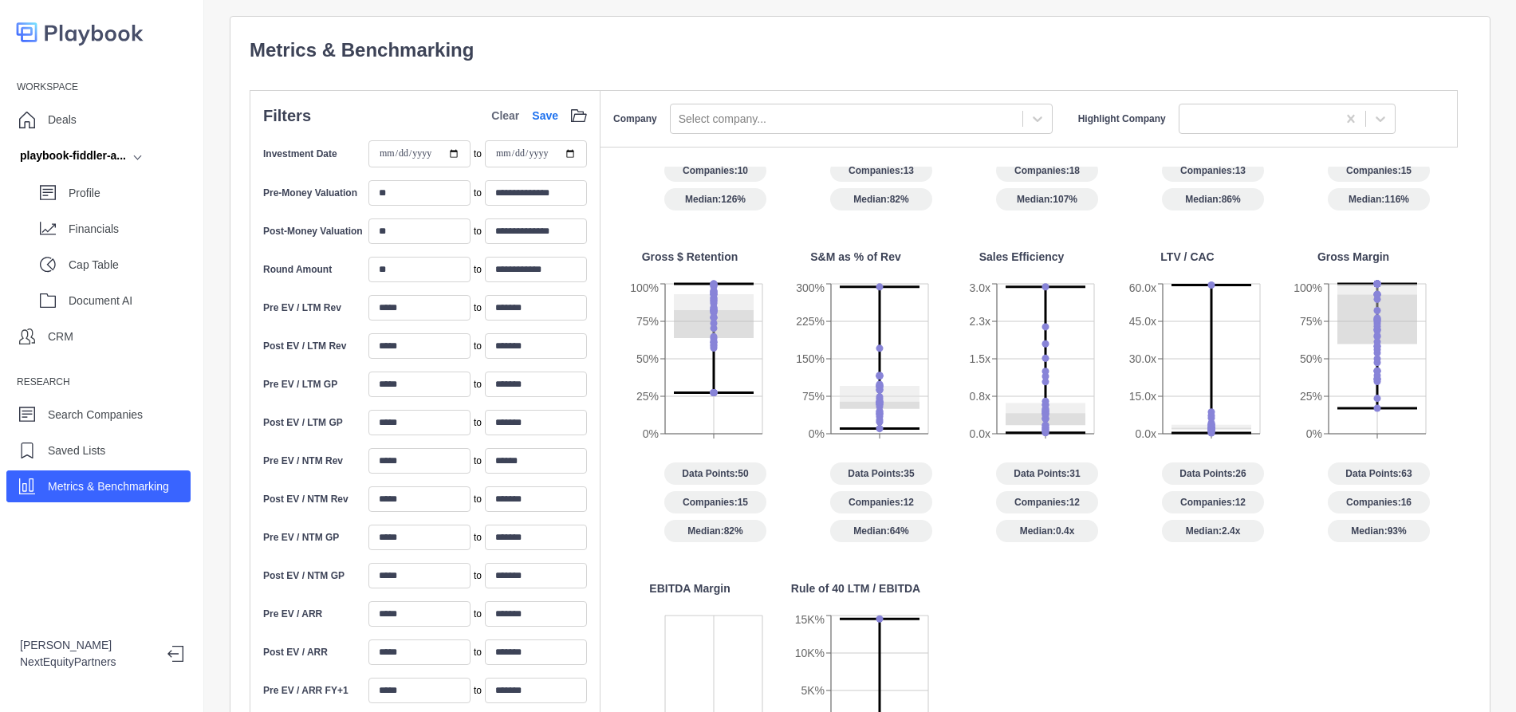
click at [788, 188] on div "Data Points: 41 Companies: 13 Median: 82%" at bounding box center [855, 171] width 153 height 80
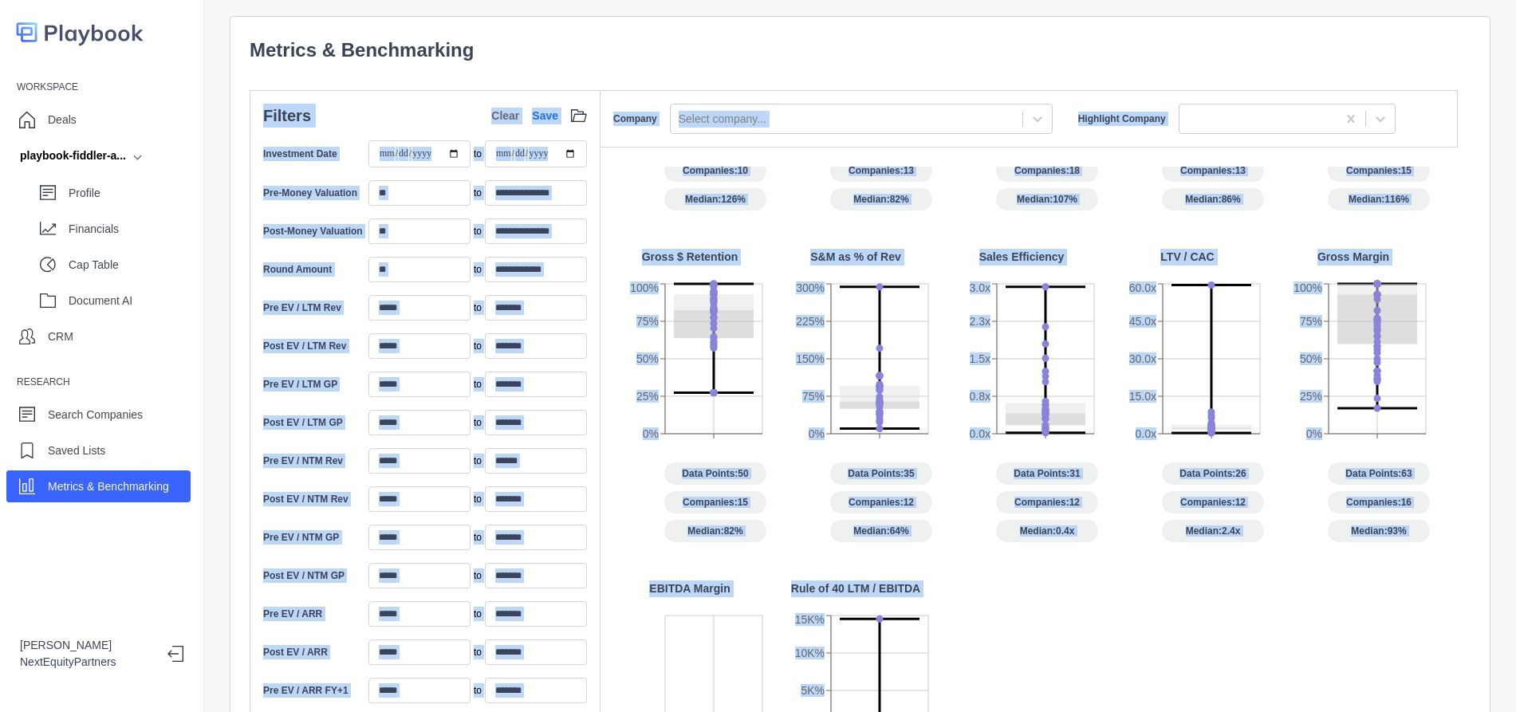
drag, startPoint x: 1237, startPoint y: 260, endPoint x: 1427, endPoint y: 541, distance: 339.3
click at [1432, 593] on div "**********" at bounding box center [860, 618] width 1221 height 1164
click at [1356, 452] on div "NTM Rev Growth 0% 200% 400% 600% 800% Data Points: 35 Companies: 10 Median: 126…" at bounding box center [1035, 408] width 844 height 983
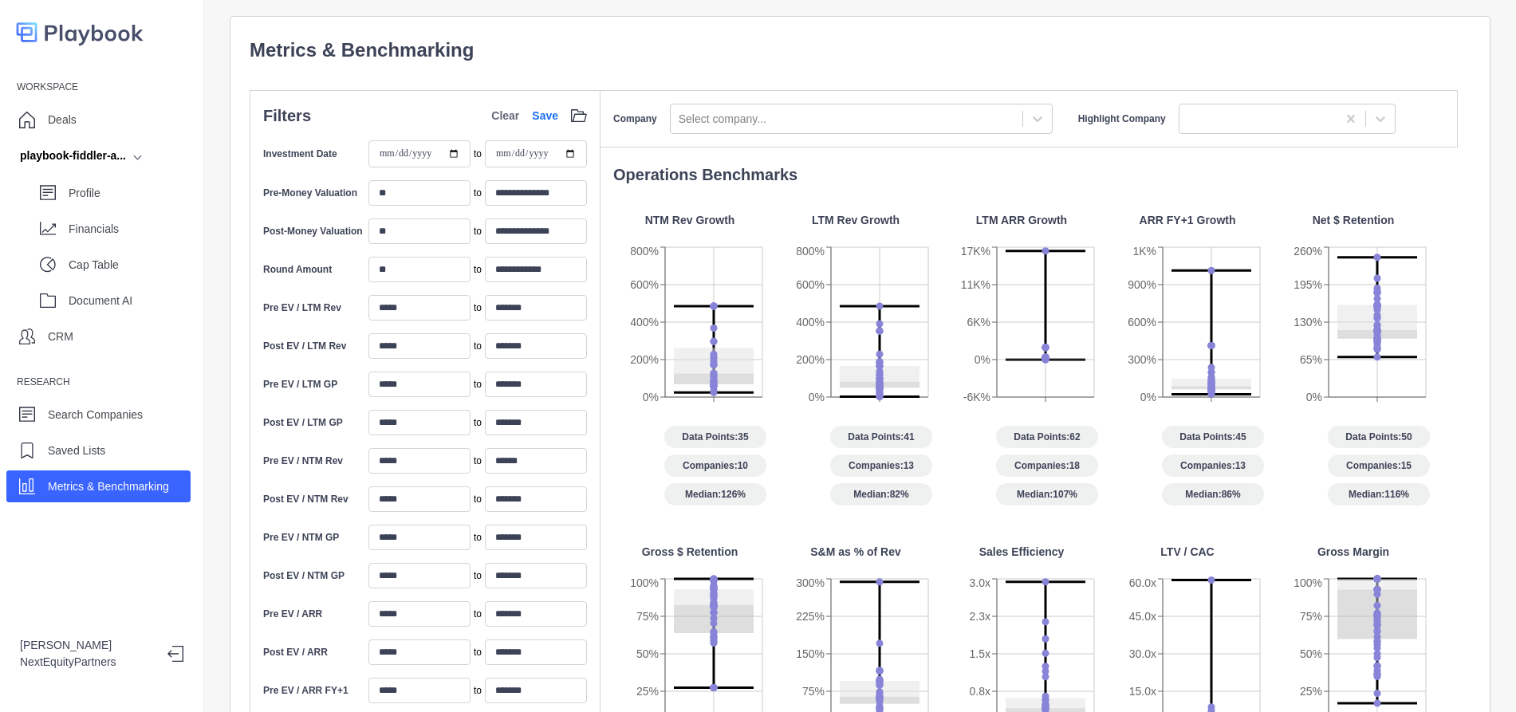
scroll to position [0, 0]
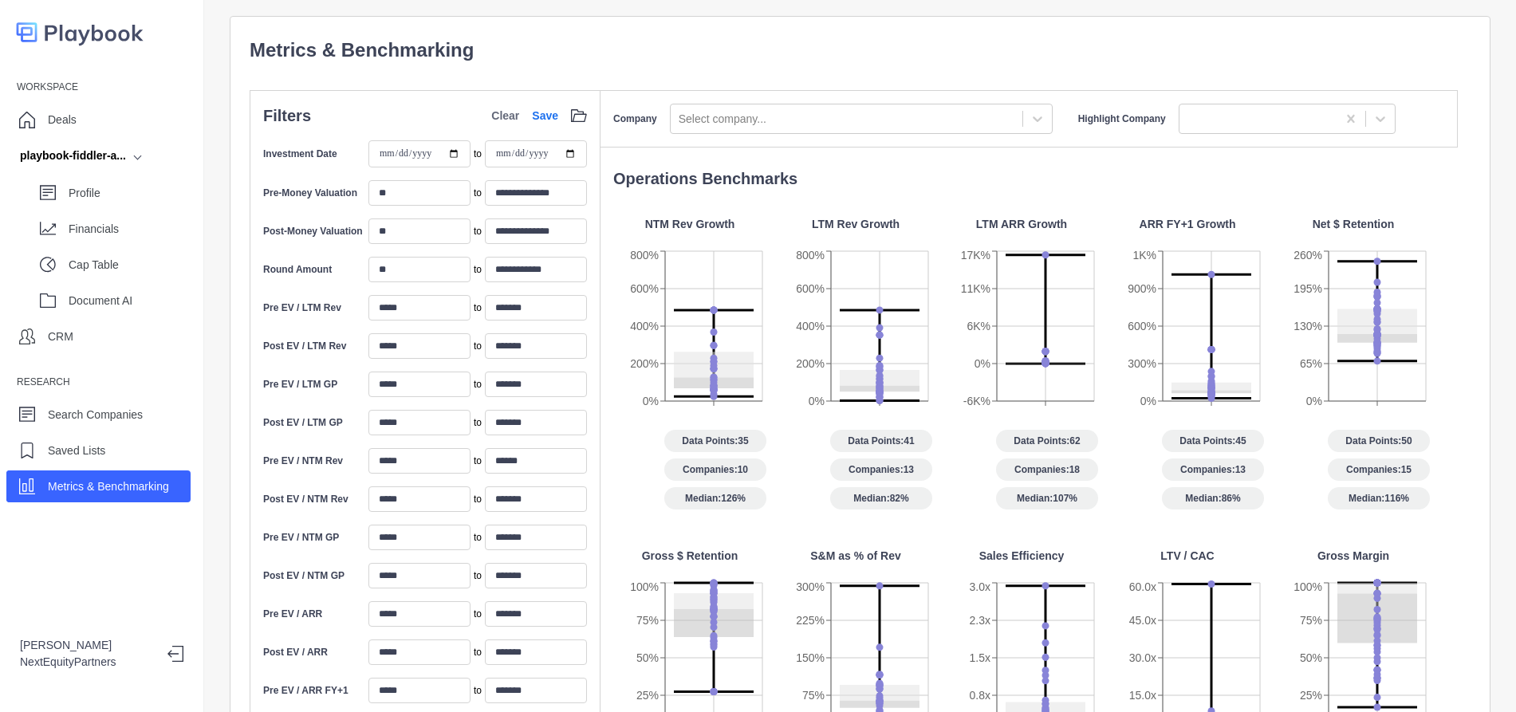
drag, startPoint x: 906, startPoint y: 163, endPoint x: 923, endPoint y: 167, distance: 17.4
click at [906, 163] on div "Company Select company... Highlight Company Operations Benchmarks NTM Rev Growt…" at bounding box center [1035, 645] width 870 height 1110
click at [1004, 189] on p "Operations Benchmarks" at bounding box center [1035, 179] width 844 height 24
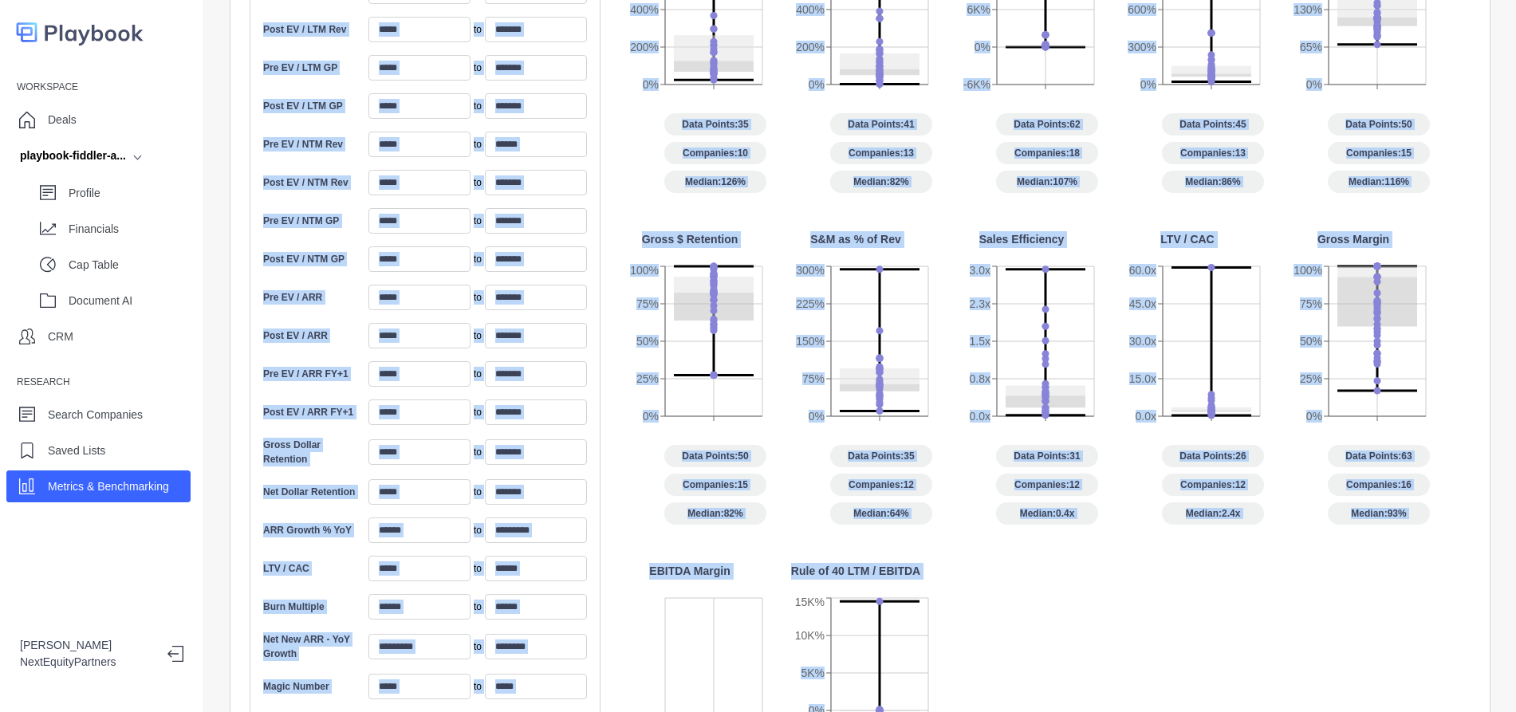
drag, startPoint x: 651, startPoint y: 41, endPoint x: 1343, endPoint y: 699, distance: 954.3
click at [1325, 712] on html "**********" at bounding box center [758, 356] width 1516 height 712
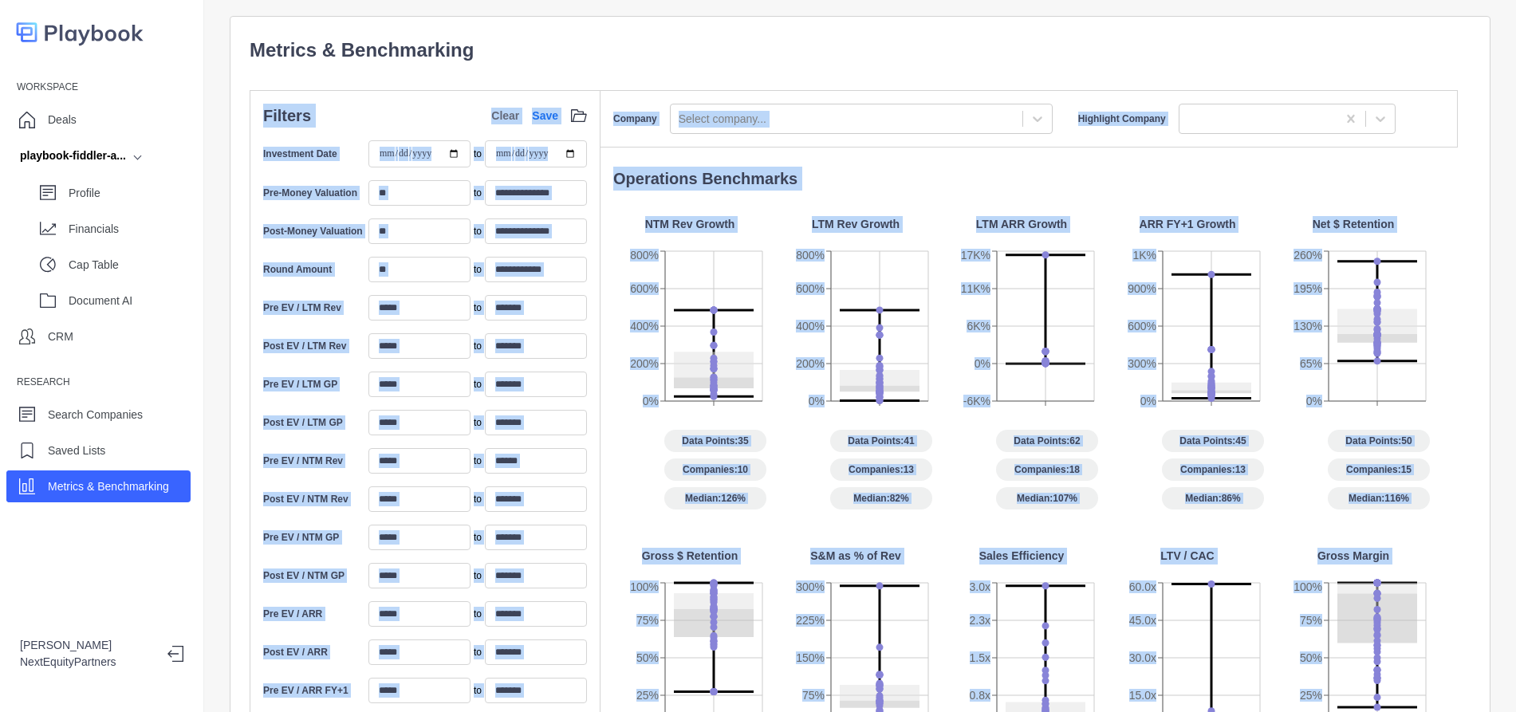
click at [1389, 565] on div "NTM Rev Growth 0% 200% 400% 600% 800% Data Points: 35 Companies: 10 Median: 126…" at bounding box center [1035, 707] width 844 height 983
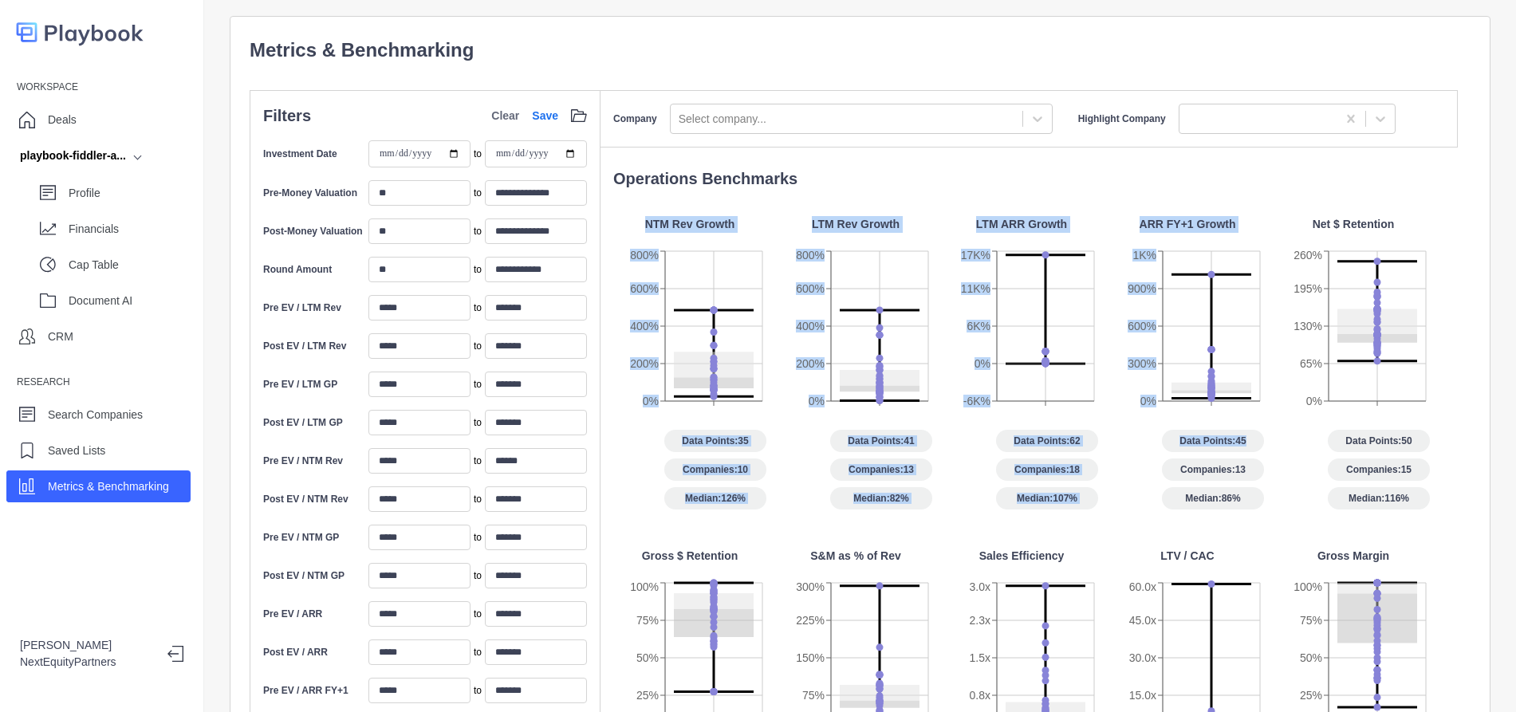
drag, startPoint x: 918, startPoint y: 167, endPoint x: 1339, endPoint y: 448, distance: 506.4
click at [1339, 448] on div "Operations Benchmarks NTM Rev Growth 0% 200% 400% 600% 800% Data Points: 35 Com…" at bounding box center [1028, 677] width 857 height 1021
click at [1339, 448] on div "NTM Rev Growth 0% 200% 400% 600% 800% Data Points: 35 Companies: 10 Median: 126…" at bounding box center [1035, 707] width 844 height 983
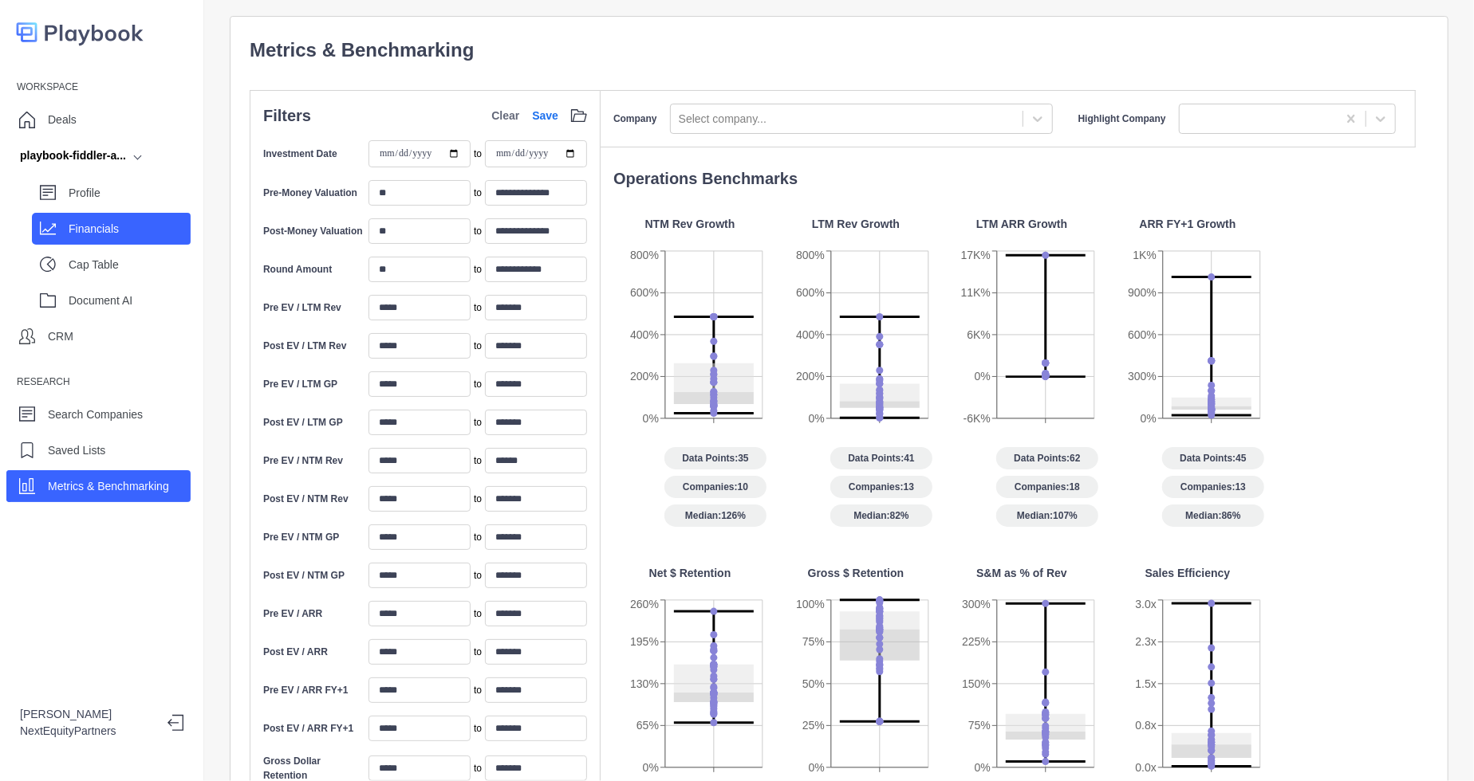
click at [145, 228] on p "Financials" at bounding box center [130, 229] width 122 height 17
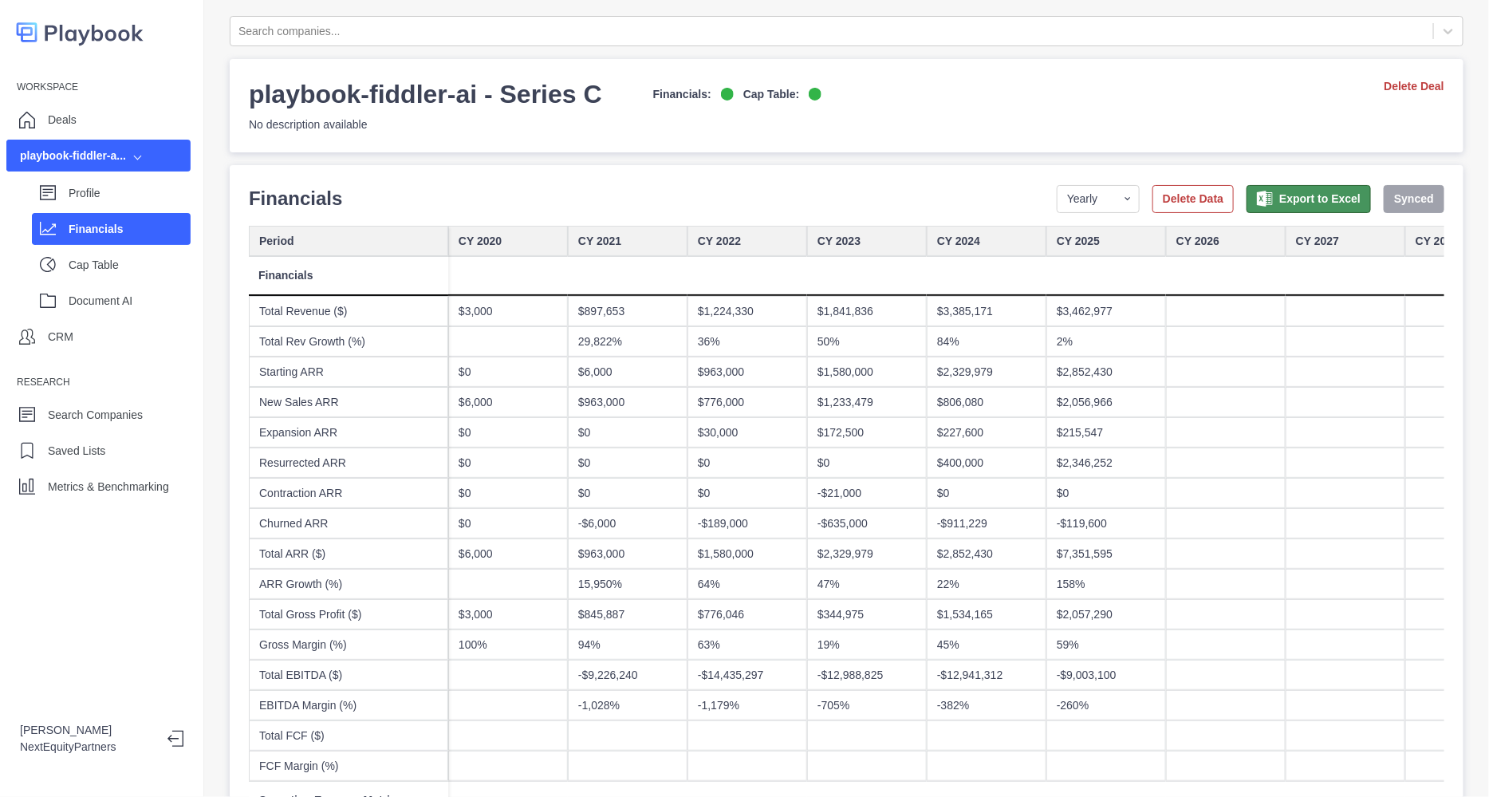
click at [1325, 192] on button "Export to Excel" at bounding box center [1308, 199] width 124 height 28
click at [175, 202] on div "Profile" at bounding box center [130, 193] width 122 height 24
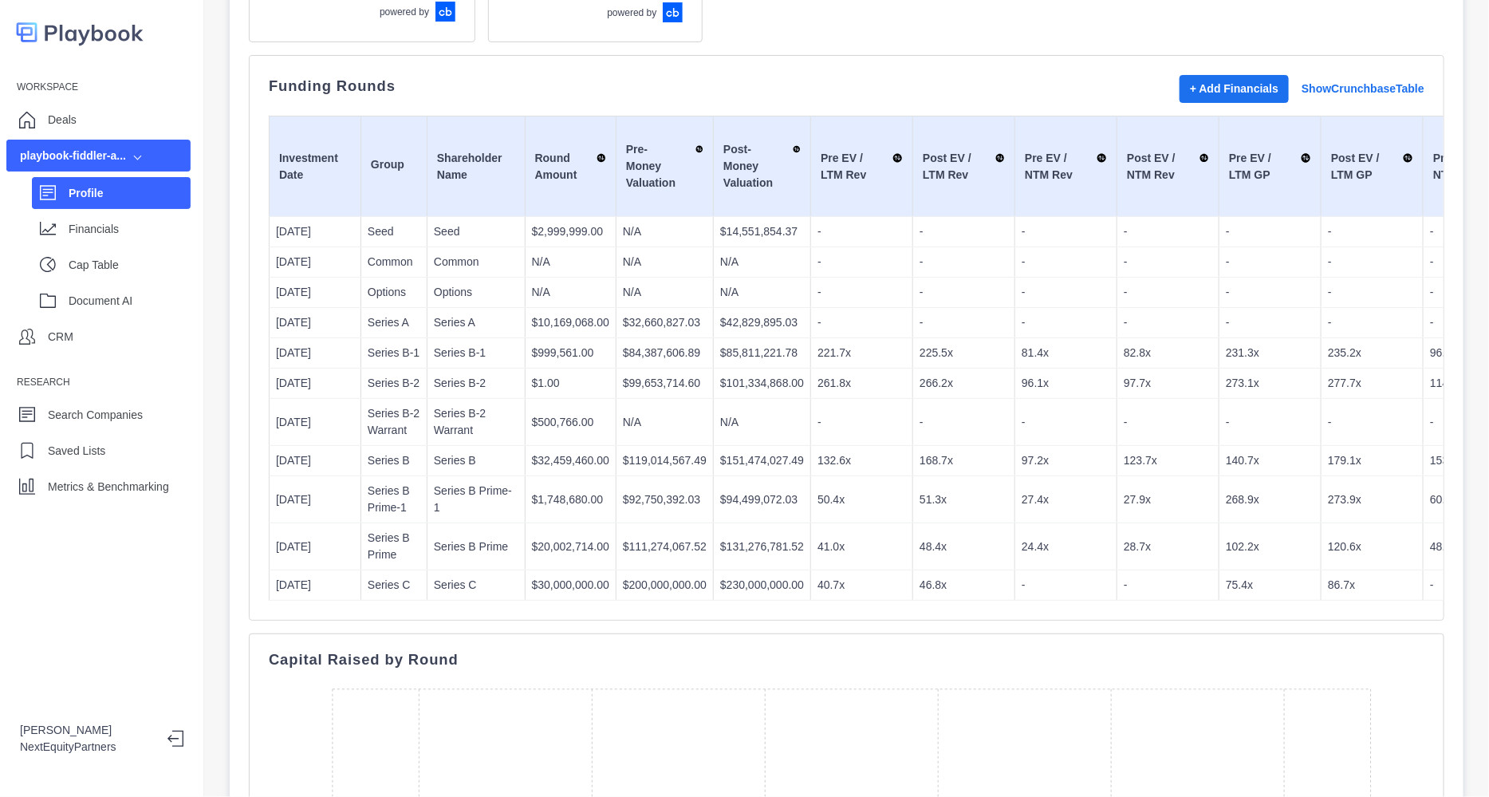
scroll to position [299, 0]
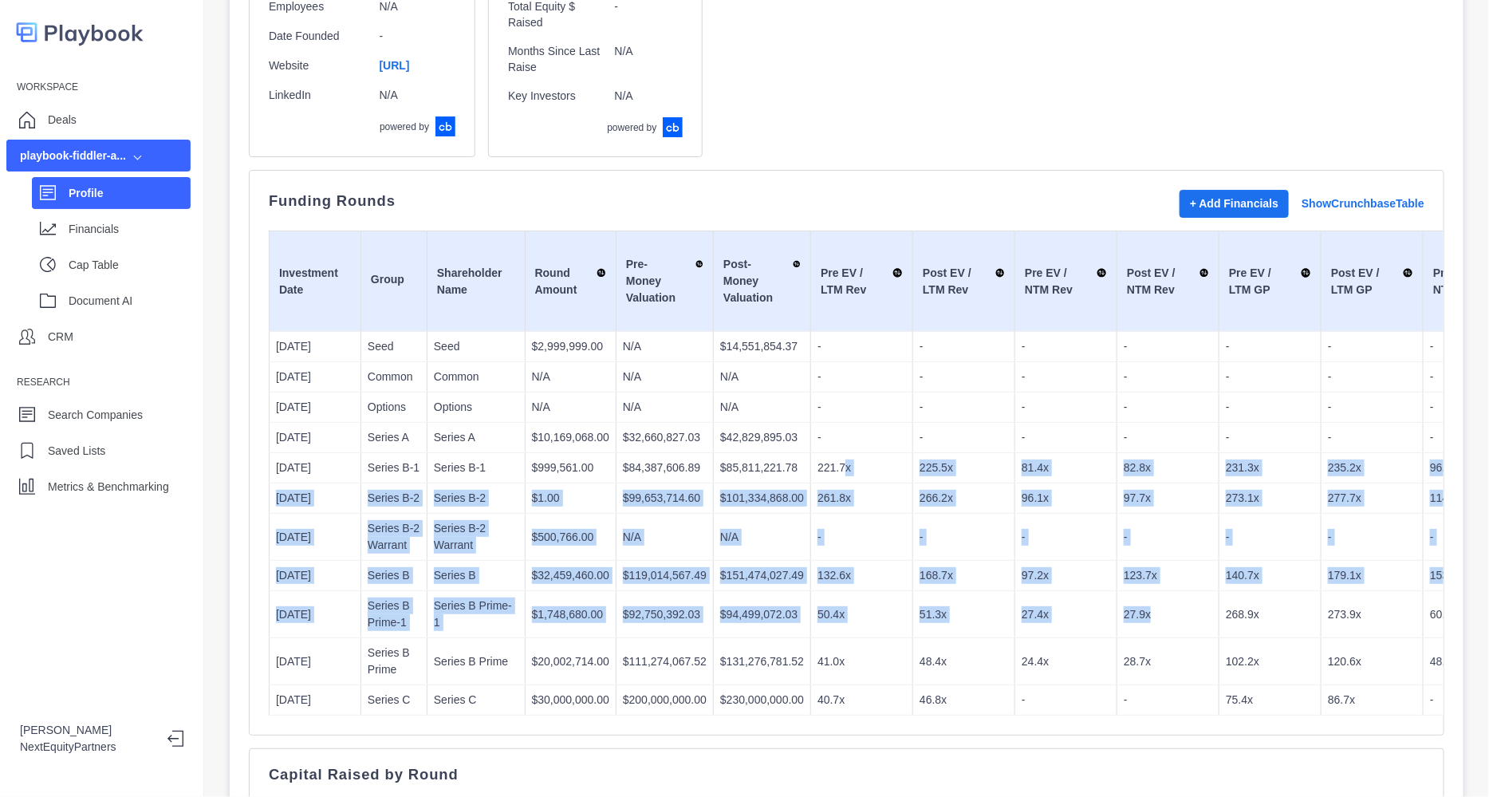
drag, startPoint x: 836, startPoint y: 468, endPoint x: 1132, endPoint y: 602, distance: 324.8
click at [1135, 600] on td "27.9x" at bounding box center [1168, 614] width 102 height 47
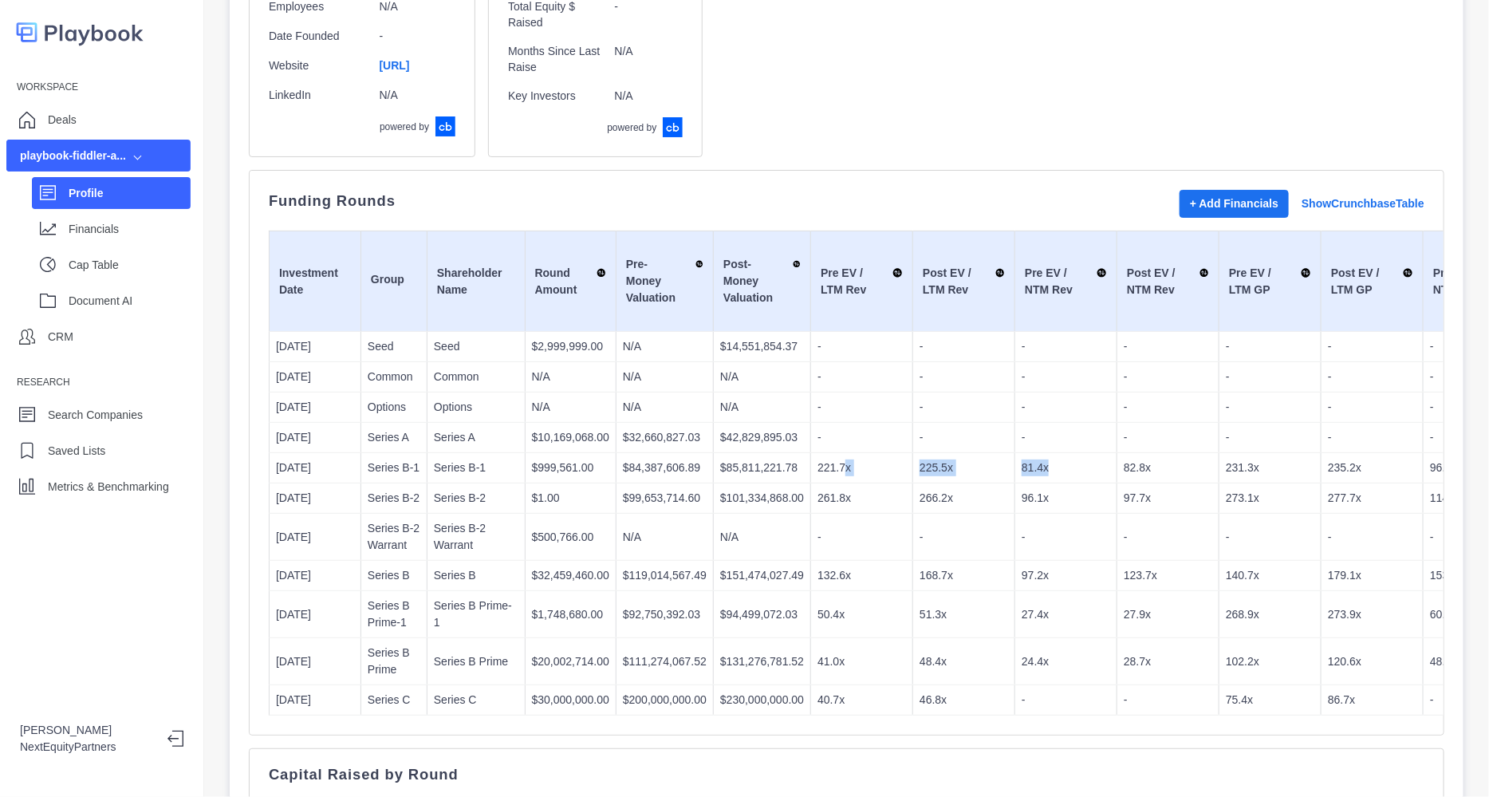
drag, startPoint x: 1135, startPoint y: 600, endPoint x: 1033, endPoint y: 470, distance: 165.8
click at [1032, 466] on p "81.4x" at bounding box center [1065, 467] width 89 height 17
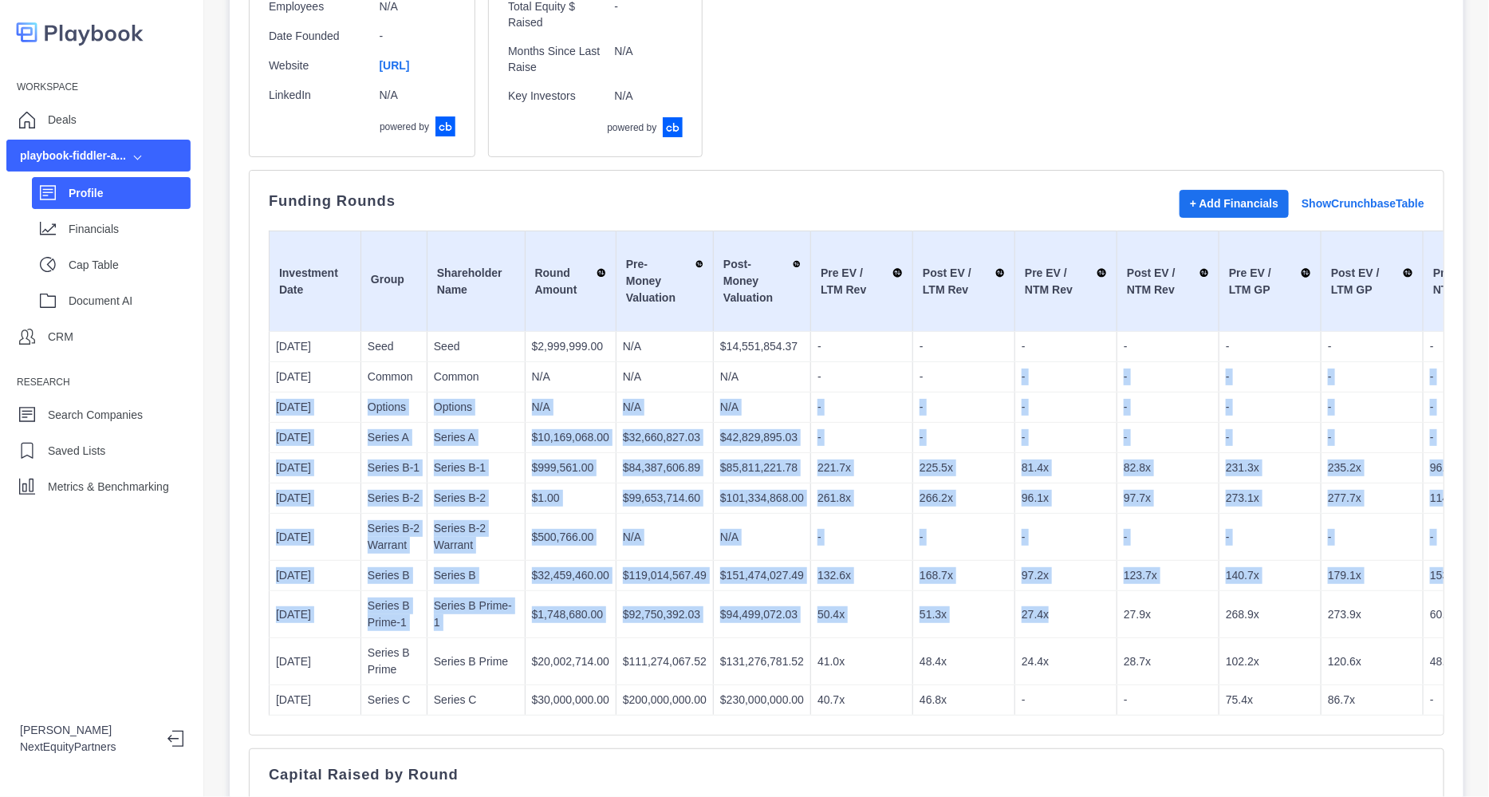
drag, startPoint x: 981, startPoint y: 411, endPoint x: 1066, endPoint y: 590, distance: 198.7
click at [1141, 518] on td "-" at bounding box center [1168, 537] width 102 height 47
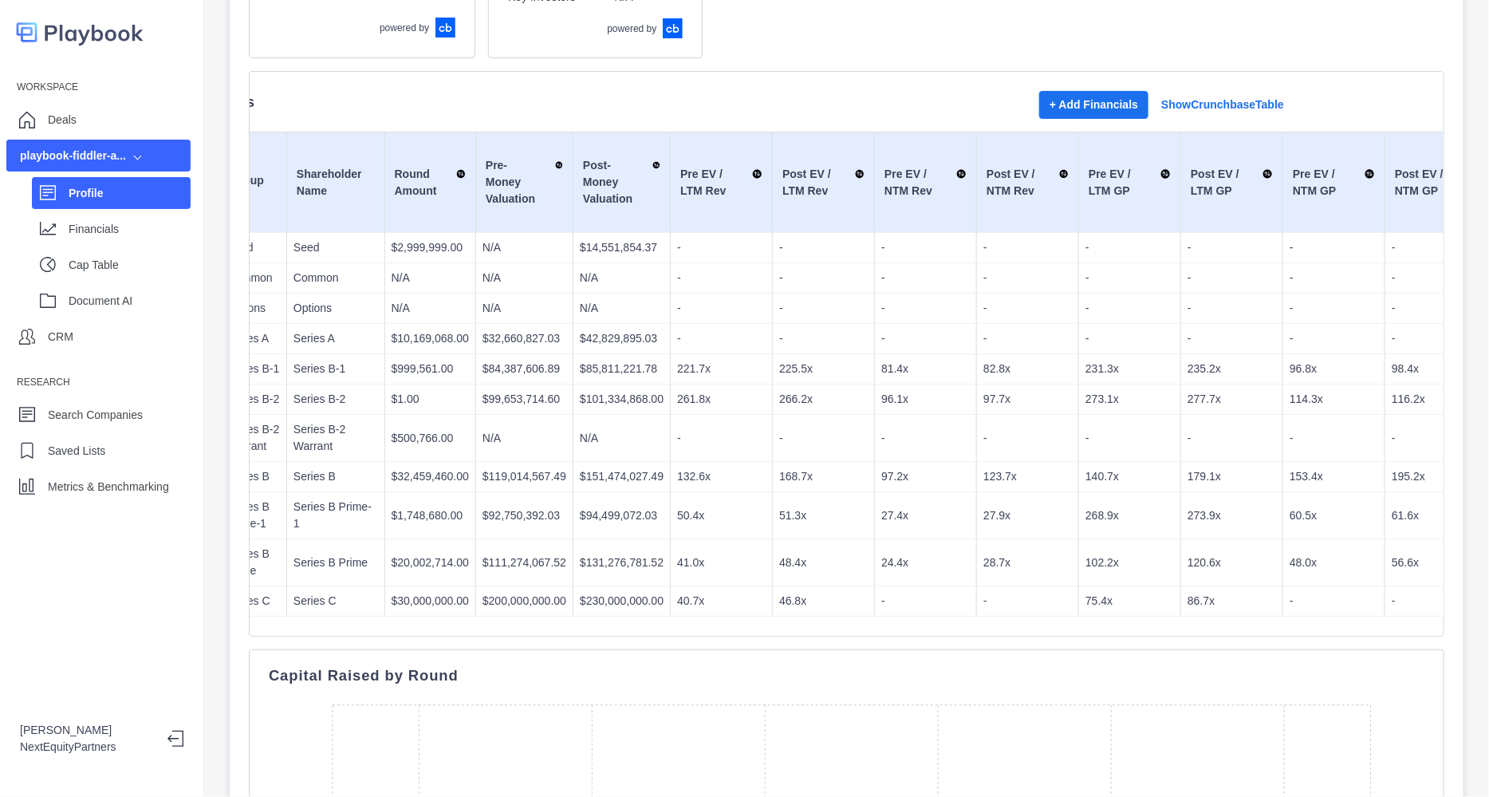
scroll to position [0, 0]
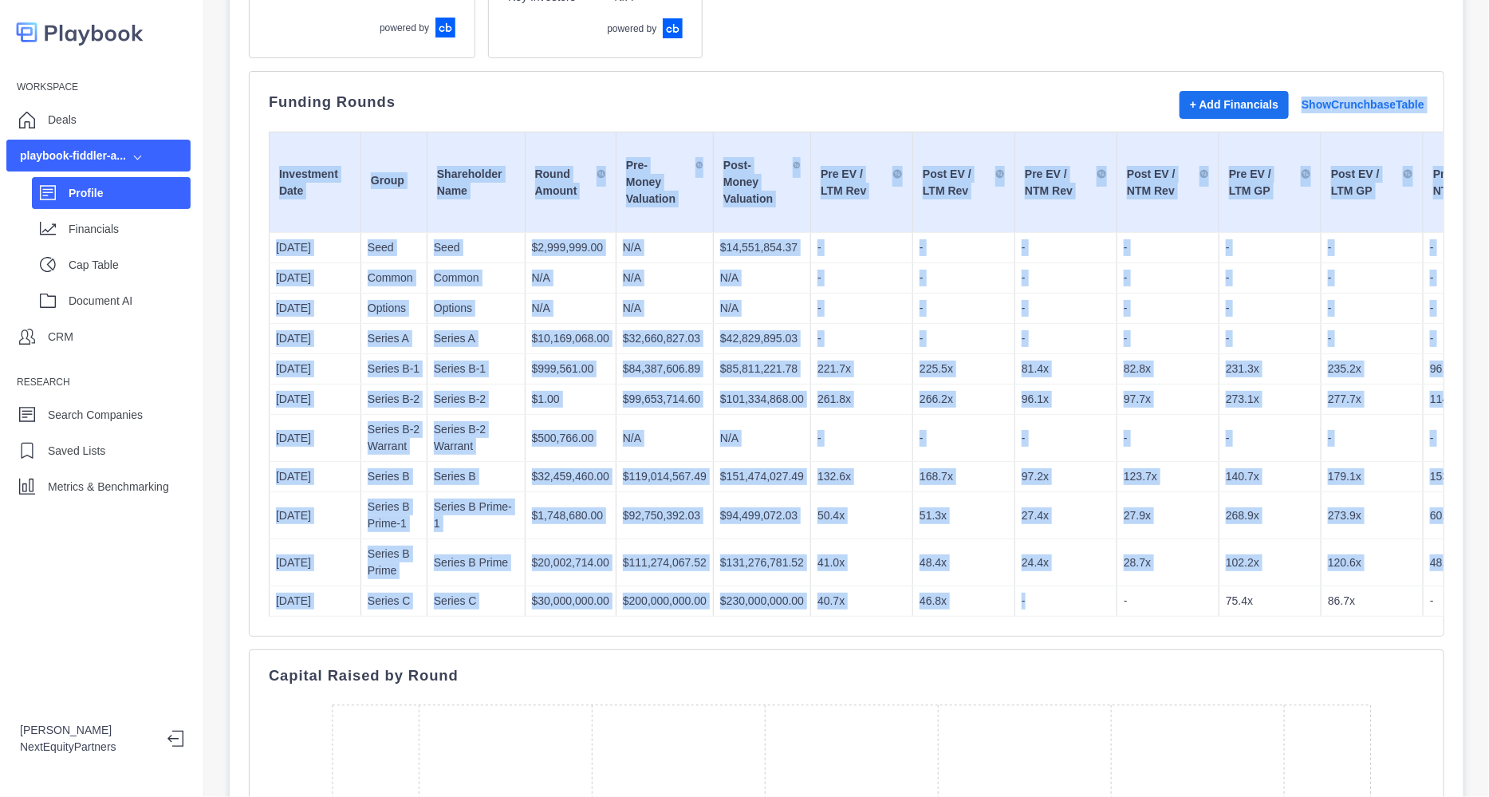
drag, startPoint x: 480, startPoint y: 107, endPoint x: 1056, endPoint y: 604, distance: 760.4
click at [1056, 604] on div "Funding Rounds + Add Financials Show Crunchbase Table Investment Date Group Sha…" at bounding box center [846, 353] width 1155 height 525
click at [1029, 554] on p "24.4x" at bounding box center [1065, 562] width 89 height 17
drag, startPoint x: 1358, startPoint y: 606, endPoint x: 335, endPoint y: 131, distance: 1128.1
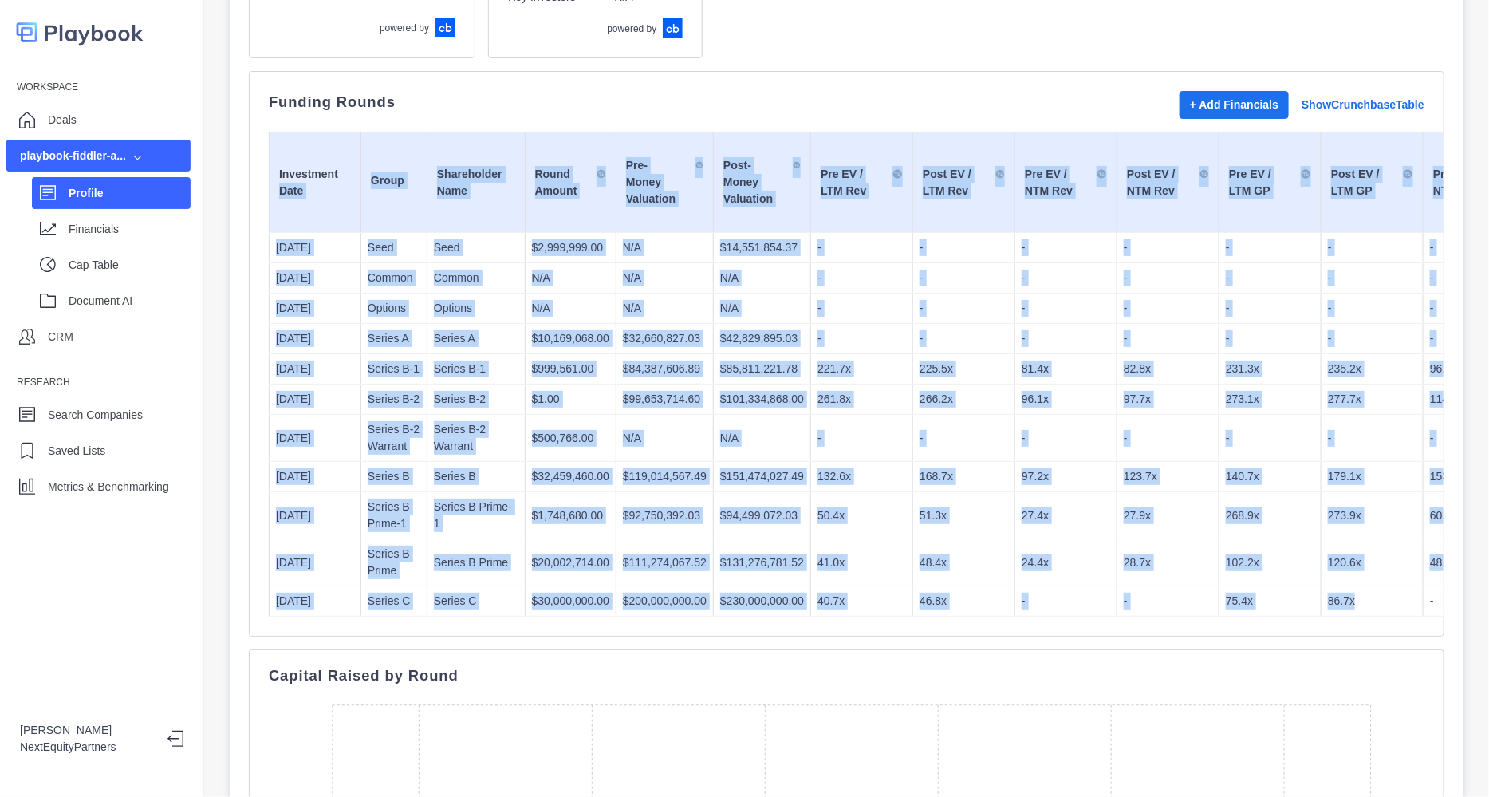
copy table "Date Group Shareholder Name Round Amount Pre-Money Valuation Post-Money Valuati…"
click at [574, 295] on td "N/A" at bounding box center [570, 308] width 91 height 30
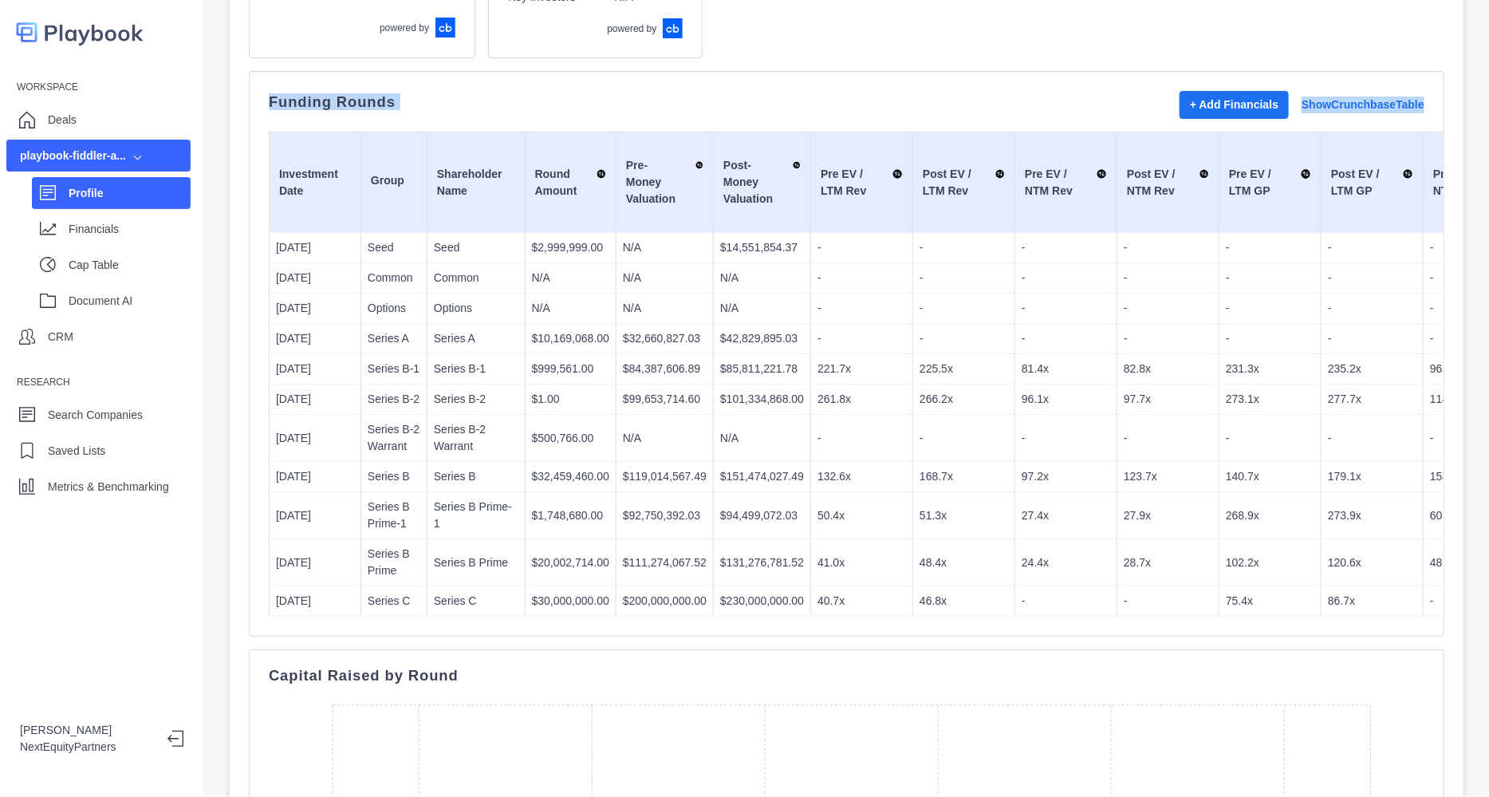
drag, startPoint x: 258, startPoint y: 99, endPoint x: 1257, endPoint y: 636, distance: 1134.8
click at [1257, 636] on div "Funding Rounds + Add Financials Show Crunchbase Table Investment Date Group Sha…" at bounding box center [846, 353] width 1195 height 565
drag, startPoint x: 1252, startPoint y: 548, endPoint x: 1250, endPoint y: 571, distance: 23.2
click at [1250, 548] on td "102.2x" at bounding box center [1270, 562] width 102 height 47
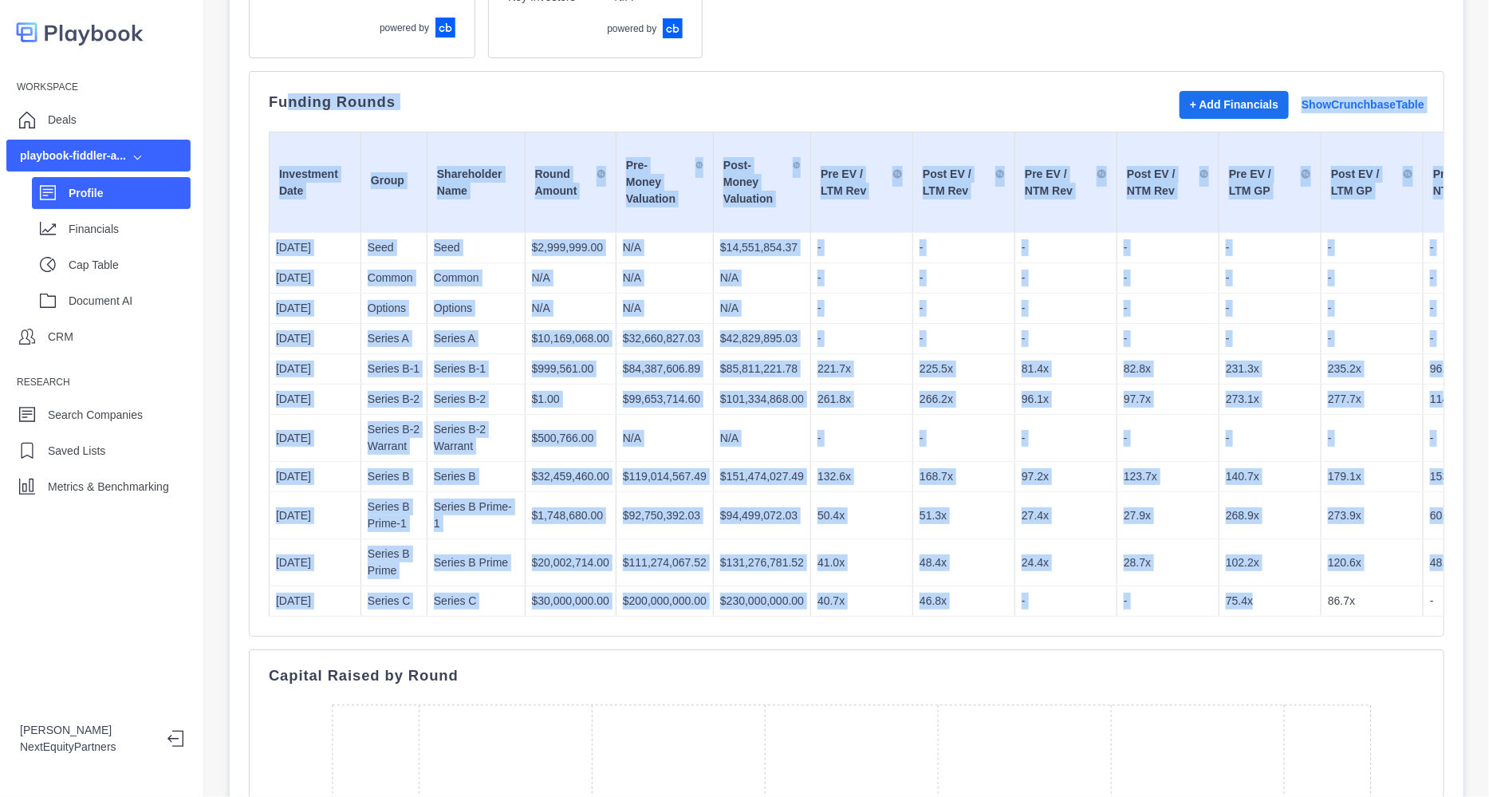
drag, startPoint x: 1264, startPoint y: 584, endPoint x: 667, endPoint y: 344, distance: 642.6
click at [289, 81] on div "Funding Rounds + Add Financials Show Crunchbase Table Investment Date Group Sha…" at bounding box center [846, 353] width 1195 height 565
click at [811, 415] on td "-" at bounding box center [862, 438] width 102 height 47
drag, startPoint x: 1032, startPoint y: 582, endPoint x: 531, endPoint y: 193, distance: 634.2
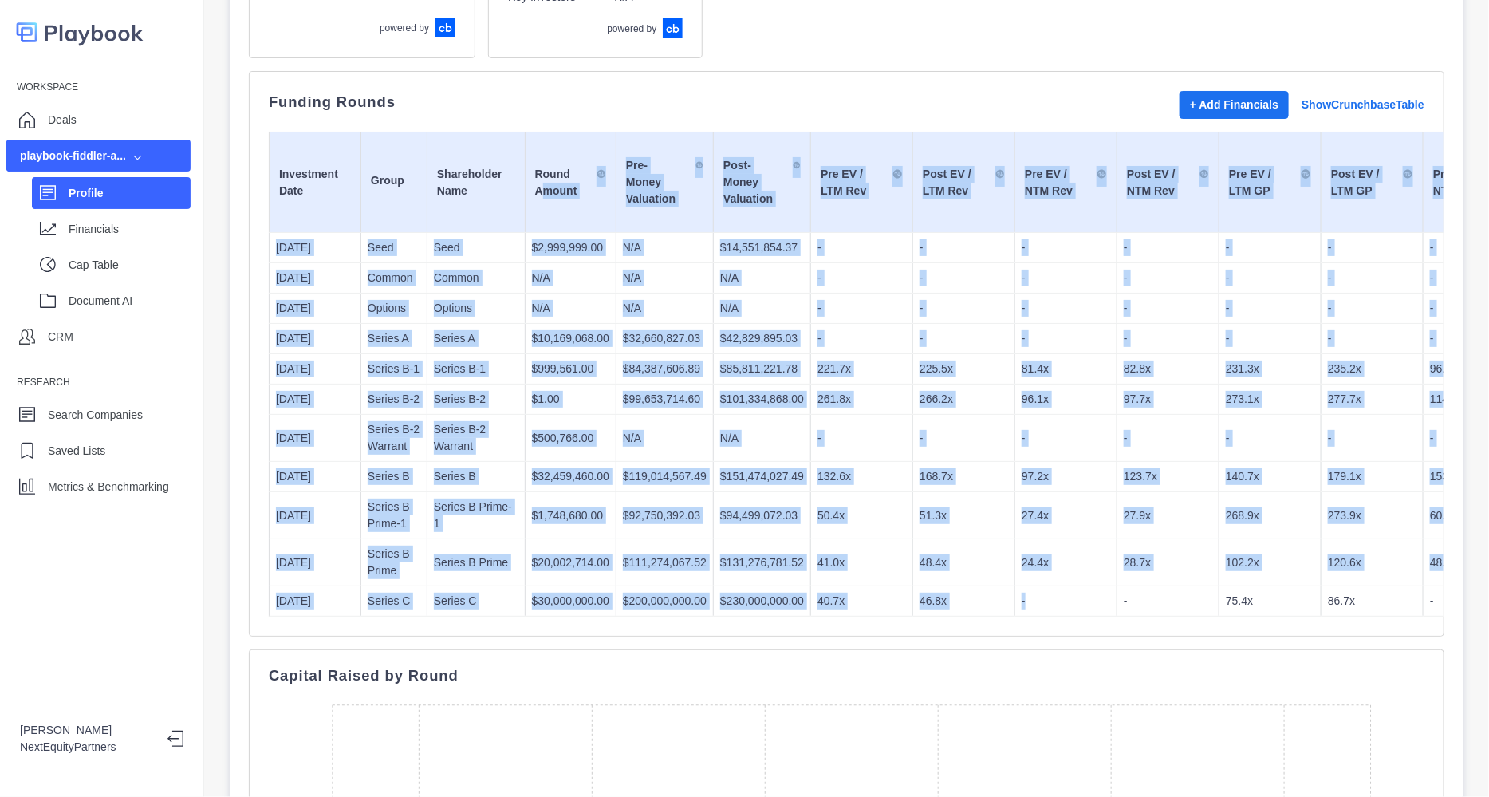
click at [669, 387] on td "$99,653,714.60" at bounding box center [664, 399] width 97 height 30
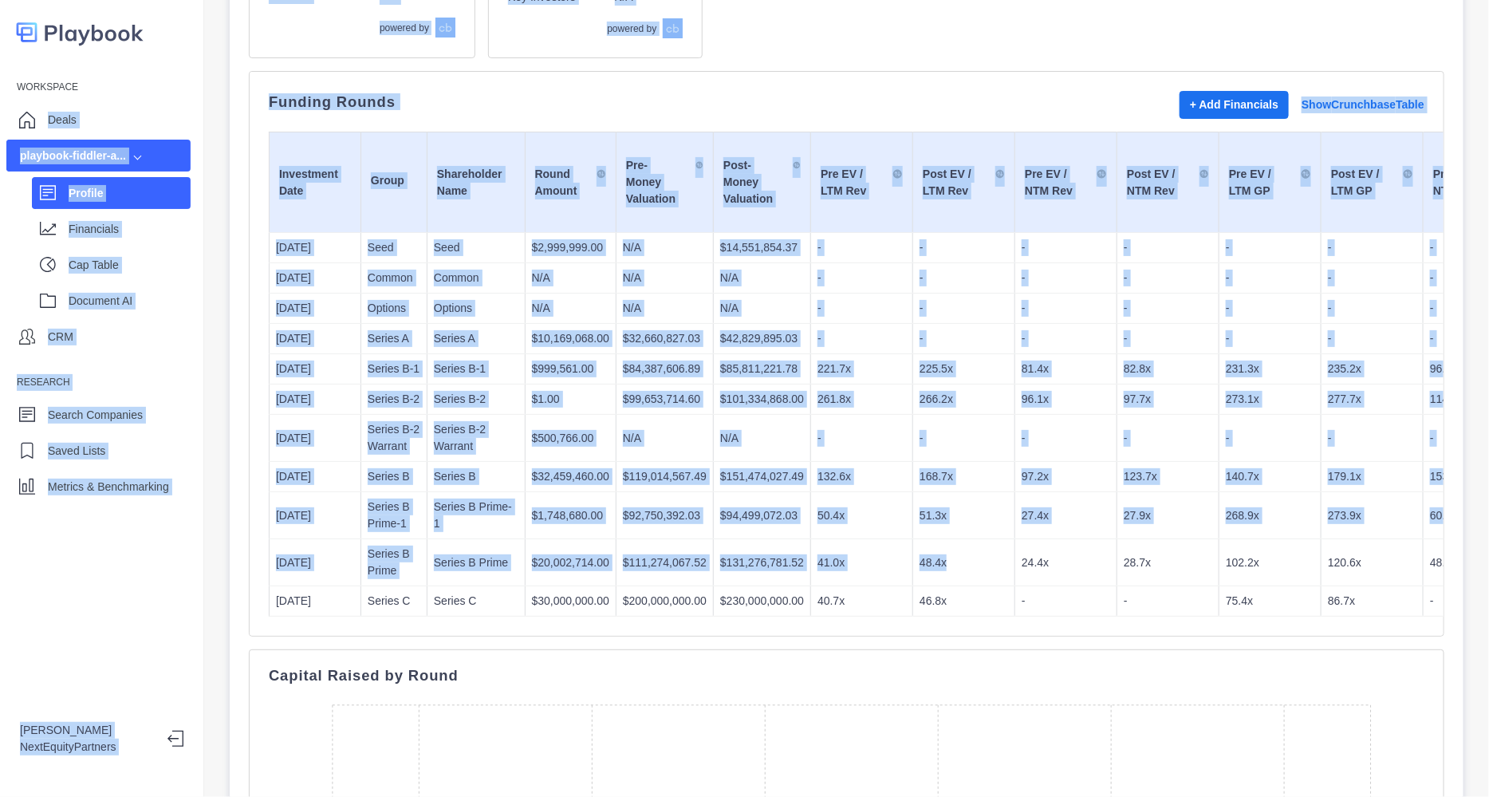
drag, startPoint x: 952, startPoint y: 553, endPoint x: 200, endPoint y: 33, distance: 914.2
click at [200, 33] on div "Workspace Deals playbook-fiddler-a... Profile Financials Cap Table Document AI …" at bounding box center [744, 398] width 1489 height 797
click at [855, 421] on td "-" at bounding box center [862, 438] width 102 height 47
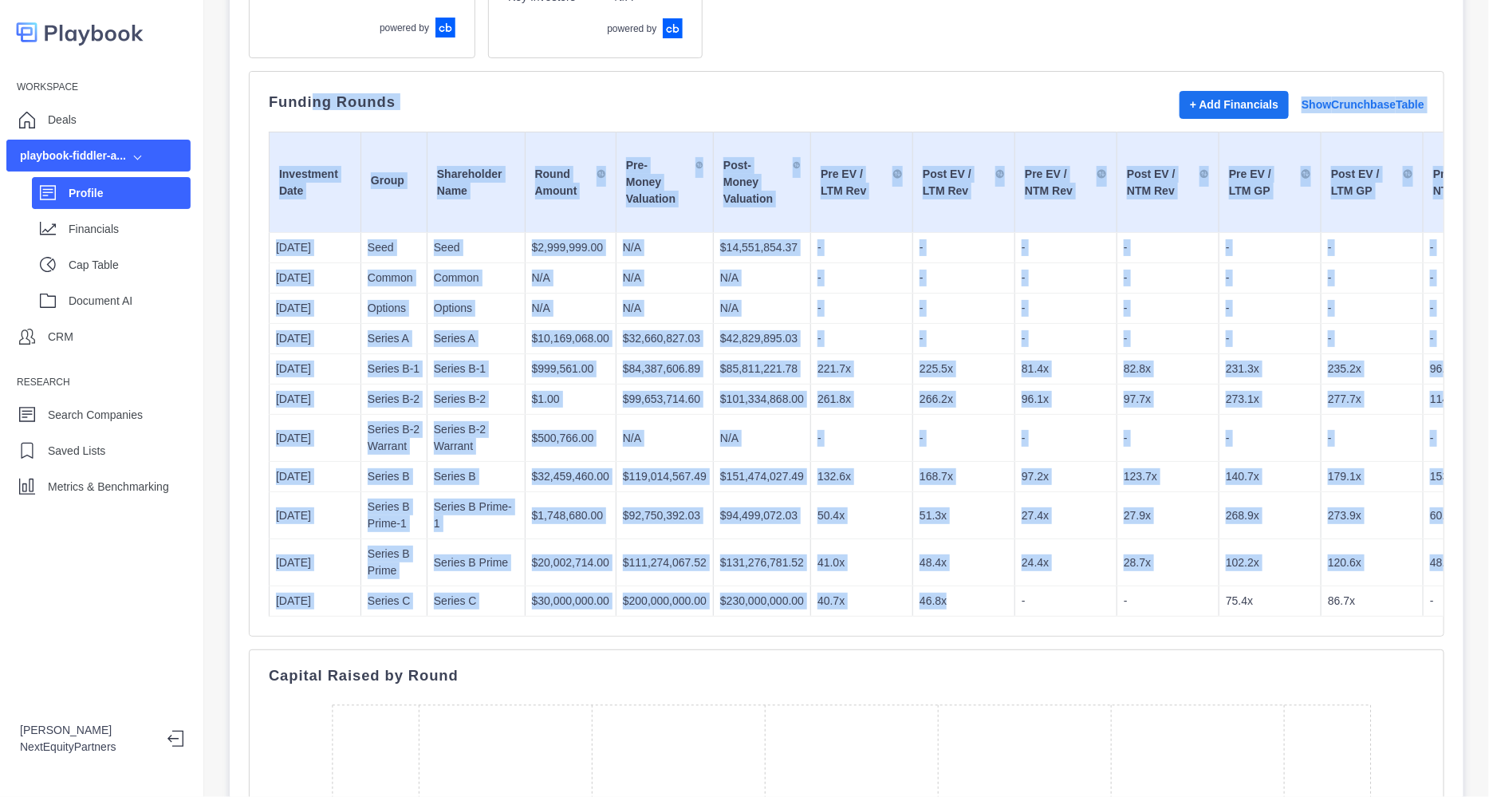
drag, startPoint x: 922, startPoint y: 550, endPoint x: 317, endPoint y: 126, distance: 738.4
click at [305, 86] on div "Funding Rounds + Add Financials Show Crunchbase Table Investment Date Group Sha…" at bounding box center [846, 353] width 1195 height 565
click at [651, 372] on p "$84,387,606.89" at bounding box center [665, 368] width 84 height 17
drag, startPoint x: 974, startPoint y: 600, endPoint x: 407, endPoint y: 229, distance: 678.1
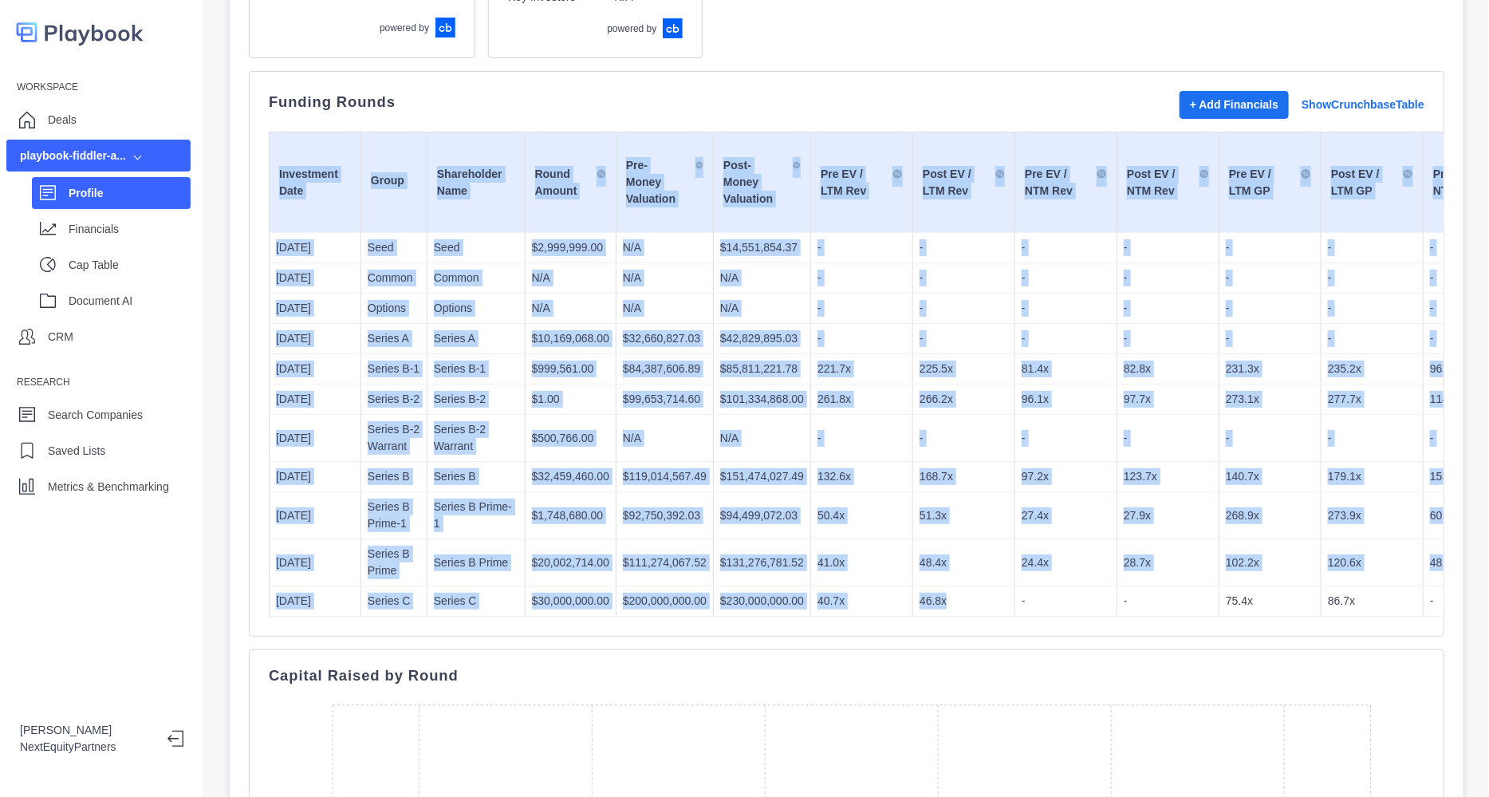
click at [623, 435] on p "N/A" at bounding box center [665, 438] width 84 height 17
drag, startPoint x: 941, startPoint y: 595, endPoint x: 287, endPoint y: 122, distance: 806.9
click at [286, 121] on div "Funding Rounds + Add Financials Show Crunchbase Table Investment Date Group Sha…" at bounding box center [846, 353] width 1155 height 525
click at [1015, 576] on td "24.4x" at bounding box center [1066, 562] width 102 height 47
drag, startPoint x: 547, startPoint y: 264, endPoint x: 244, endPoint y: 72, distance: 358.8
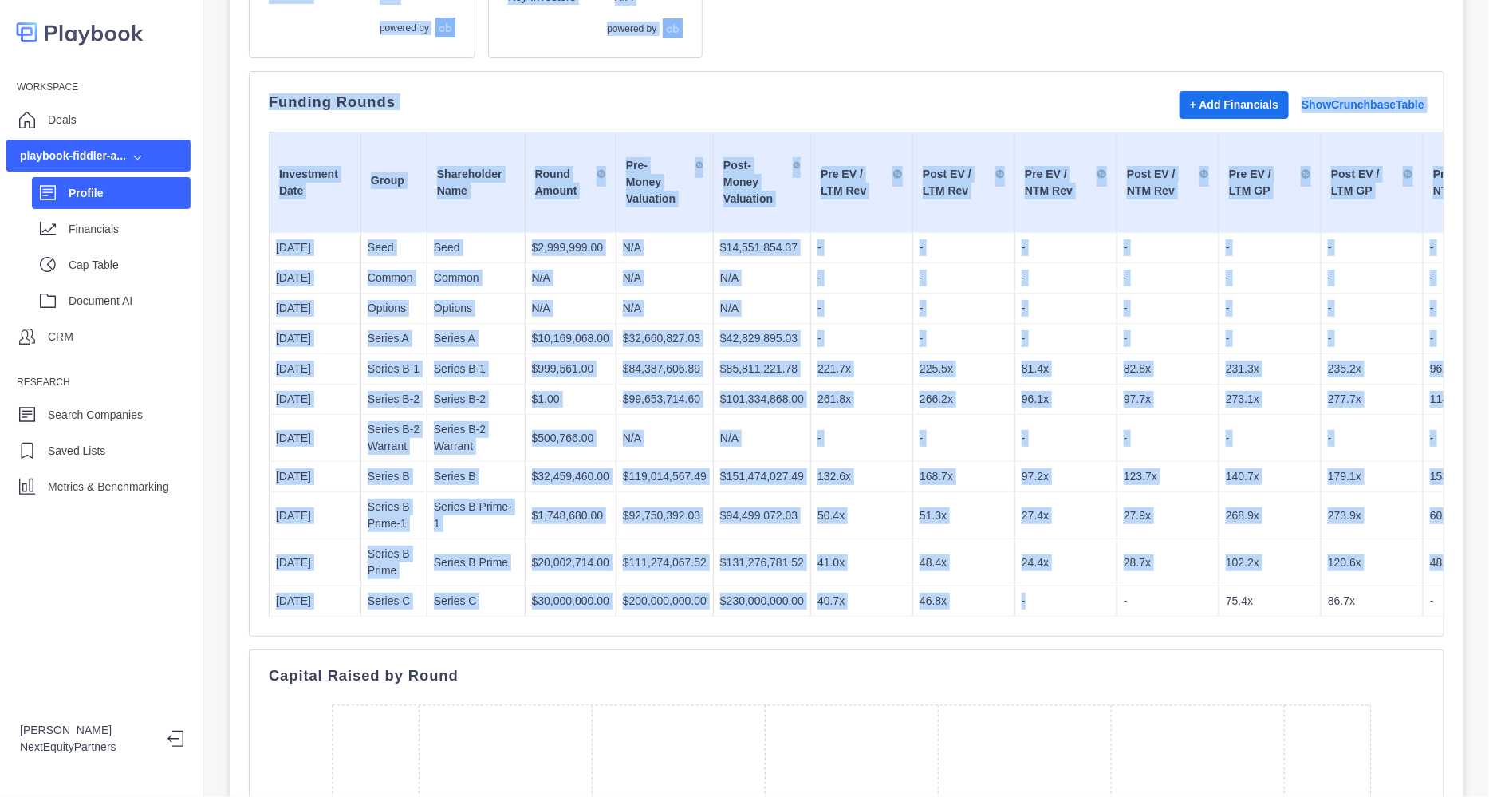
click at [221, 18] on div "Search companies... playbook-fiddler-ai - Series C Financials: Cap Table: No de…" at bounding box center [846, 398] width 1285 height 797
drag, startPoint x: 525, startPoint y: 263, endPoint x: 510, endPoint y: 253, distance: 18.4
click at [525, 263] on td "N/A" at bounding box center [570, 278] width 91 height 30
click at [270, 117] on div "Funding Rounds + Add Financials Show Crunchbase Table Investment Date Group Sha…" at bounding box center [846, 353] width 1155 height 525
drag, startPoint x: 269, startPoint y: 105, endPoint x: 1046, endPoint y: 592, distance: 917.1
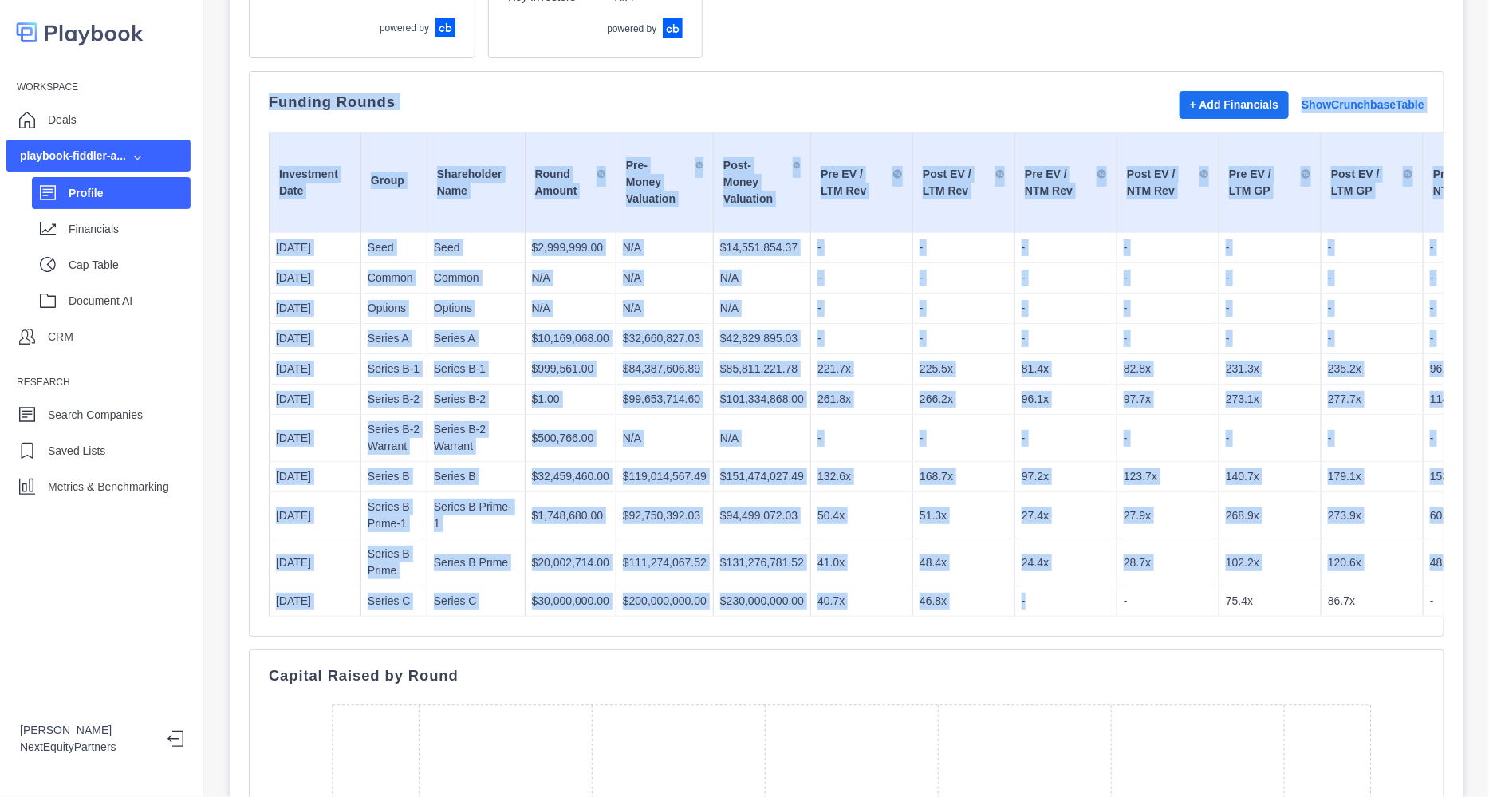
click at [1046, 592] on div "Funding Rounds + Add Financials Show Crunchbase Table Investment Date Group Sha…" at bounding box center [846, 353] width 1195 height 565
click at [1046, 592] on p "-" at bounding box center [1065, 600] width 89 height 17
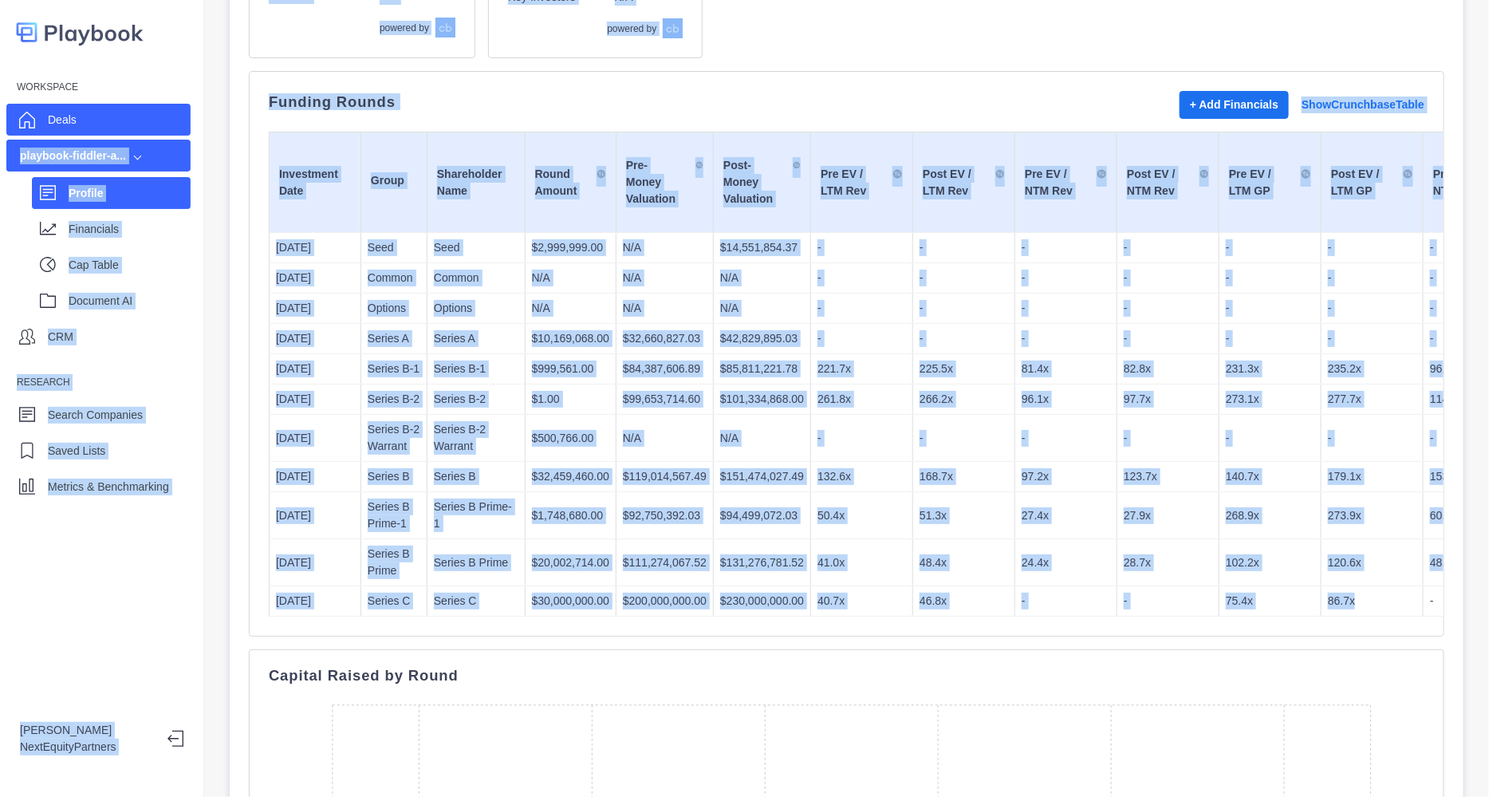
drag, startPoint x: 1345, startPoint y: 608, endPoint x: 116, endPoint y: 124, distance: 1321.4
click at [113, 118] on div "Workspace Deals playbook-fiddler-a... Profile Financials Cap Table Document AI …" at bounding box center [744, 398] width 1489 height 797
click at [407, 304] on p "Options" at bounding box center [394, 308] width 53 height 17
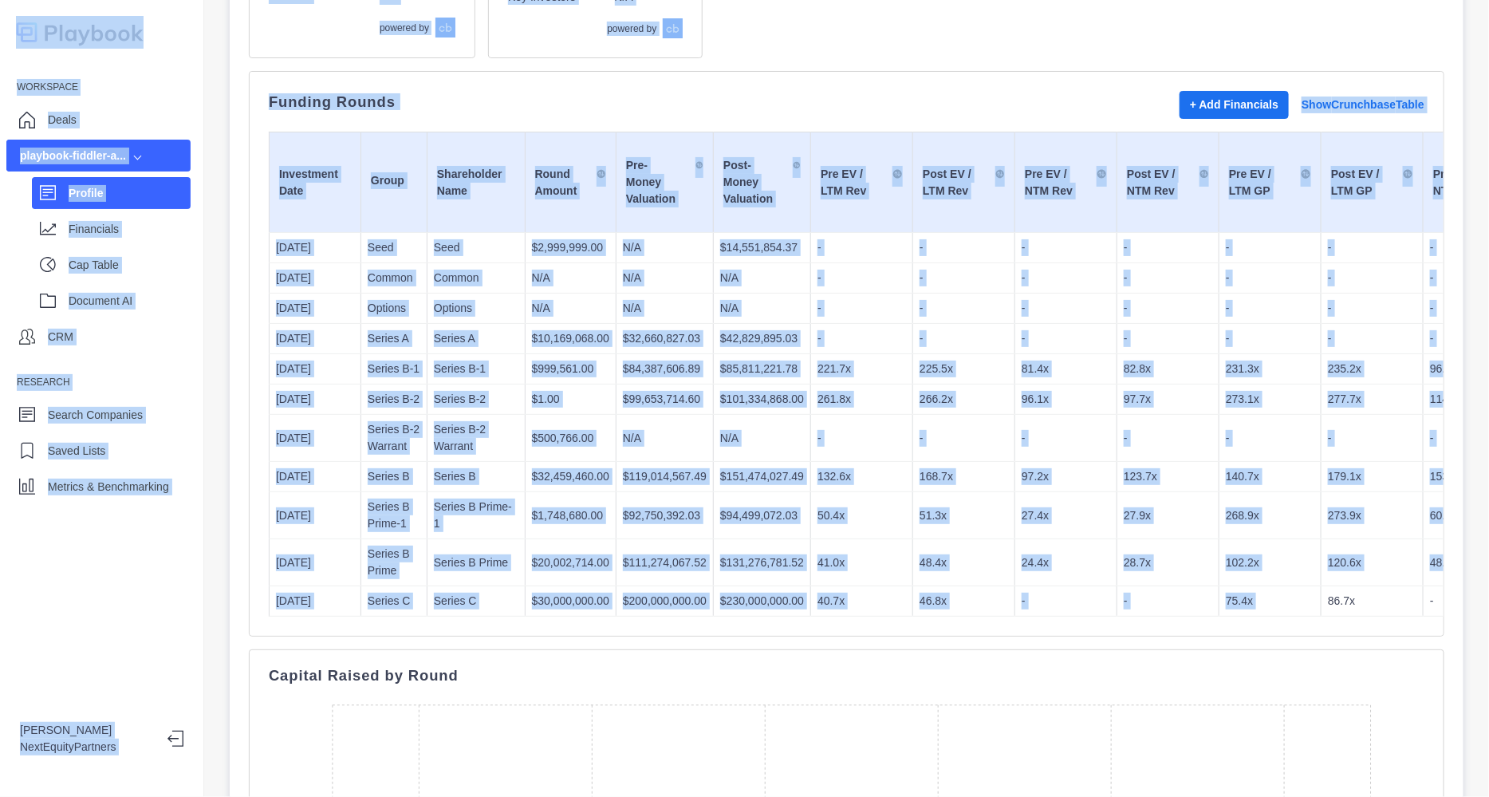
drag, startPoint x: 1241, startPoint y: 569, endPoint x: 100, endPoint y: 33, distance: 1260.6
click at [0, 0] on html "Workspace Deals playbook-fiddler-a... Profile Financials Cap Table Document AI …" at bounding box center [744, 398] width 1489 height 797
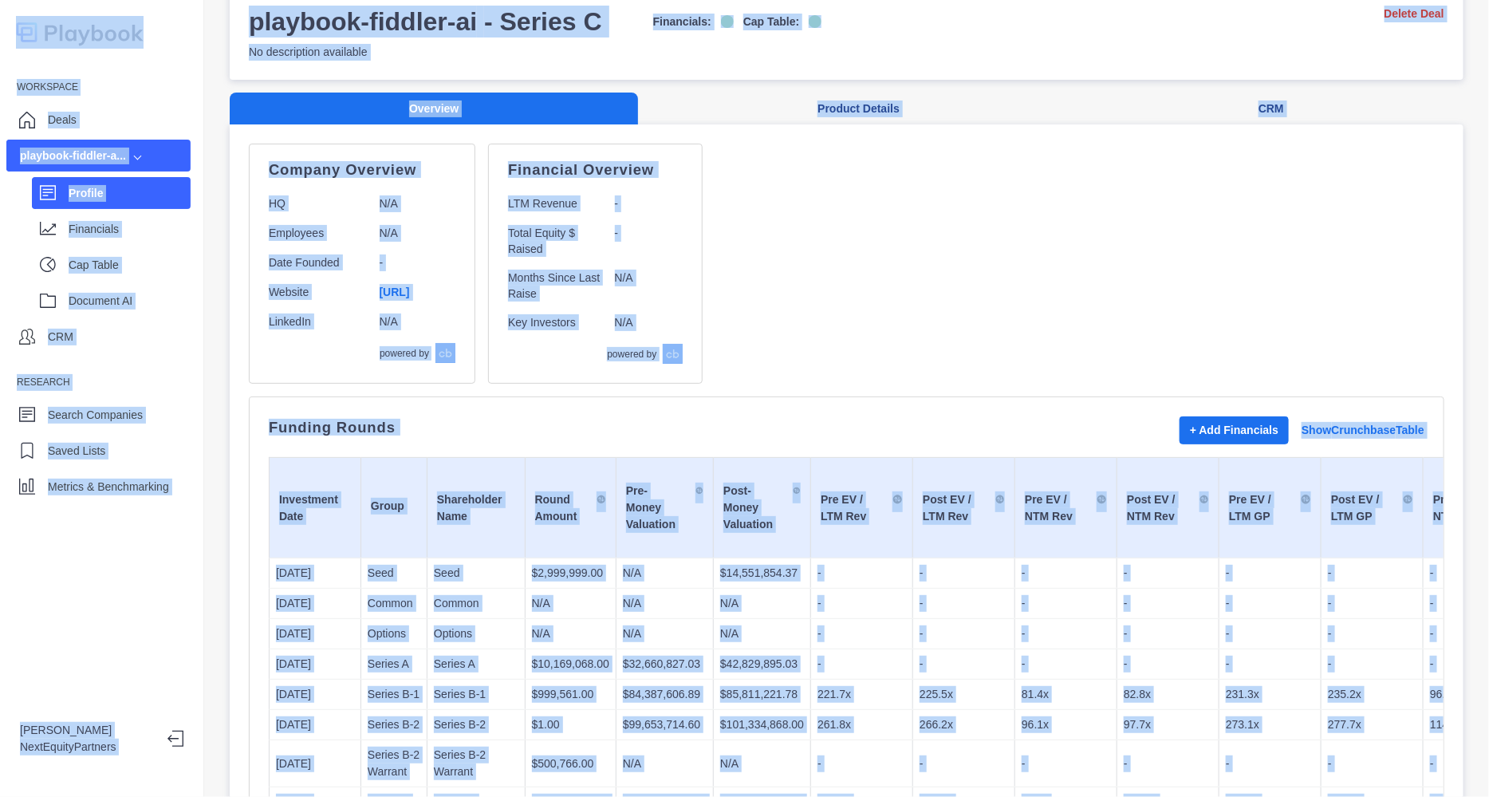
click at [883, 552] on td "Pre EV / LTM Rev" at bounding box center [862, 508] width 102 height 100
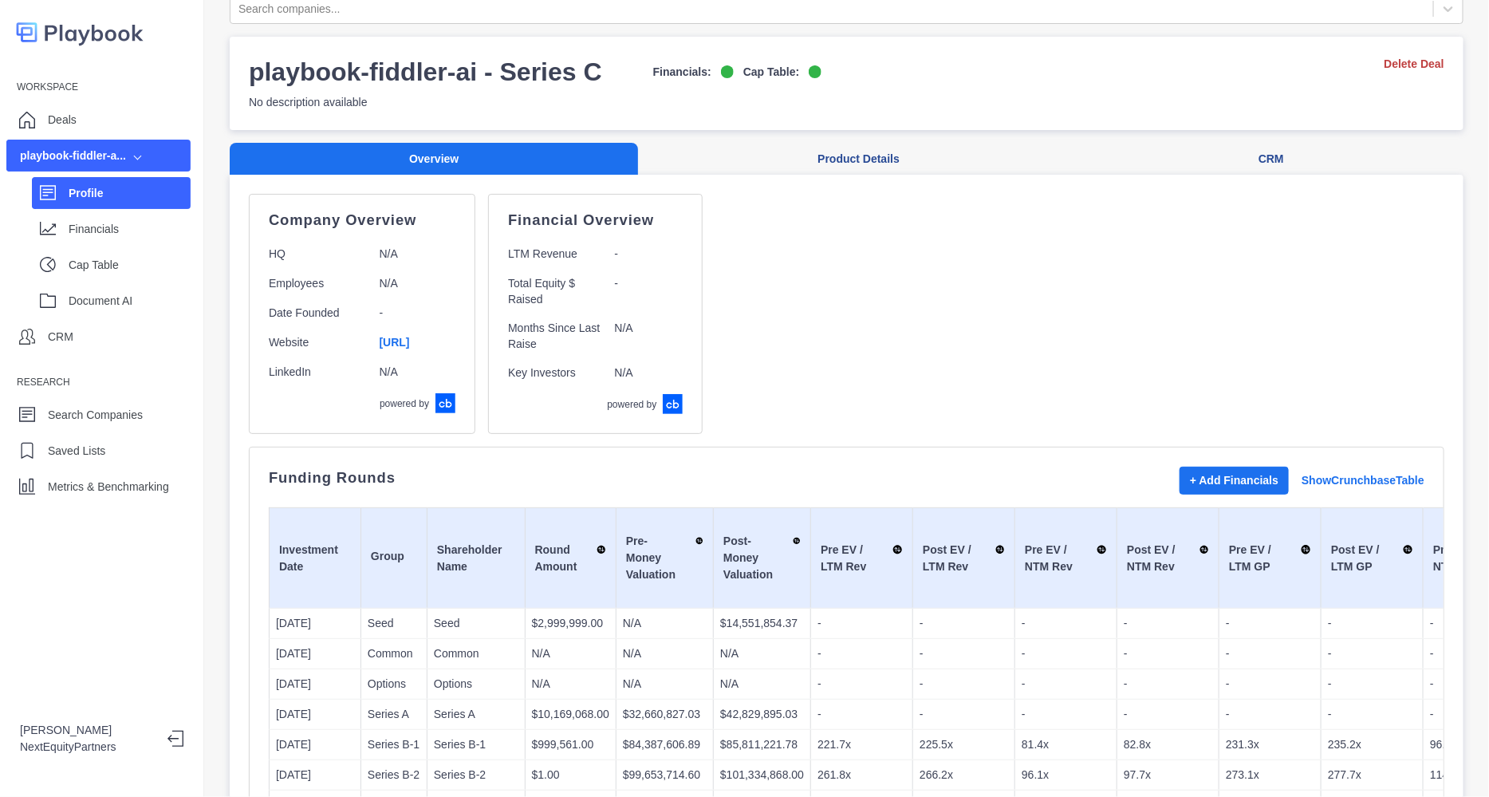
scroll to position [0, 0]
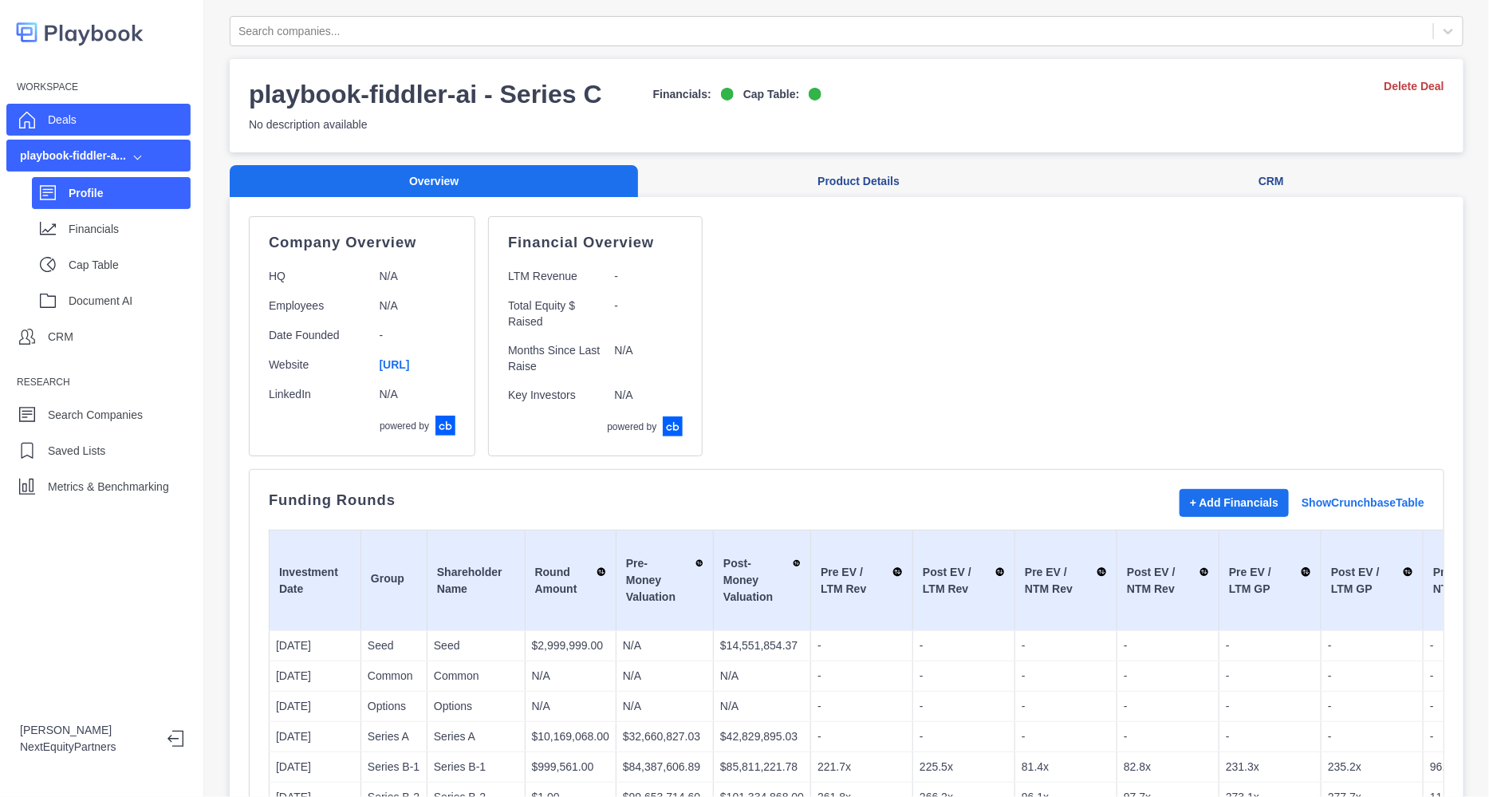
click at [126, 125] on div "Deals" at bounding box center [98, 120] width 184 height 32
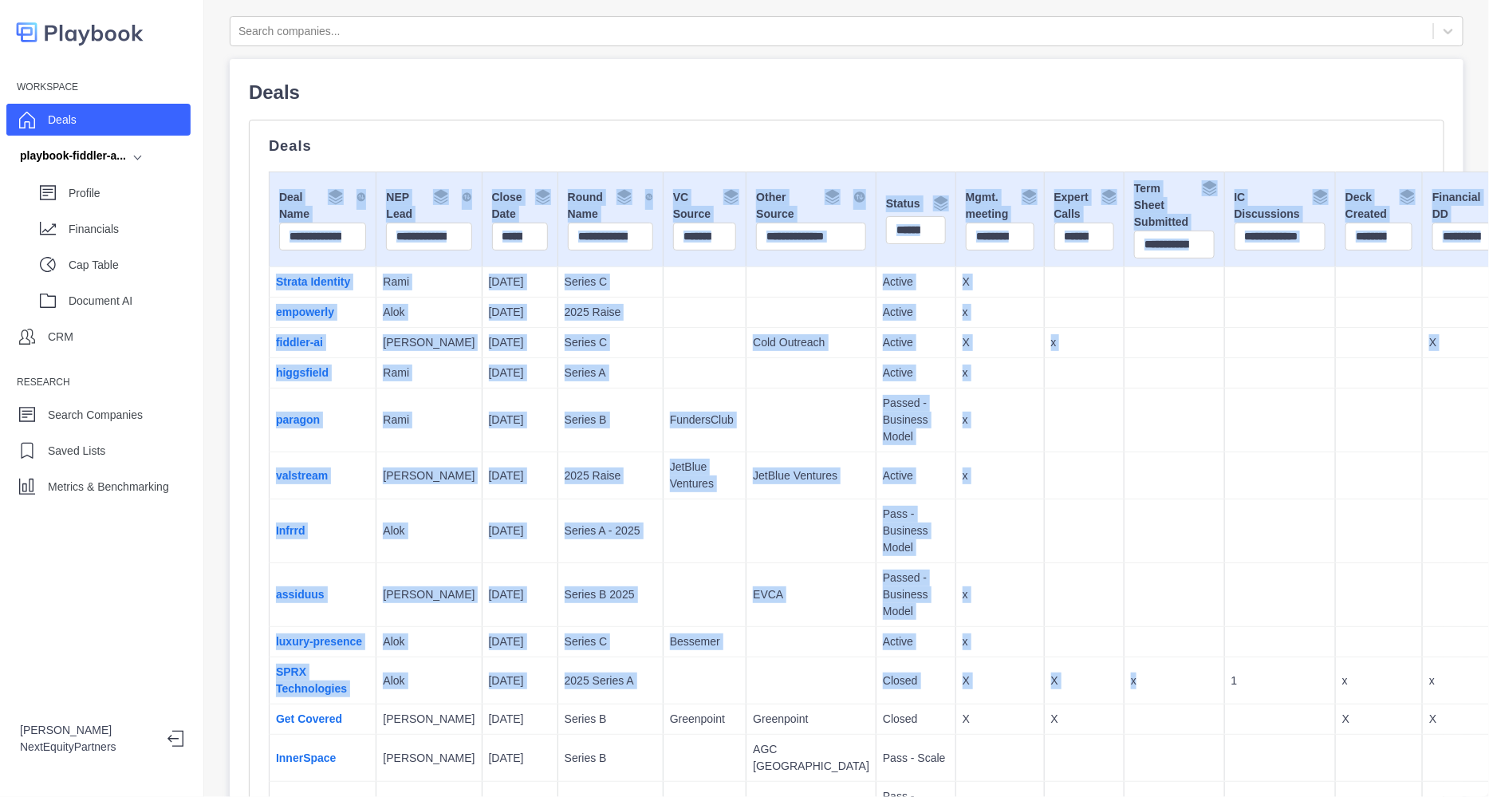
drag, startPoint x: 1035, startPoint y: 683, endPoint x: 697, endPoint y: 133, distance: 645.1
click at [883, 381] on p "Active" at bounding box center [916, 372] width 66 height 17
drag, startPoint x: 877, startPoint y: 682, endPoint x: 487, endPoint y: 93, distance: 705.9
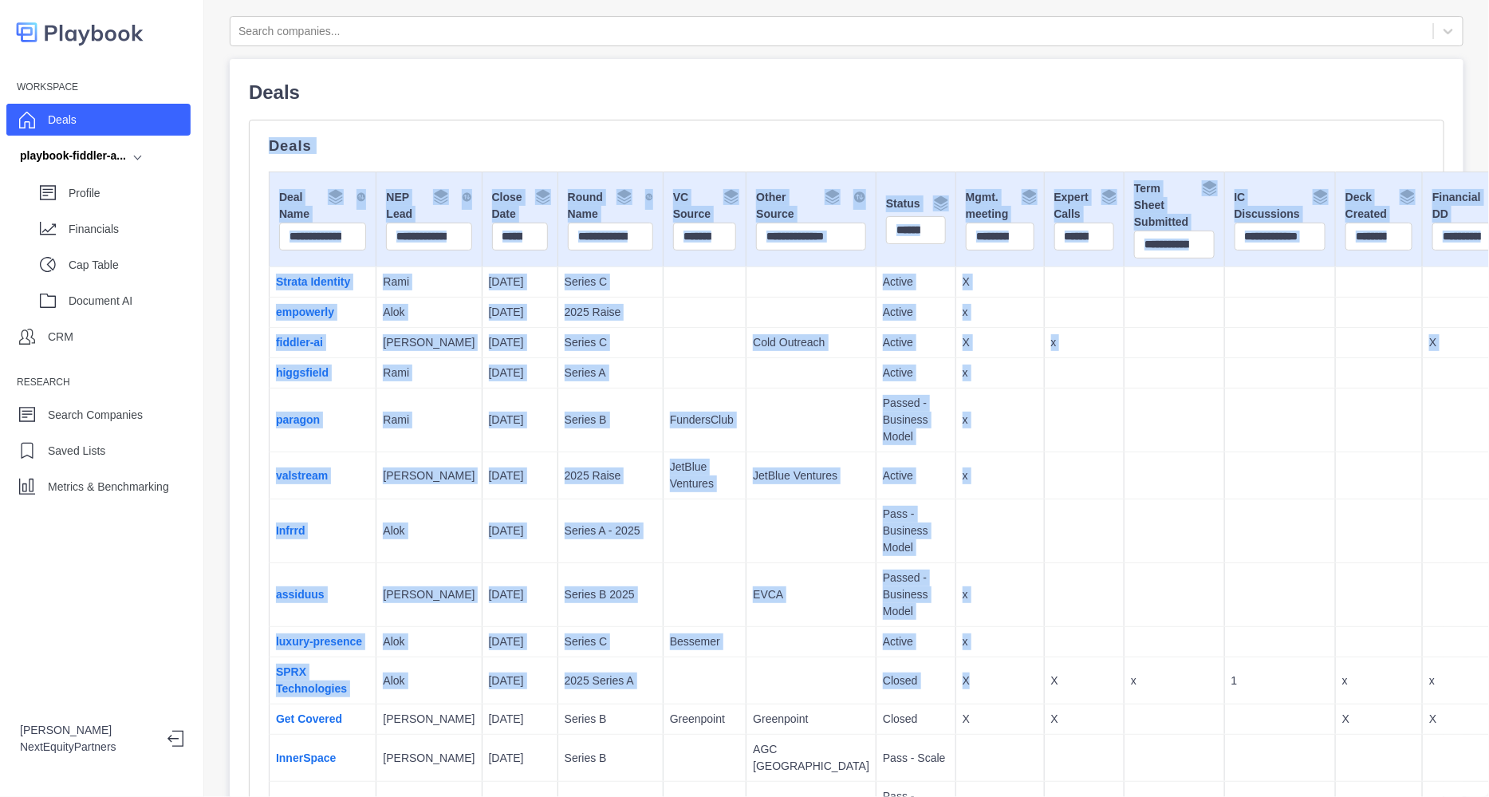
click at [1124, 646] on td at bounding box center [1174, 642] width 100 height 30
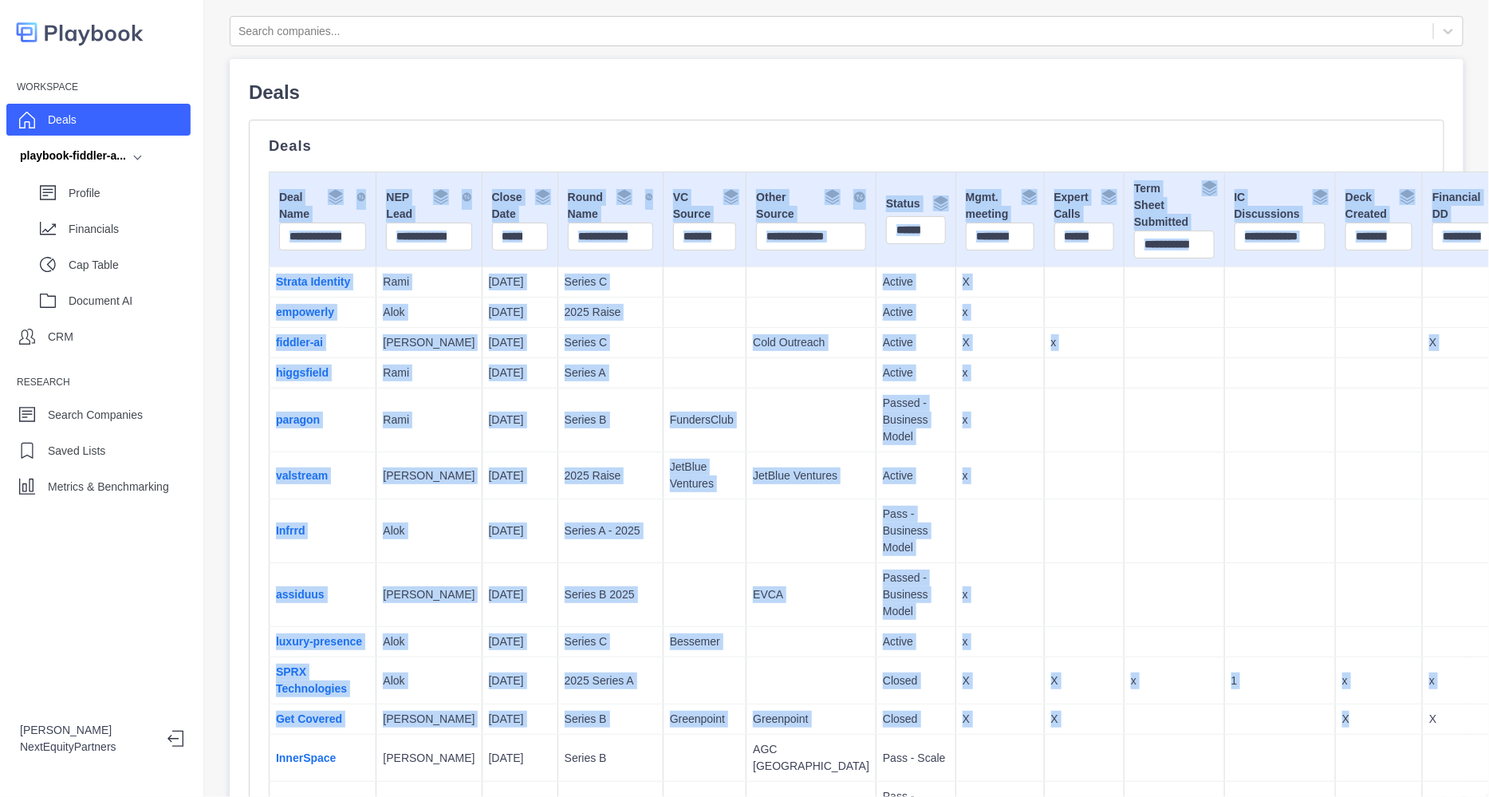
drag, startPoint x: 1268, startPoint y: 756, endPoint x: 729, endPoint y: 170, distance: 796.3
click at [955, 473] on td "x" at bounding box center [999, 475] width 89 height 47
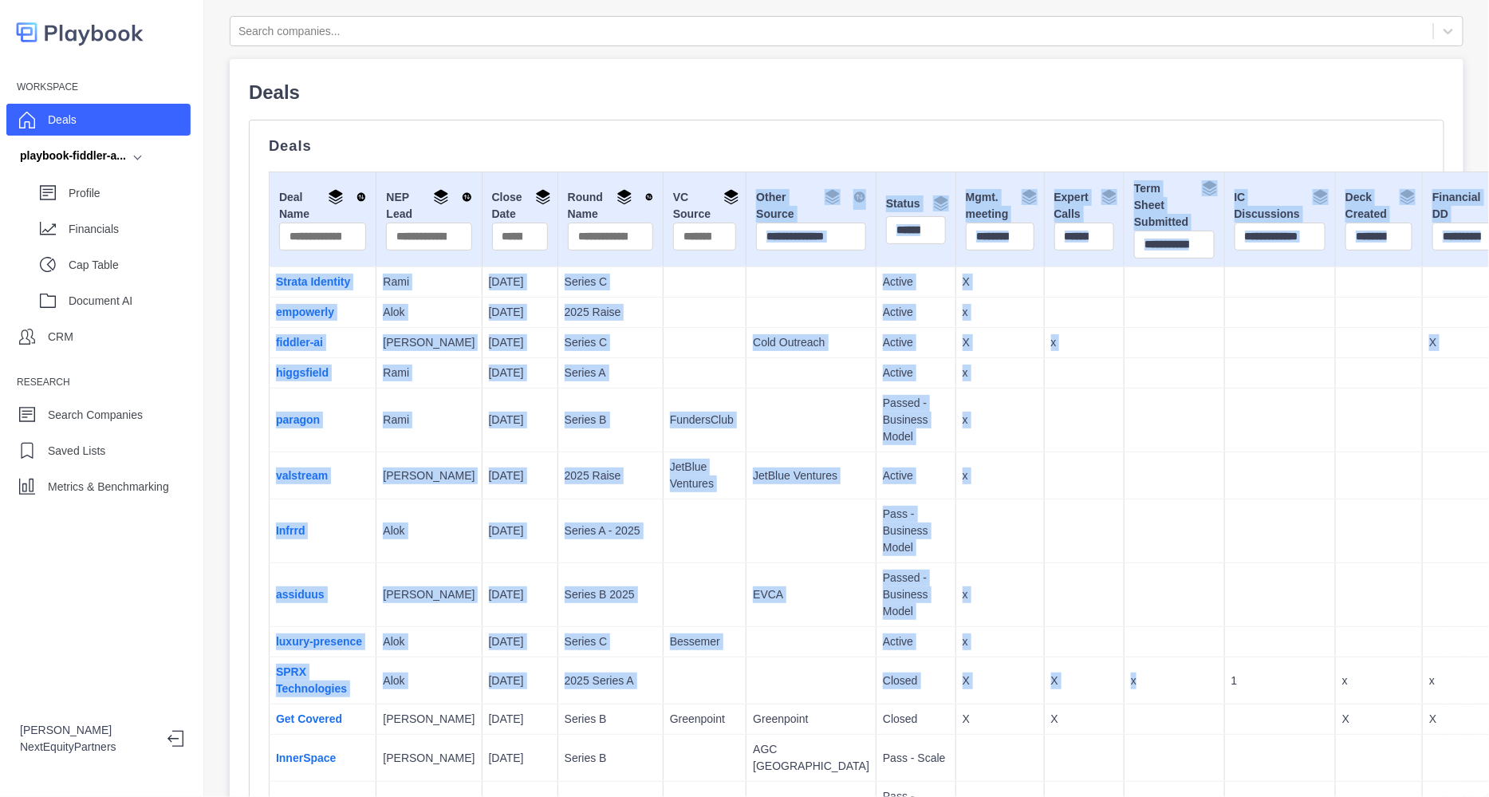
drag, startPoint x: 1076, startPoint y: 728, endPoint x: 679, endPoint y: 230, distance: 636.6
click at [962, 484] on p "x" at bounding box center [999, 475] width 75 height 17
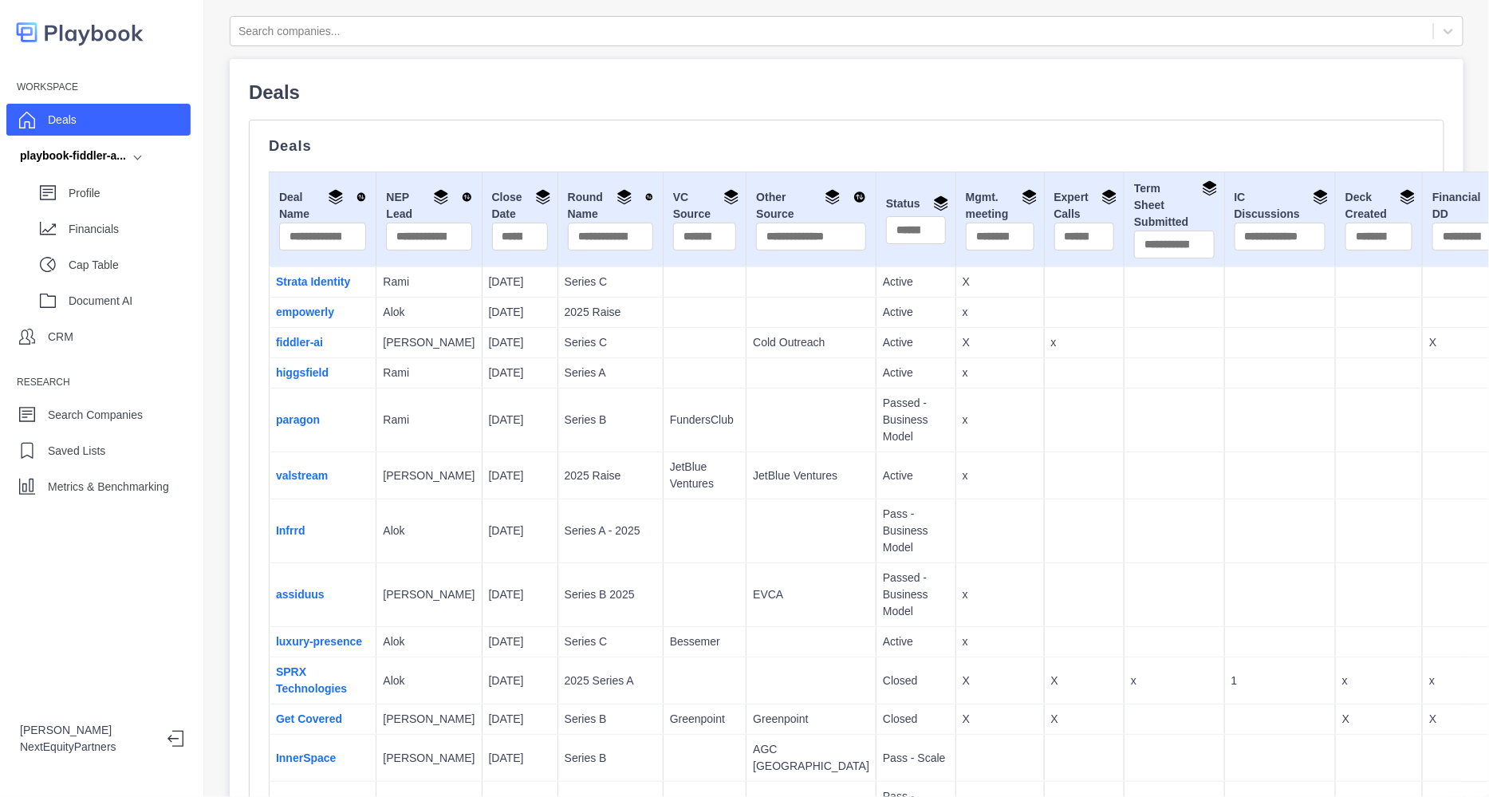
click at [746, 411] on td at bounding box center [811, 420] width 130 height 64
